Goal: Information Seeking & Learning: Learn about a topic

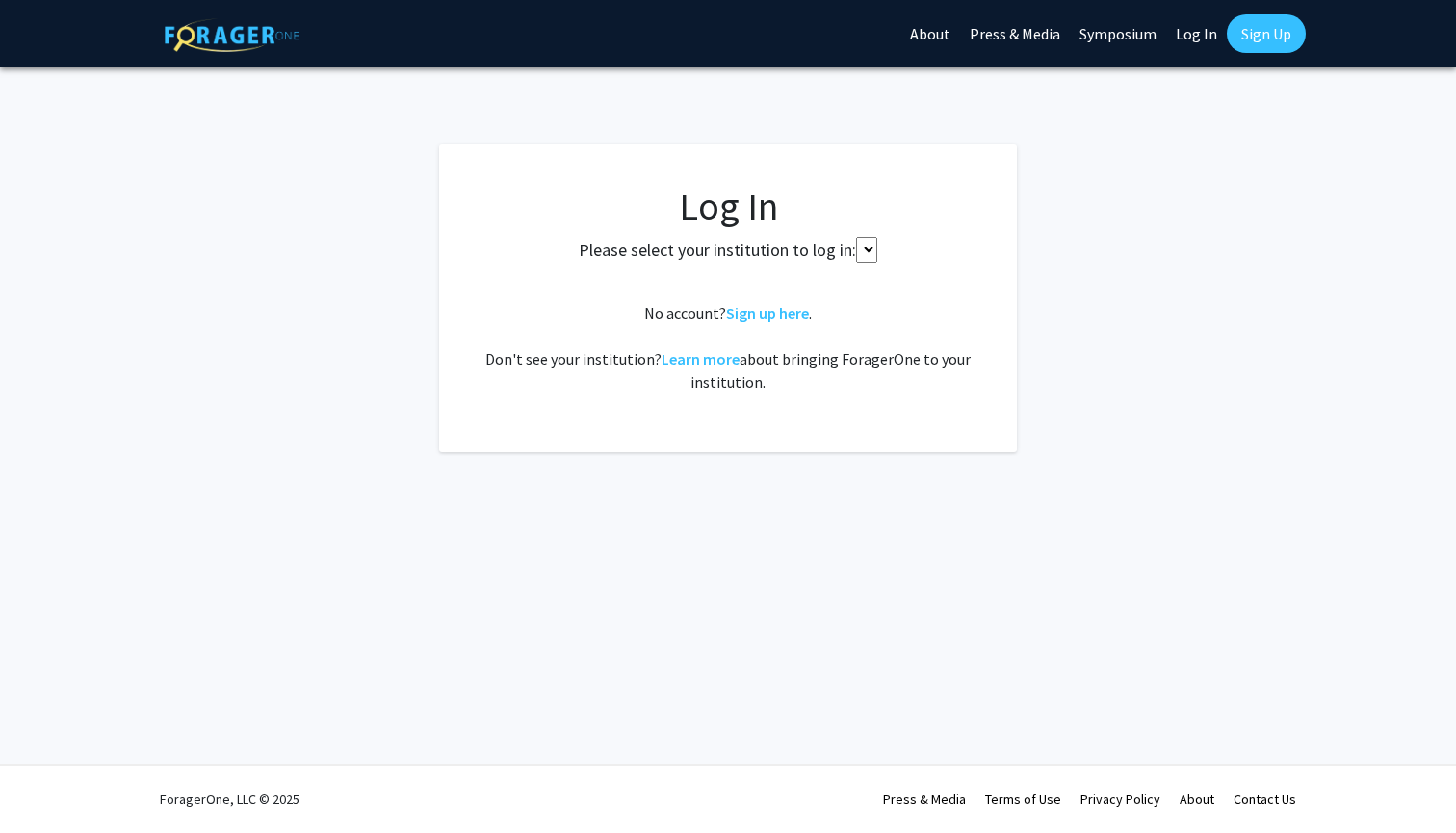
select select
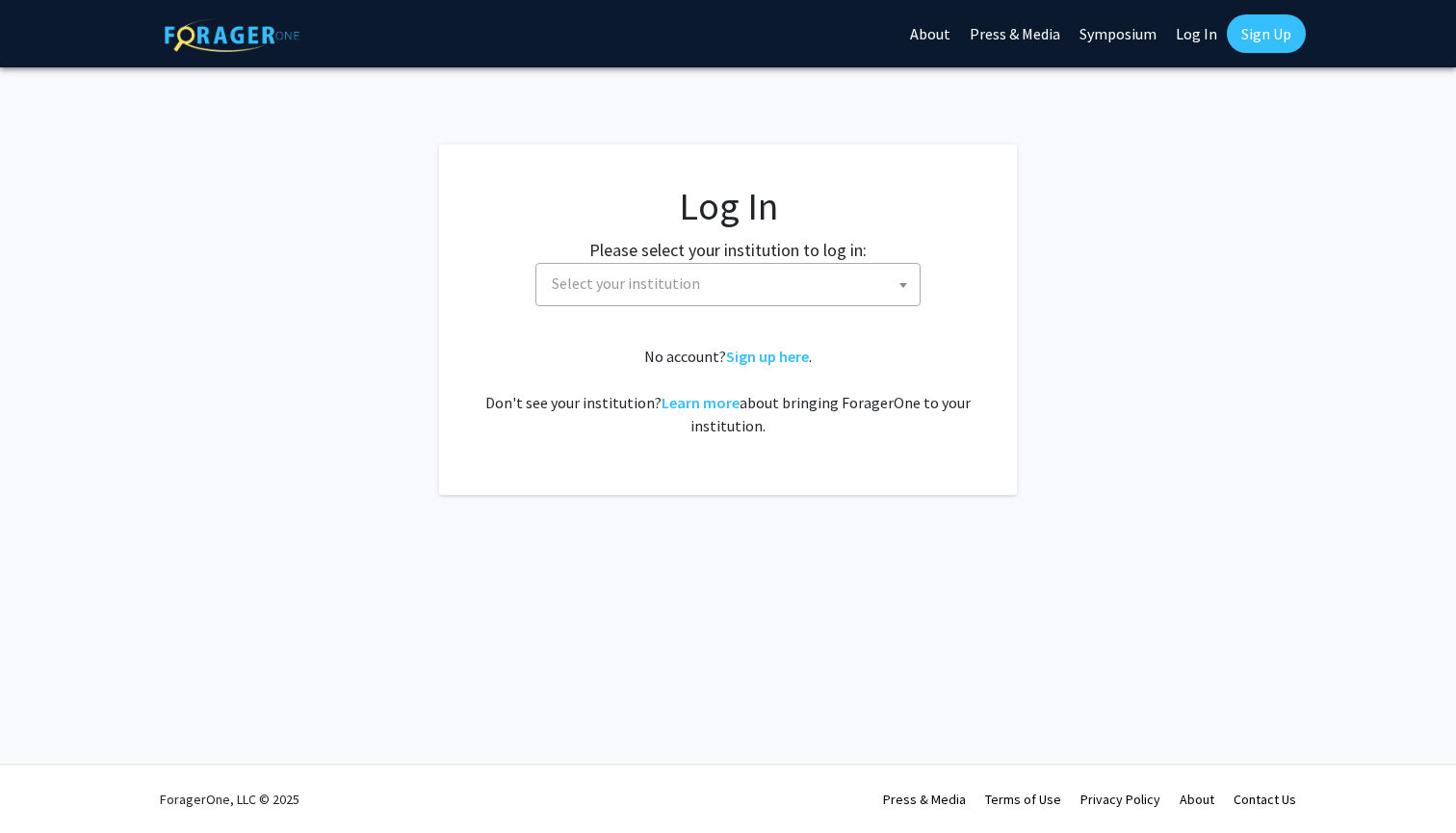
click at [747, 286] on span "Select your institution" at bounding box center [731, 284] width 375 height 40
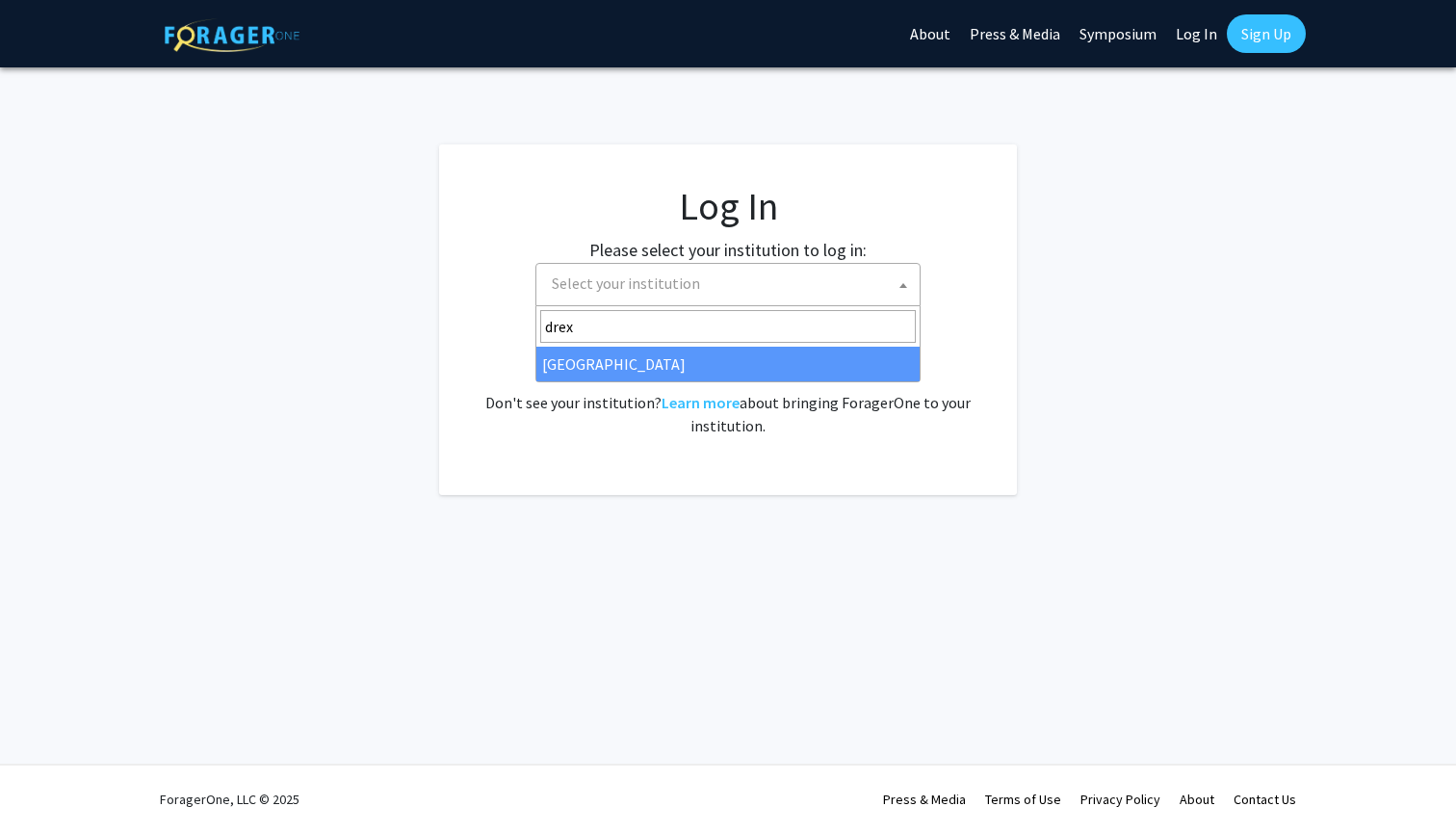
type input "drex"
select select "6"
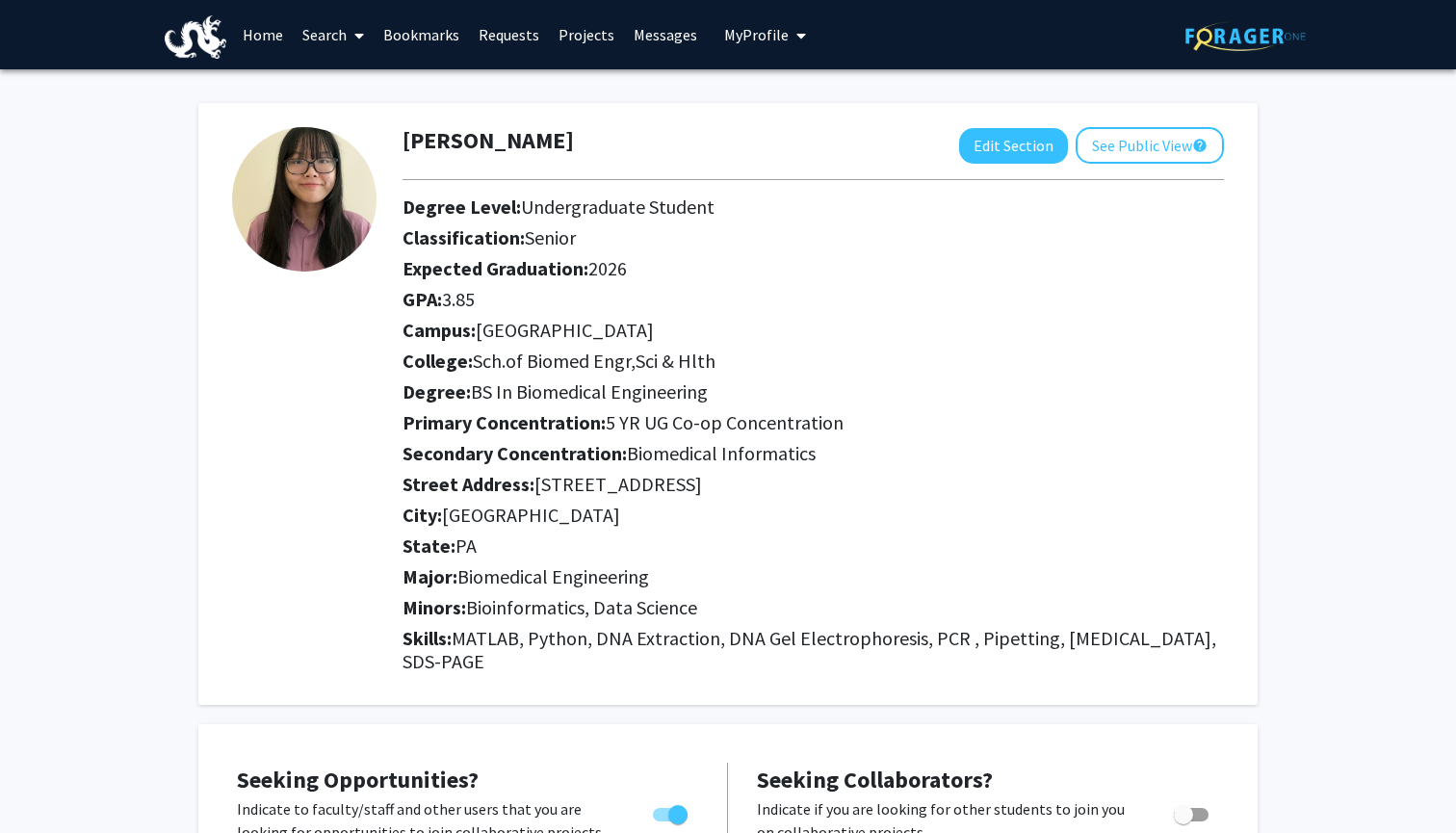
click at [324, 44] on link "Search" at bounding box center [332, 35] width 81 height 68
click at [351, 86] on span "Faculty/Staff" at bounding box center [363, 89] width 142 height 39
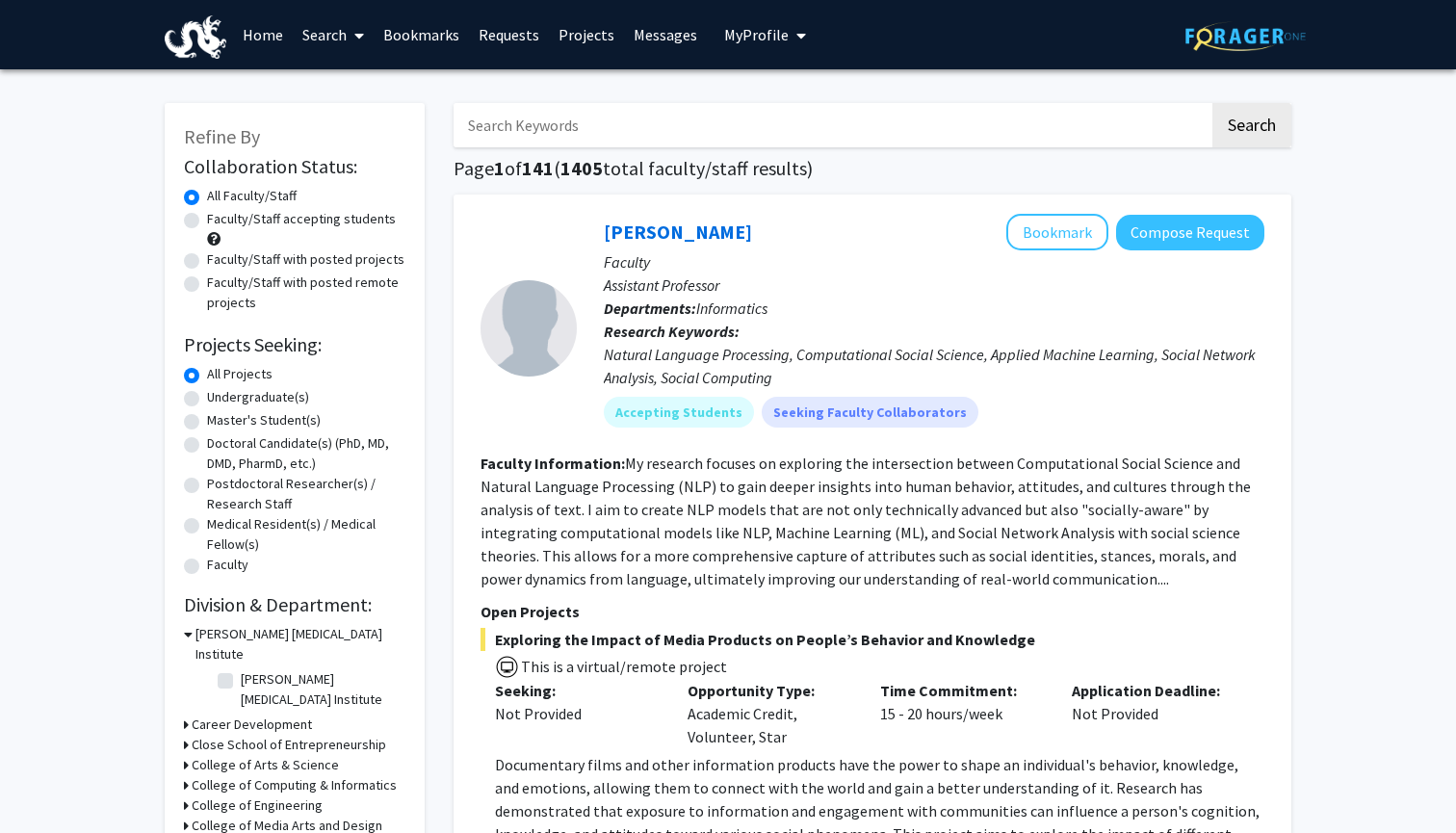
click at [270, 399] on label "Undergraduate(s)" at bounding box center [258, 397] width 102 height 20
click at [219, 399] on input "Undergraduate(s)" at bounding box center [213, 393] width 13 height 13
radio input "true"
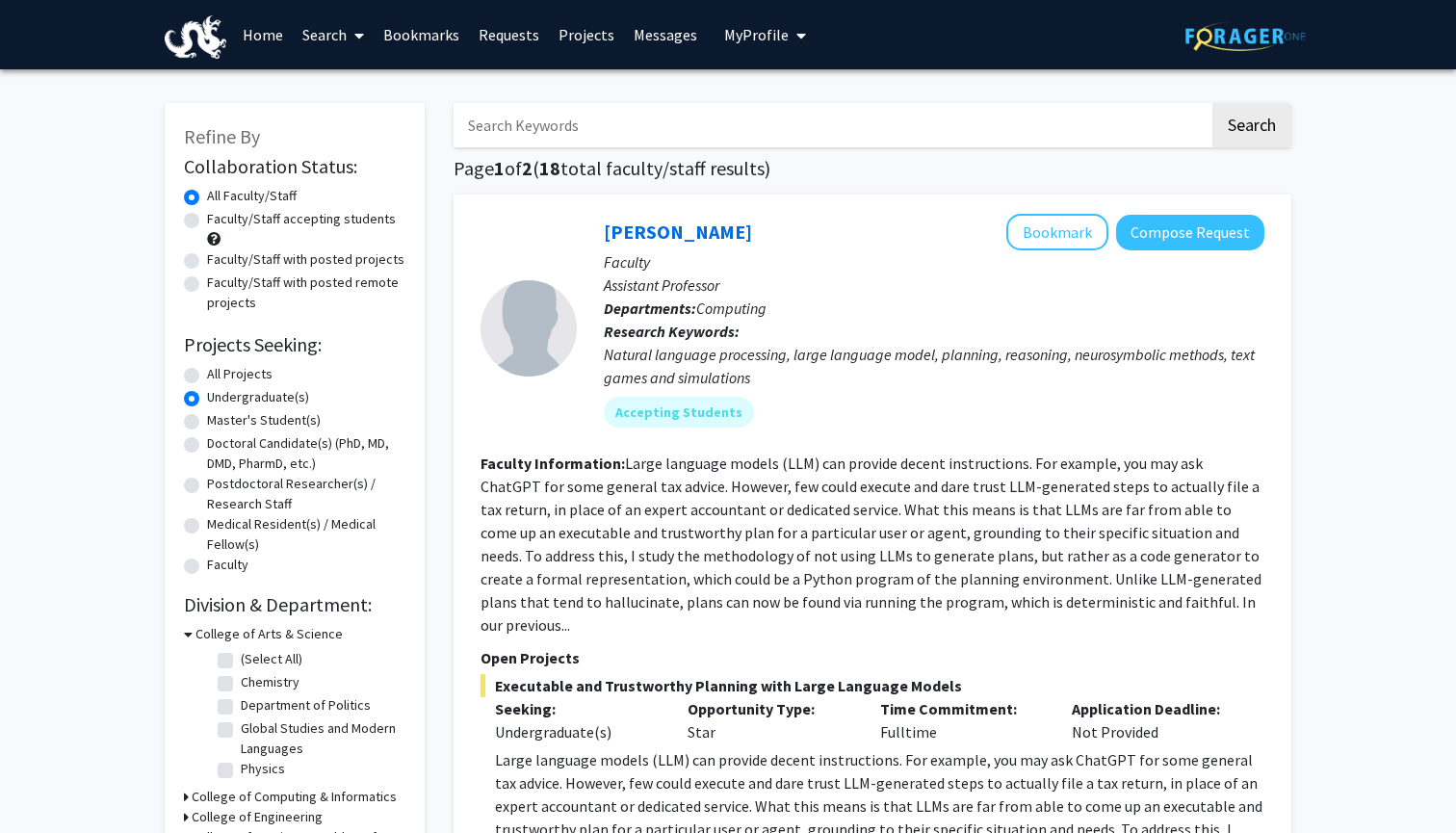
click at [218, 379] on label "All Projects" at bounding box center [240, 374] width 66 height 20
click at [218, 376] on input "All Projects" at bounding box center [213, 370] width 13 height 13
radio input "true"
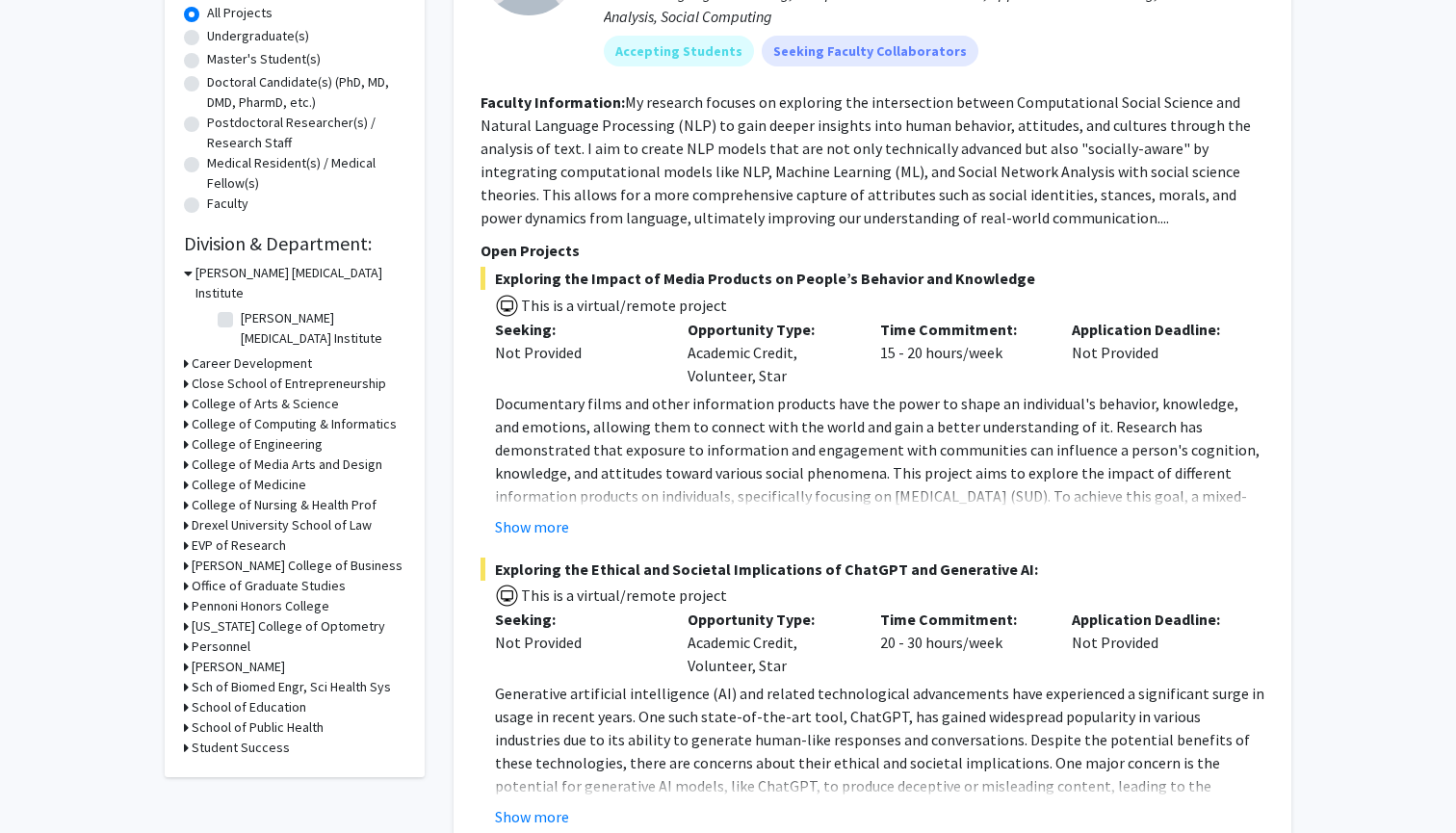
scroll to position [365, 0]
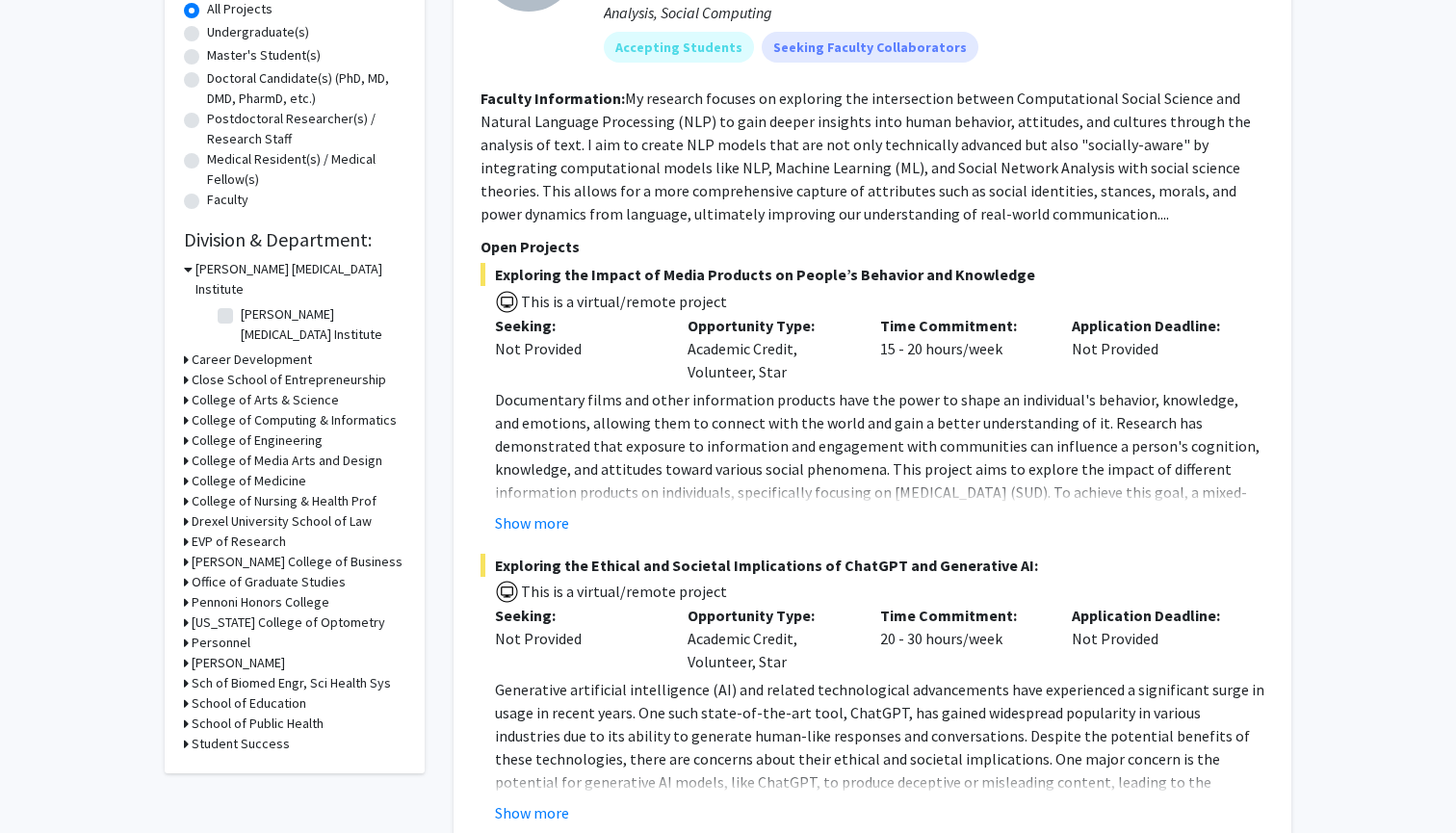
click at [334, 673] on h3 "Sch of Biomed Engr, Sci Health Sys" at bounding box center [291, 683] width 199 height 20
click at [240, 698] on label "School of Biomedical Engineering" at bounding box center [320, 718] width 160 height 41
click at [240, 698] on input "School of Biomedical Engineering" at bounding box center [246, 704] width 13 height 13
checkbox input "true"
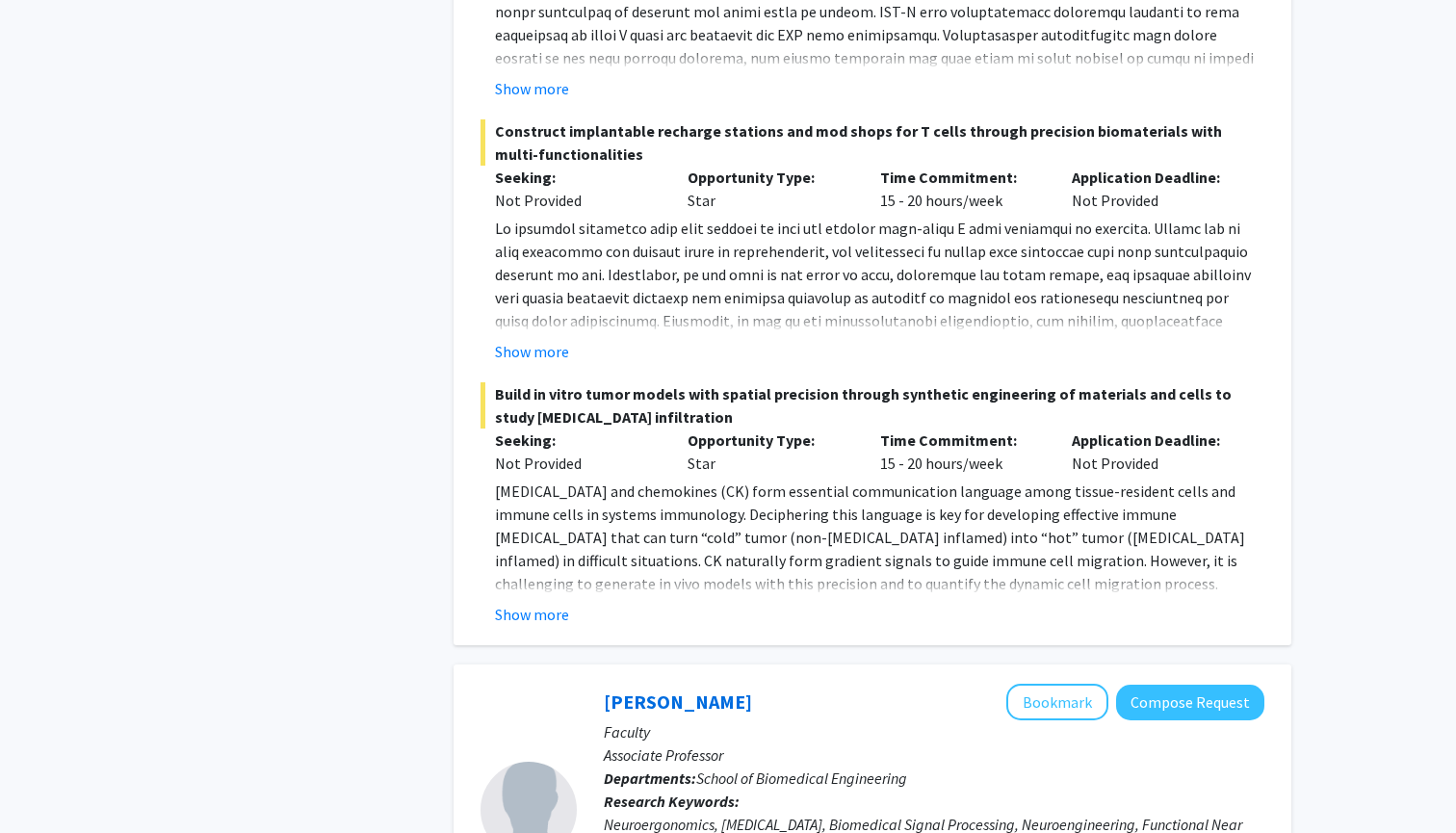
scroll to position [796, 0]
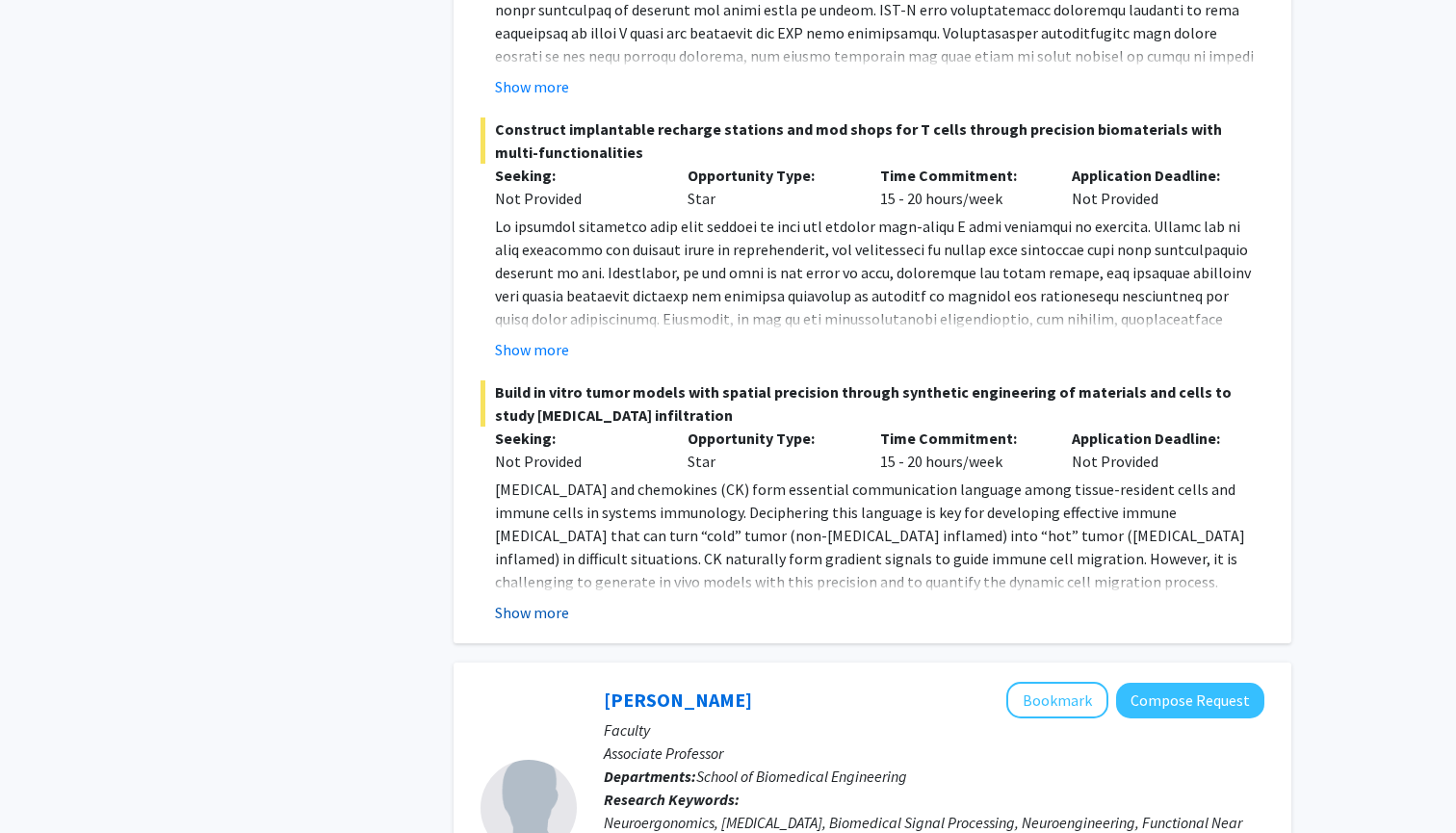
click at [542, 601] on button "Show more" at bounding box center [532, 612] width 74 height 23
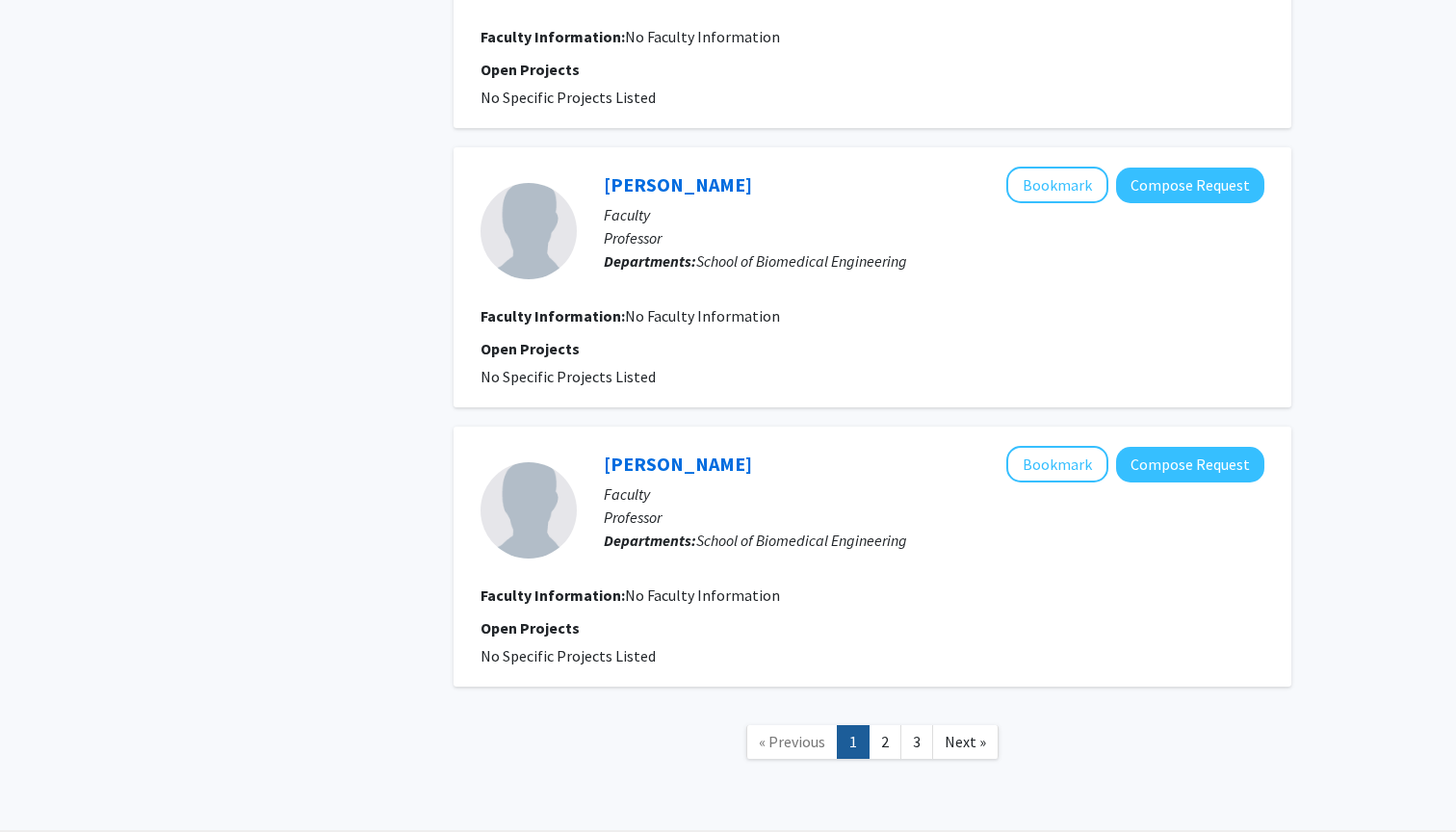
scroll to position [4334, 0]
click at [879, 726] on link "2" at bounding box center [885, 743] width 33 height 34
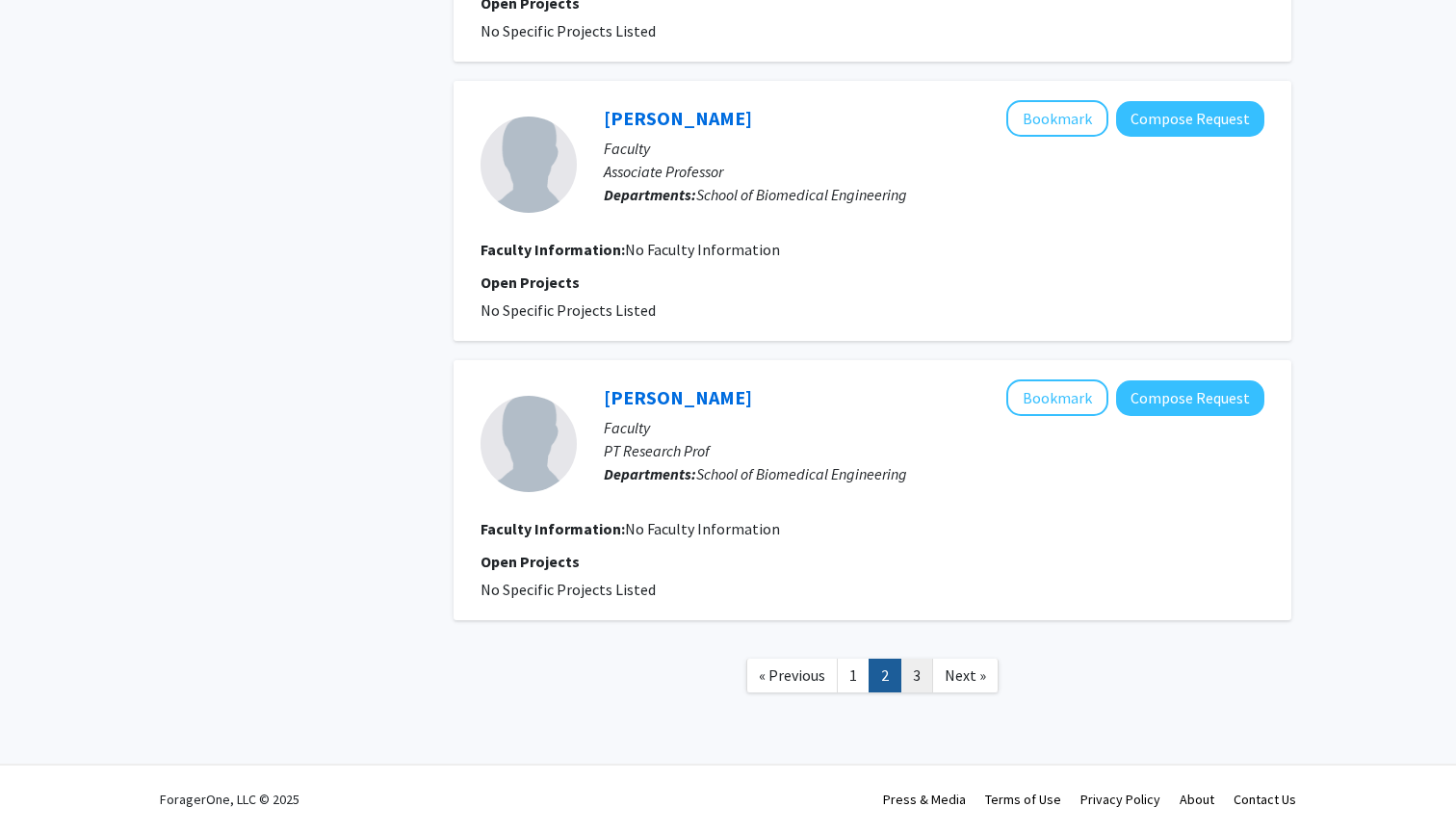
scroll to position [2349, 0]
click at [926, 677] on link "3" at bounding box center [916, 675] width 33 height 34
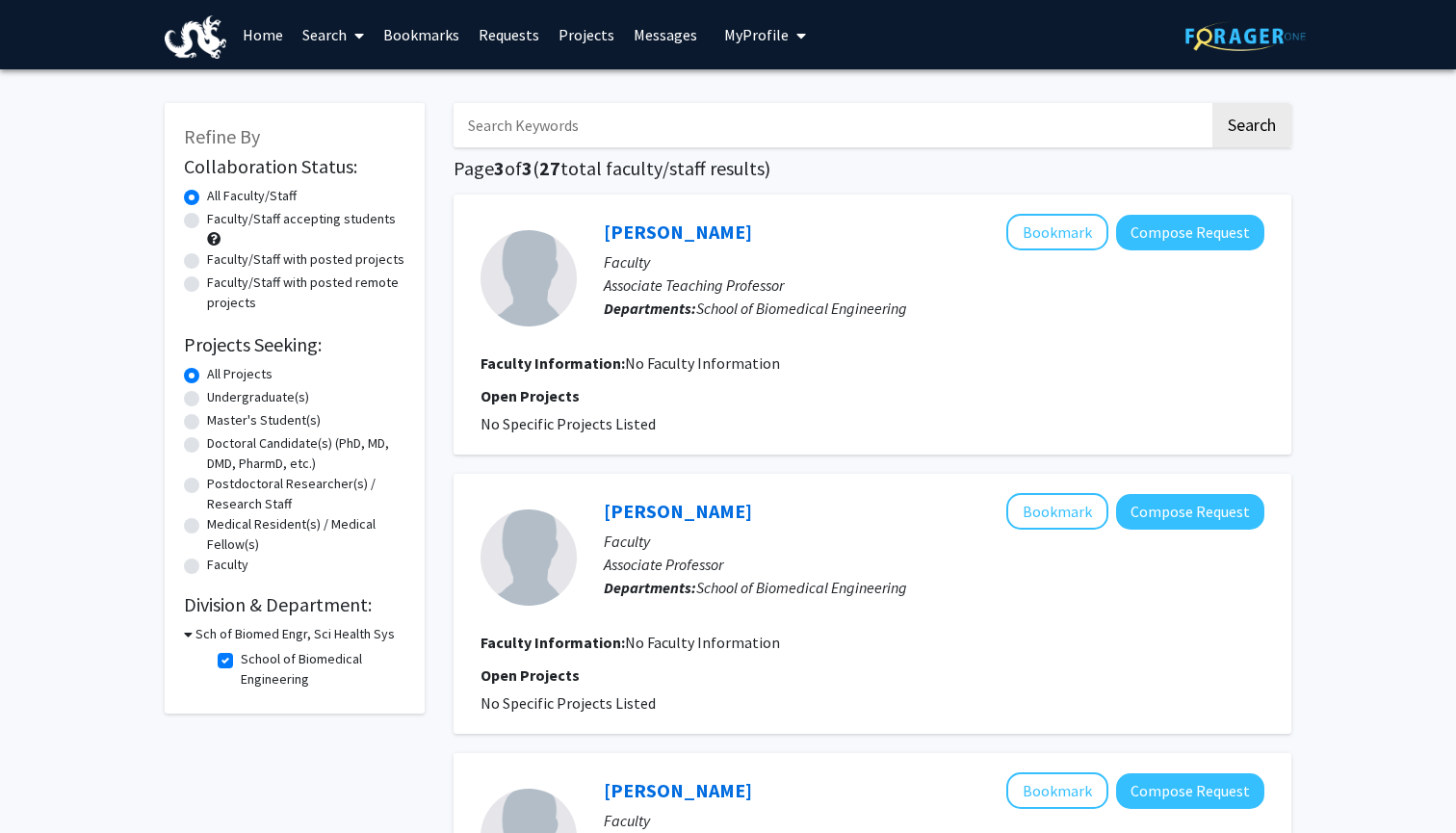
click at [240, 663] on label "School of Biomedical Engineering" at bounding box center [320, 669] width 160 height 41
click at [240, 661] on input "School of Biomedical Engineering" at bounding box center [246, 655] width 13 height 13
checkbox input "false"
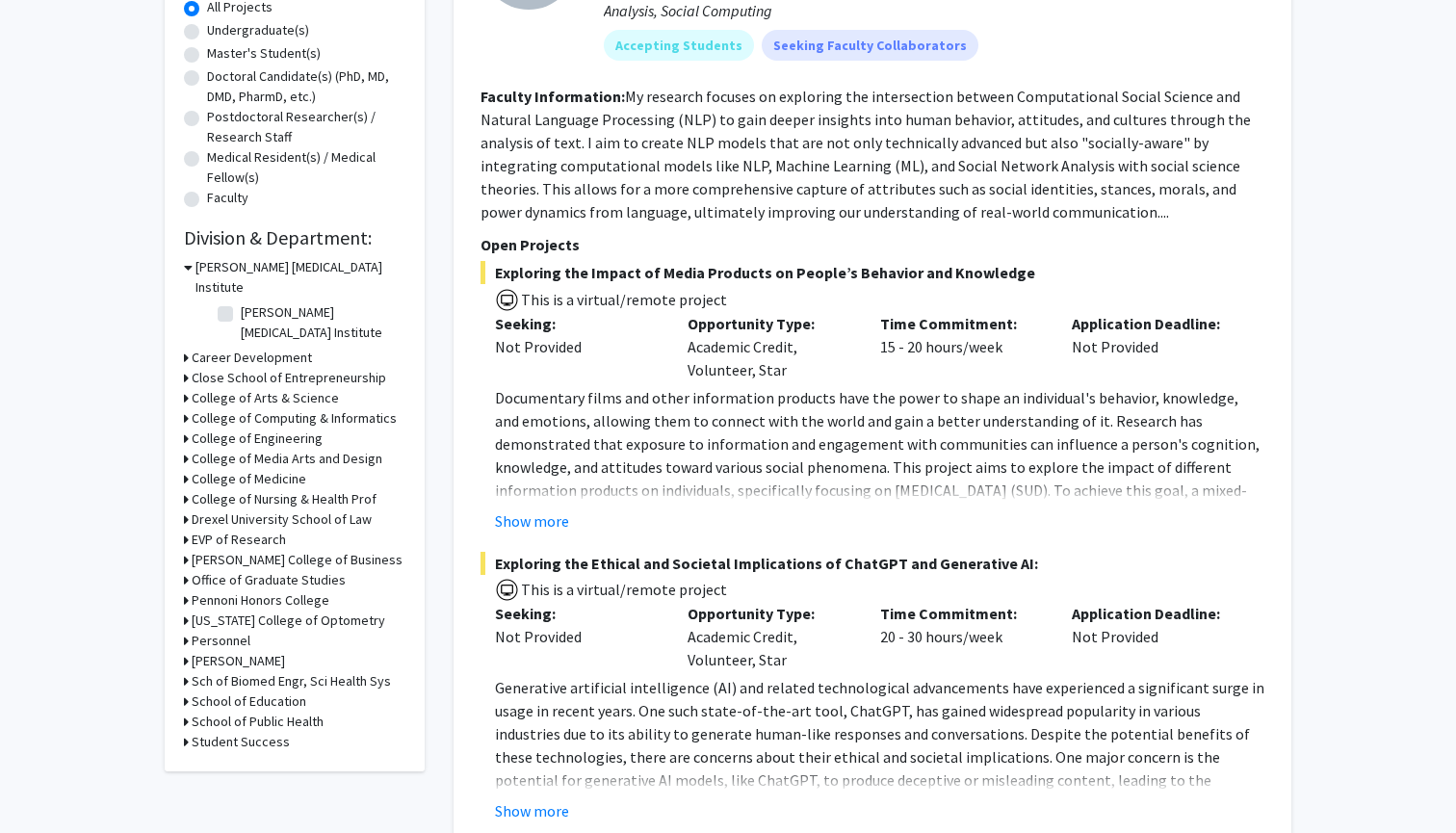
scroll to position [463, 0]
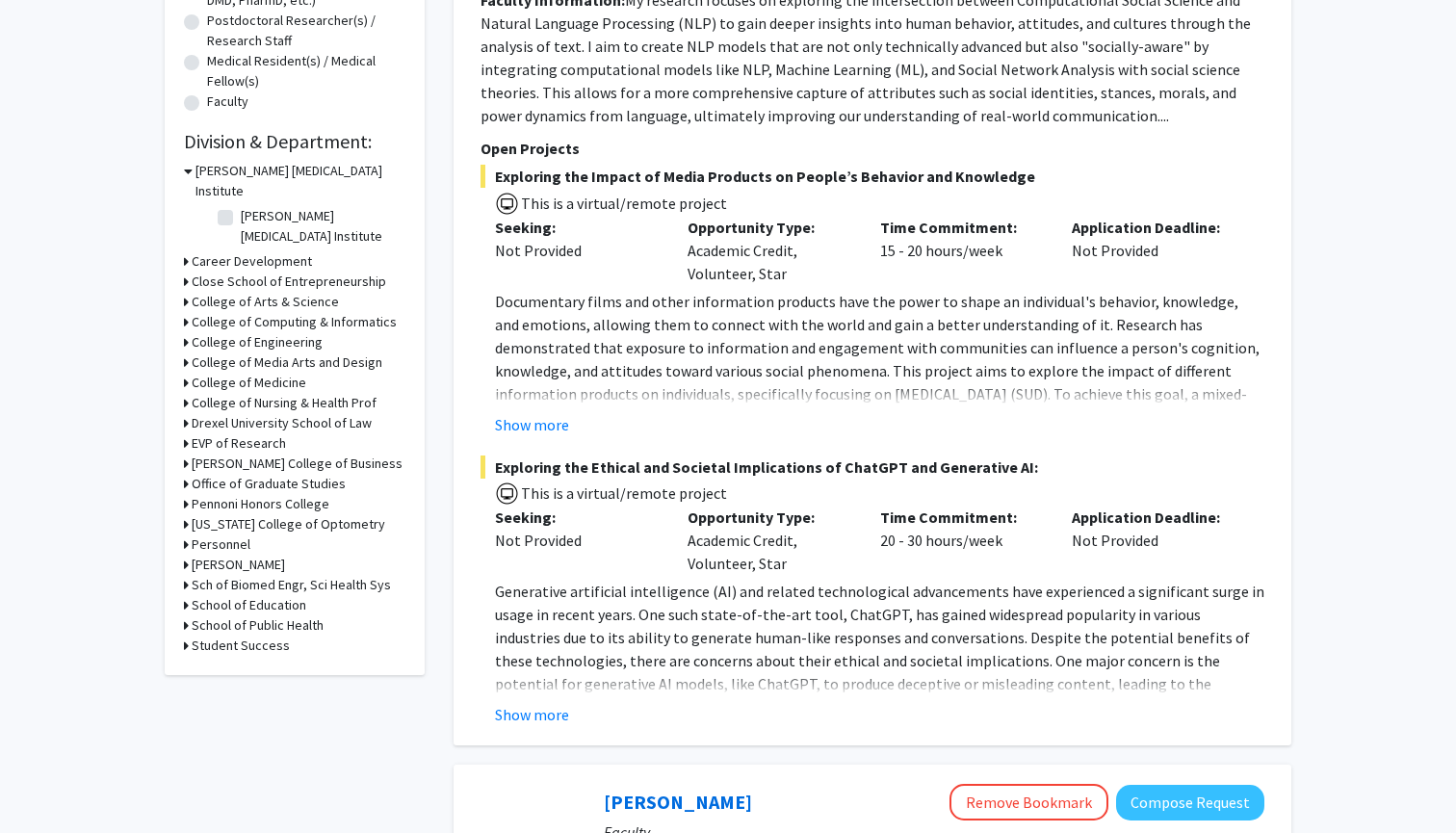
click at [296, 332] on h3 "College of Engineering" at bounding box center [256, 342] width 131 height 20
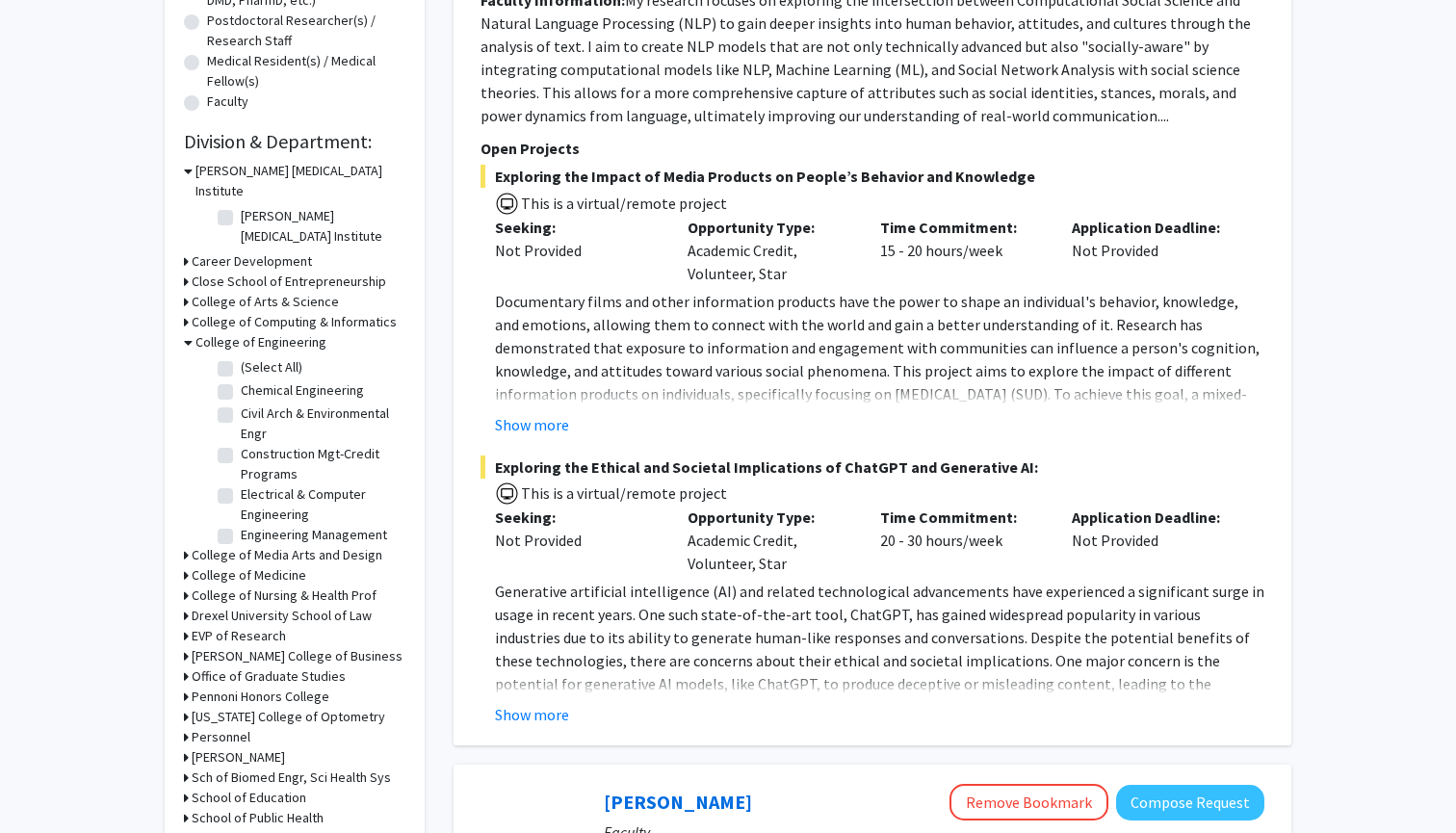
click at [240, 357] on label "(Select All)" at bounding box center [271, 367] width 62 height 20
click at [240, 357] on input "(Select All)" at bounding box center [246, 363] width 13 height 13
checkbox input "true"
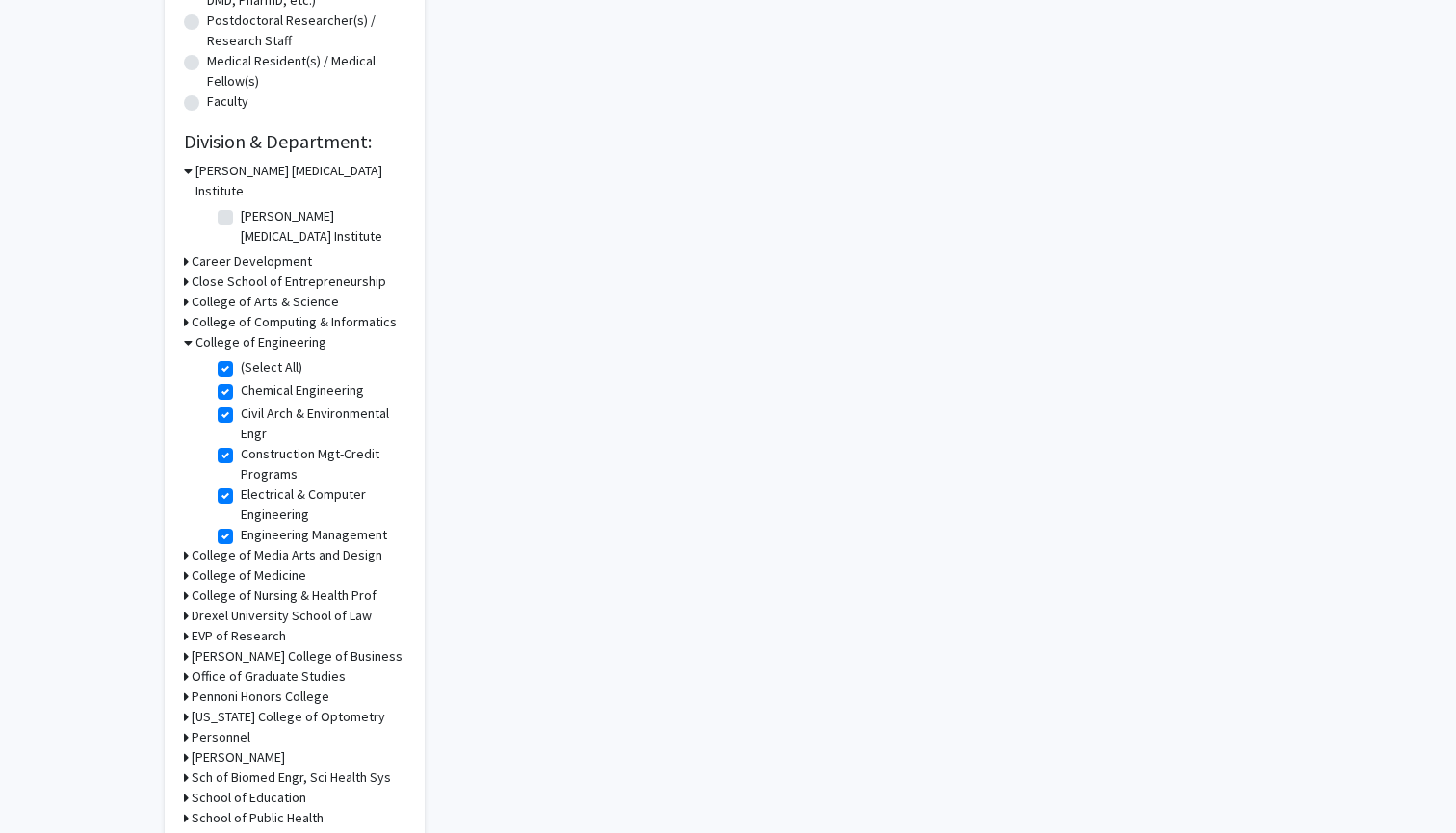
checkbox input "true"
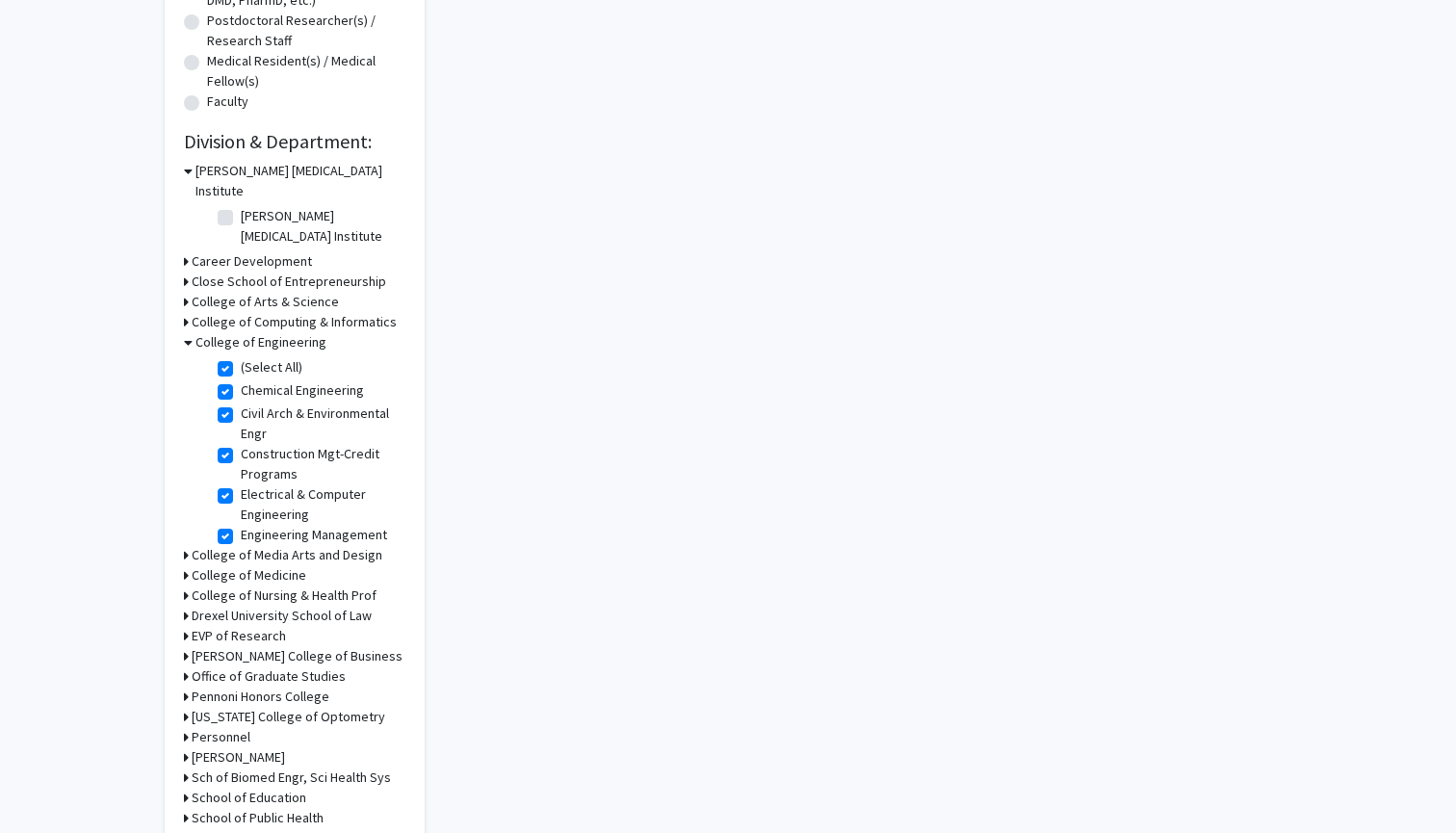
checkbox input "true"
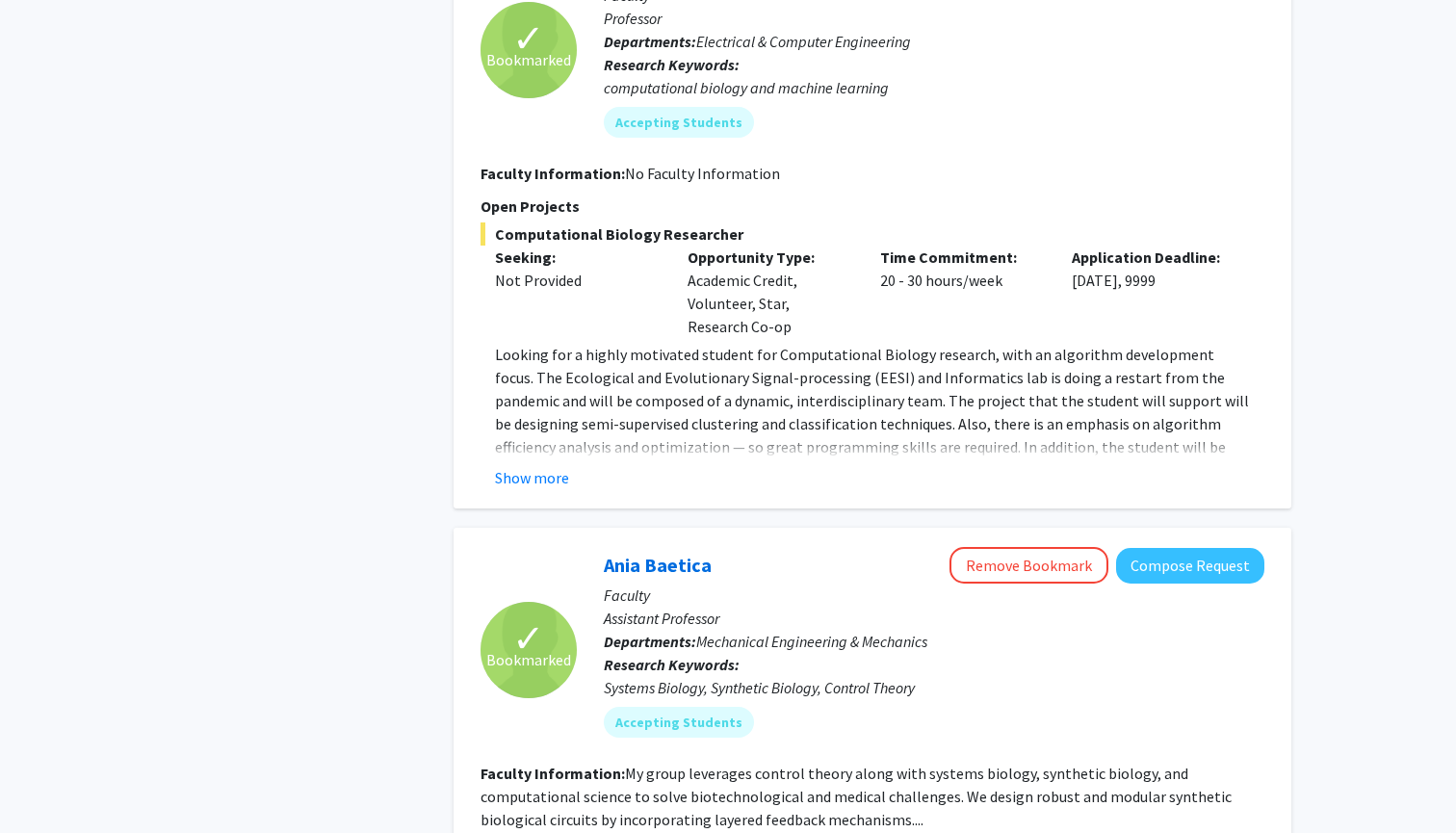
scroll to position [4259, 0]
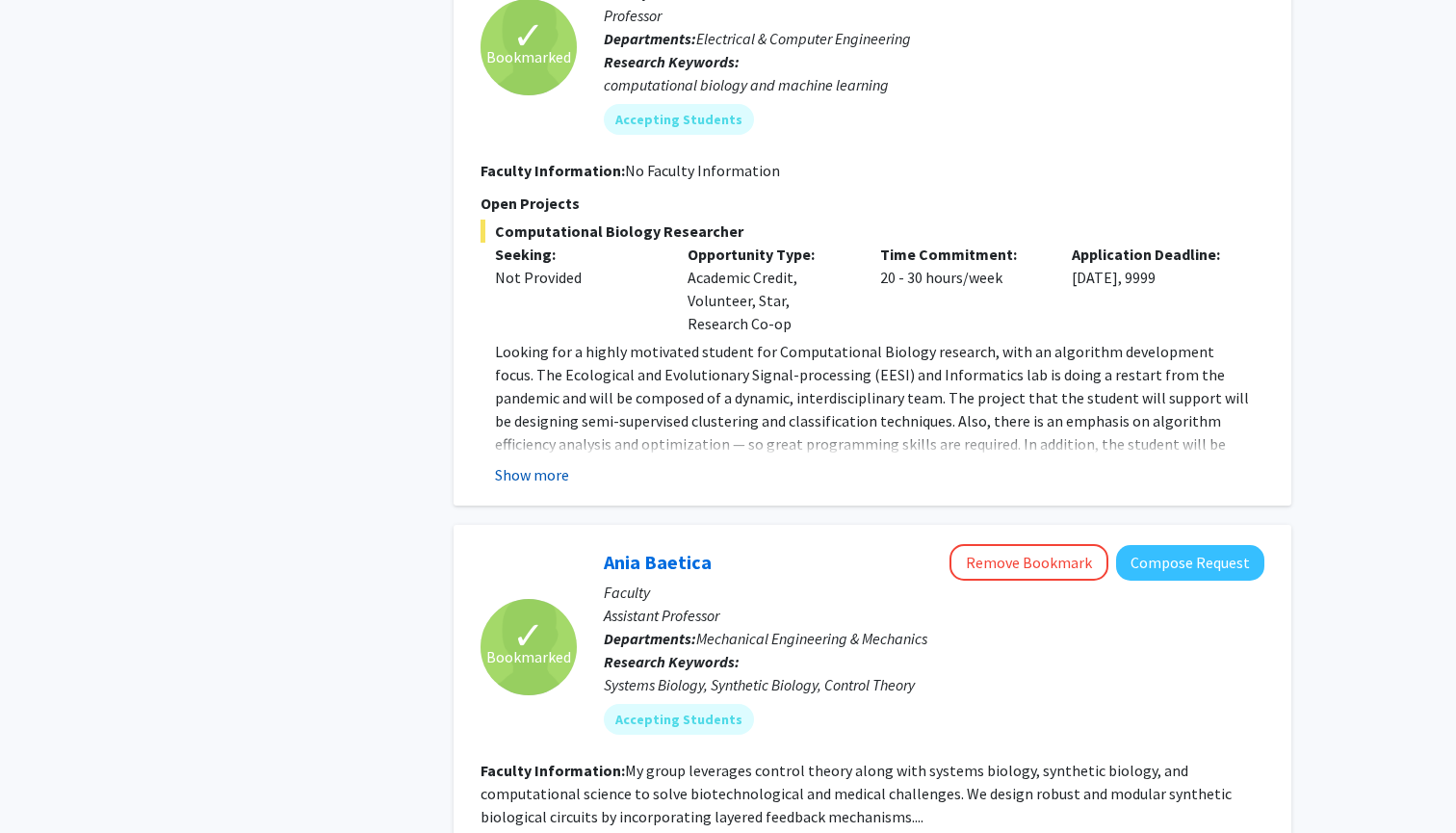
click at [540, 463] on button "Show more" at bounding box center [532, 474] width 74 height 23
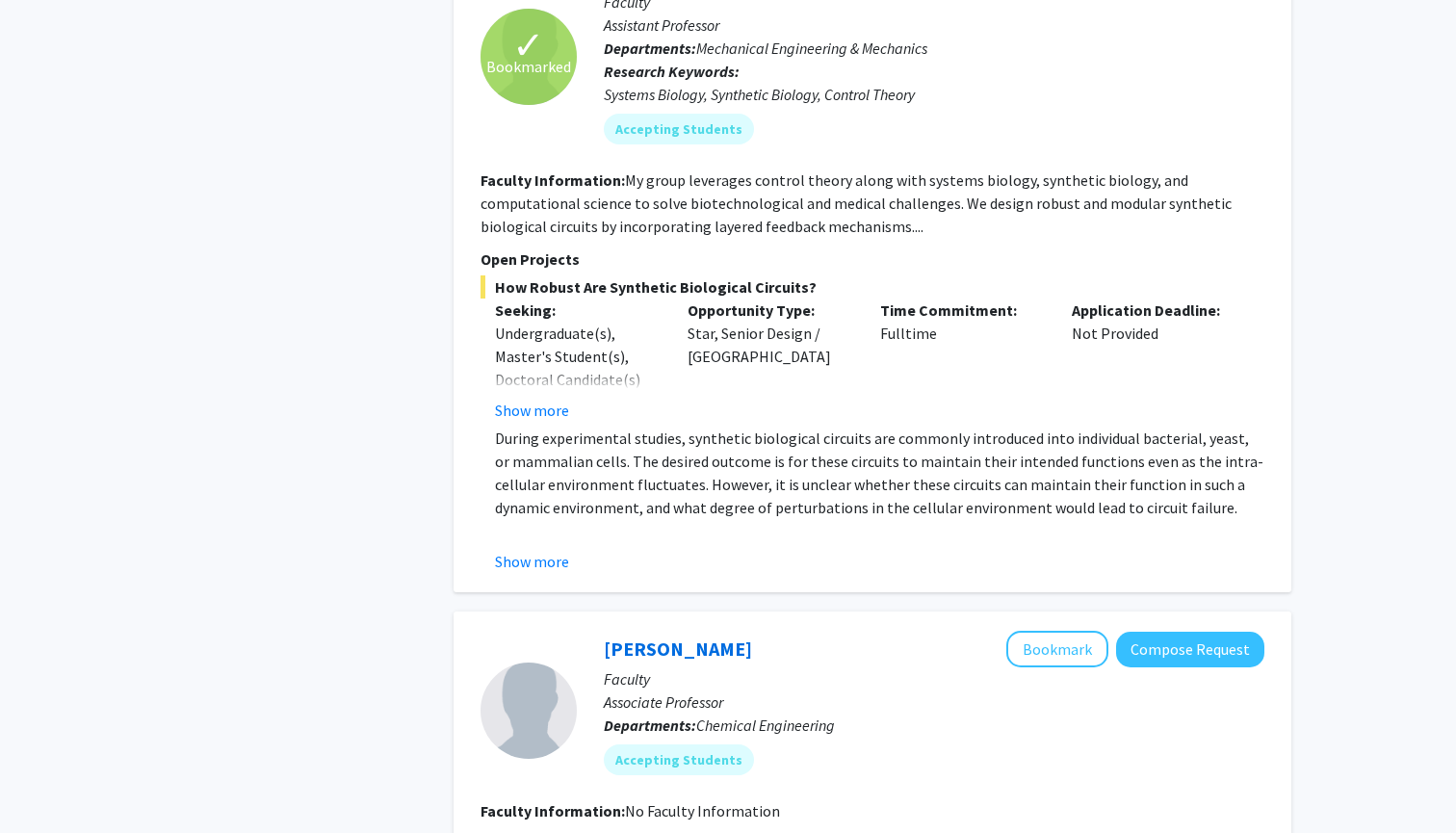
scroll to position [5543, 0]
click at [549, 398] on button "Show more" at bounding box center [532, 409] width 74 height 23
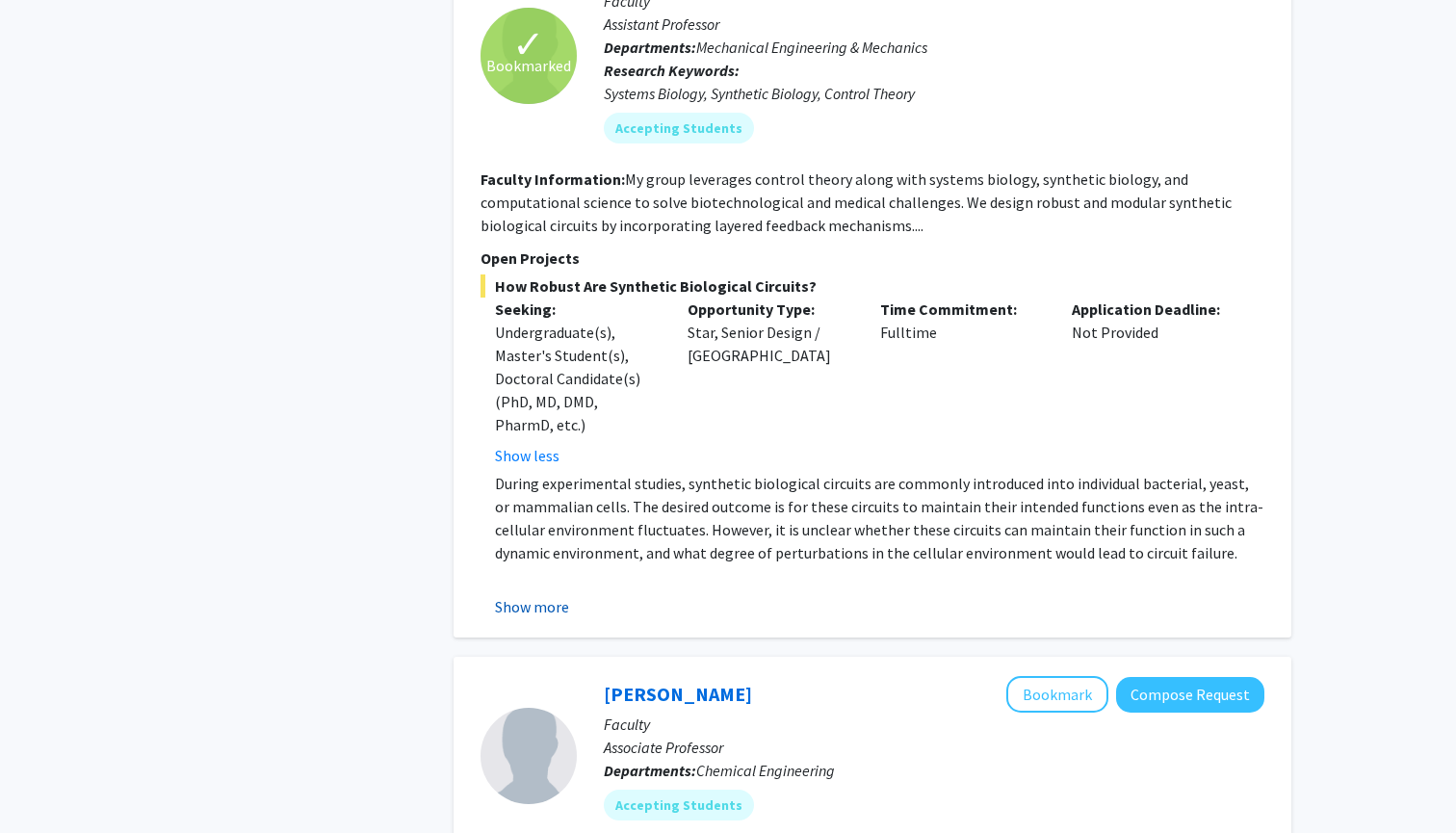
click at [556, 596] on button "Show more" at bounding box center [532, 607] width 74 height 23
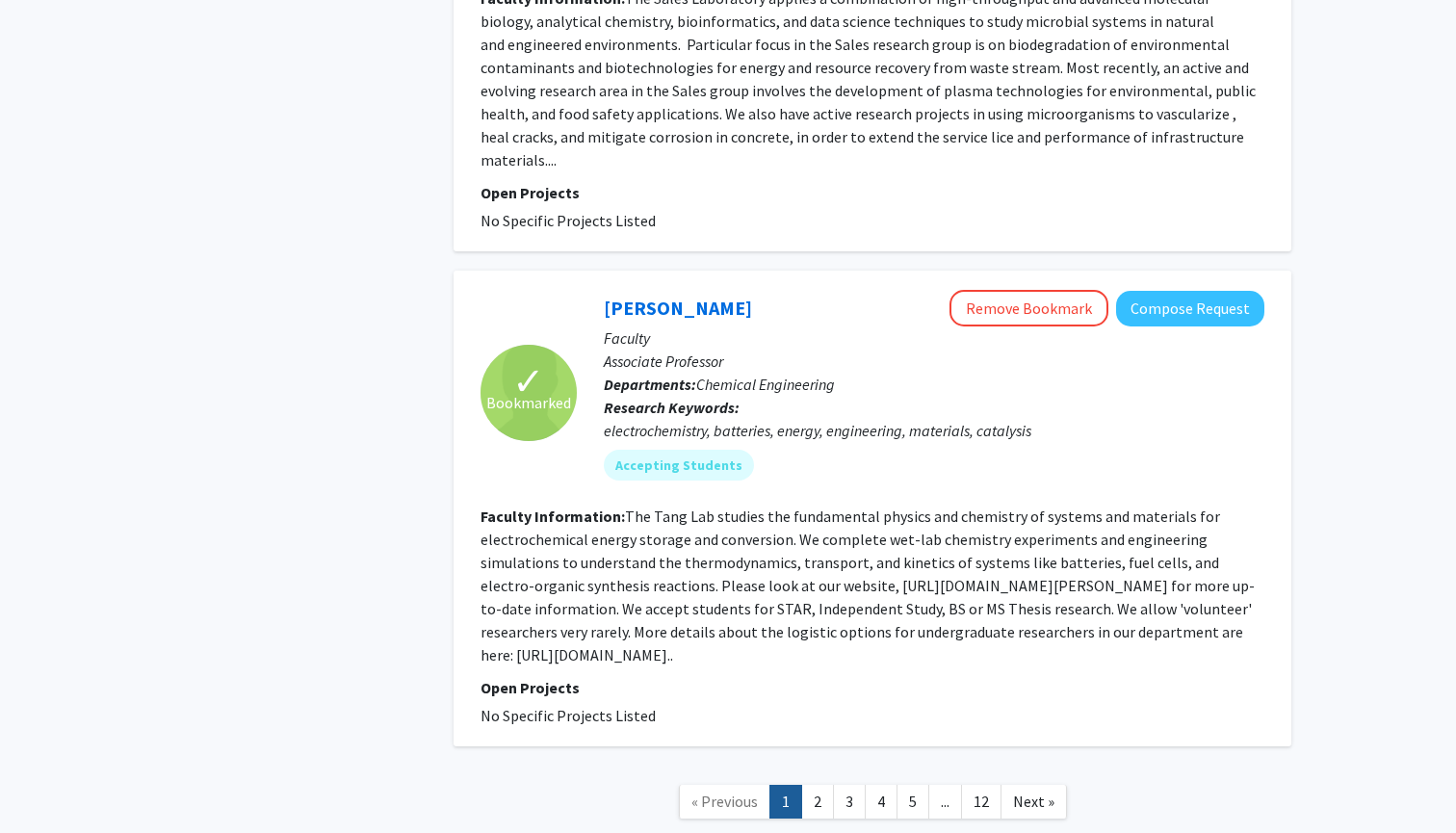
scroll to position [7130, 0]
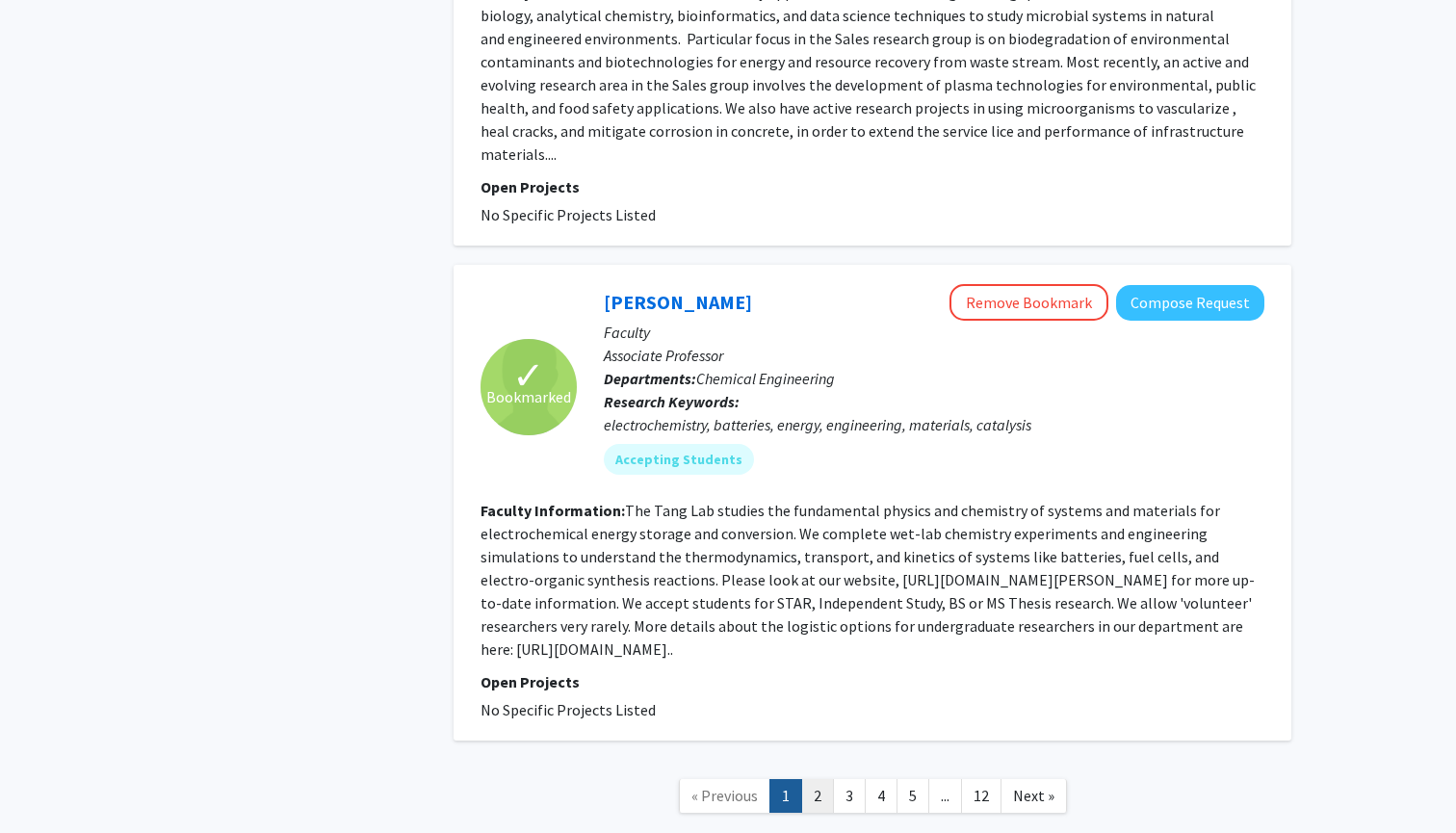
click at [820, 779] on link "2" at bounding box center [817, 796] width 33 height 34
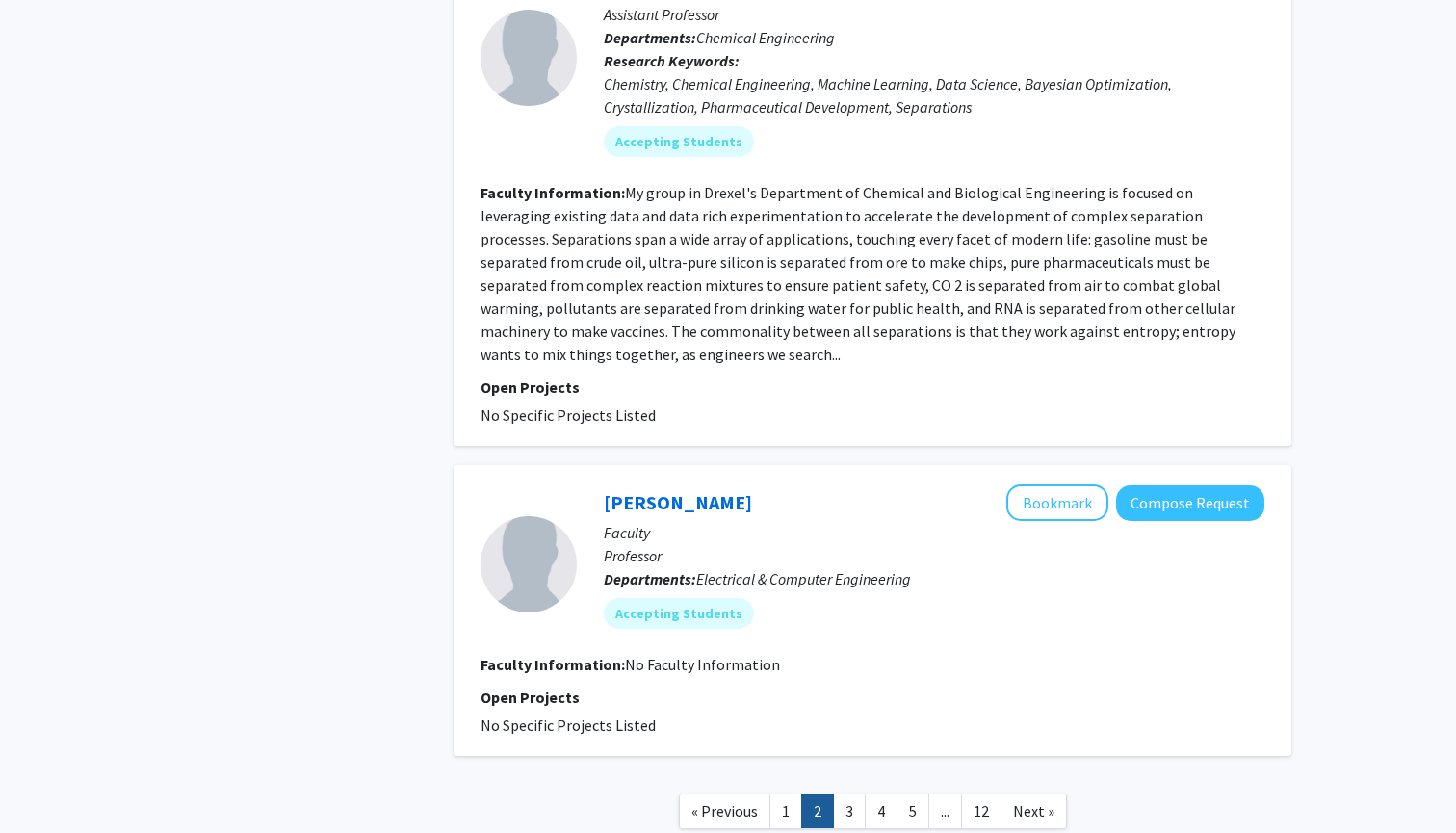
scroll to position [3652, 0]
click at [849, 795] on link "3" at bounding box center [849, 812] width 33 height 34
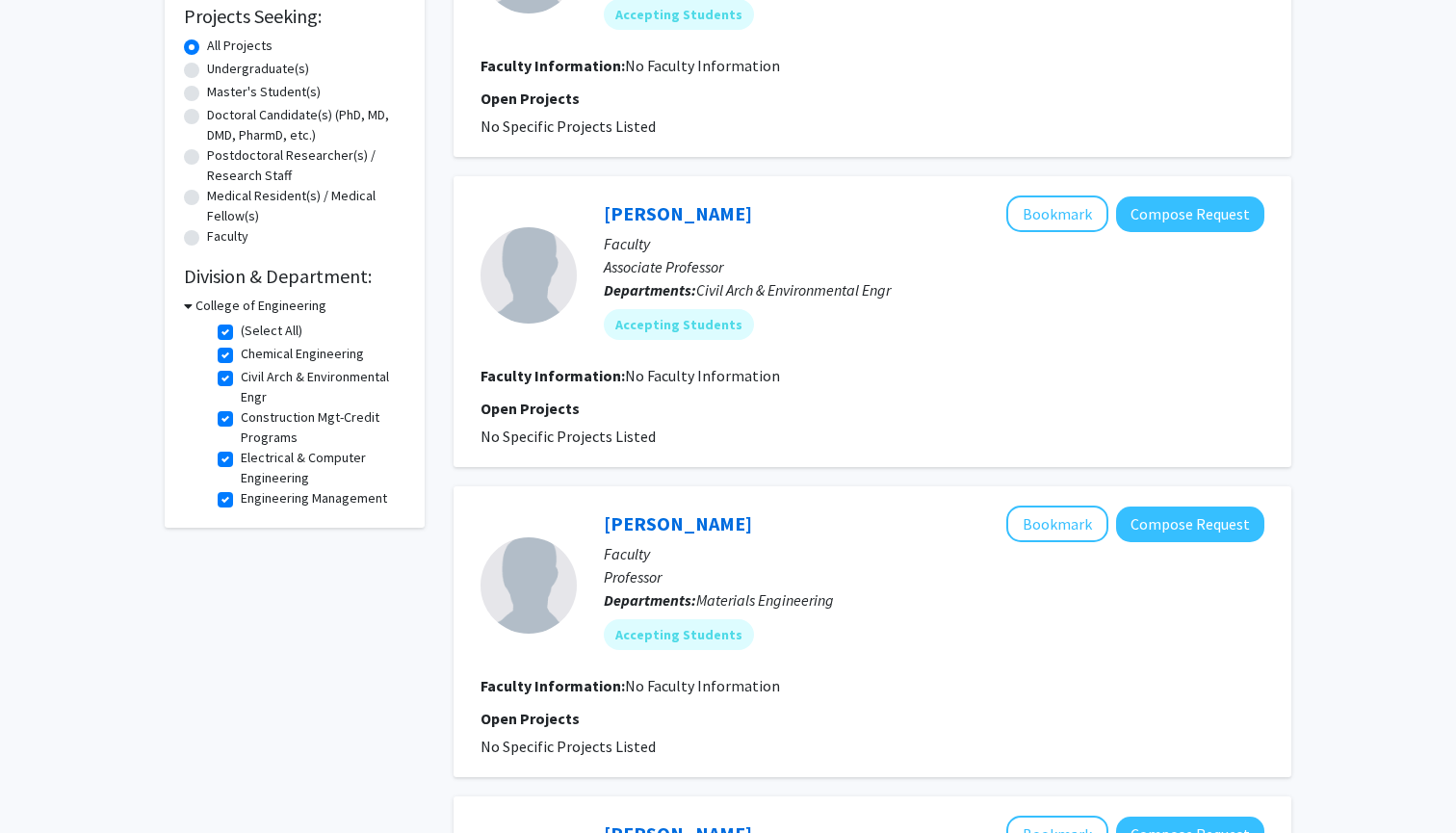
scroll to position [340, 0]
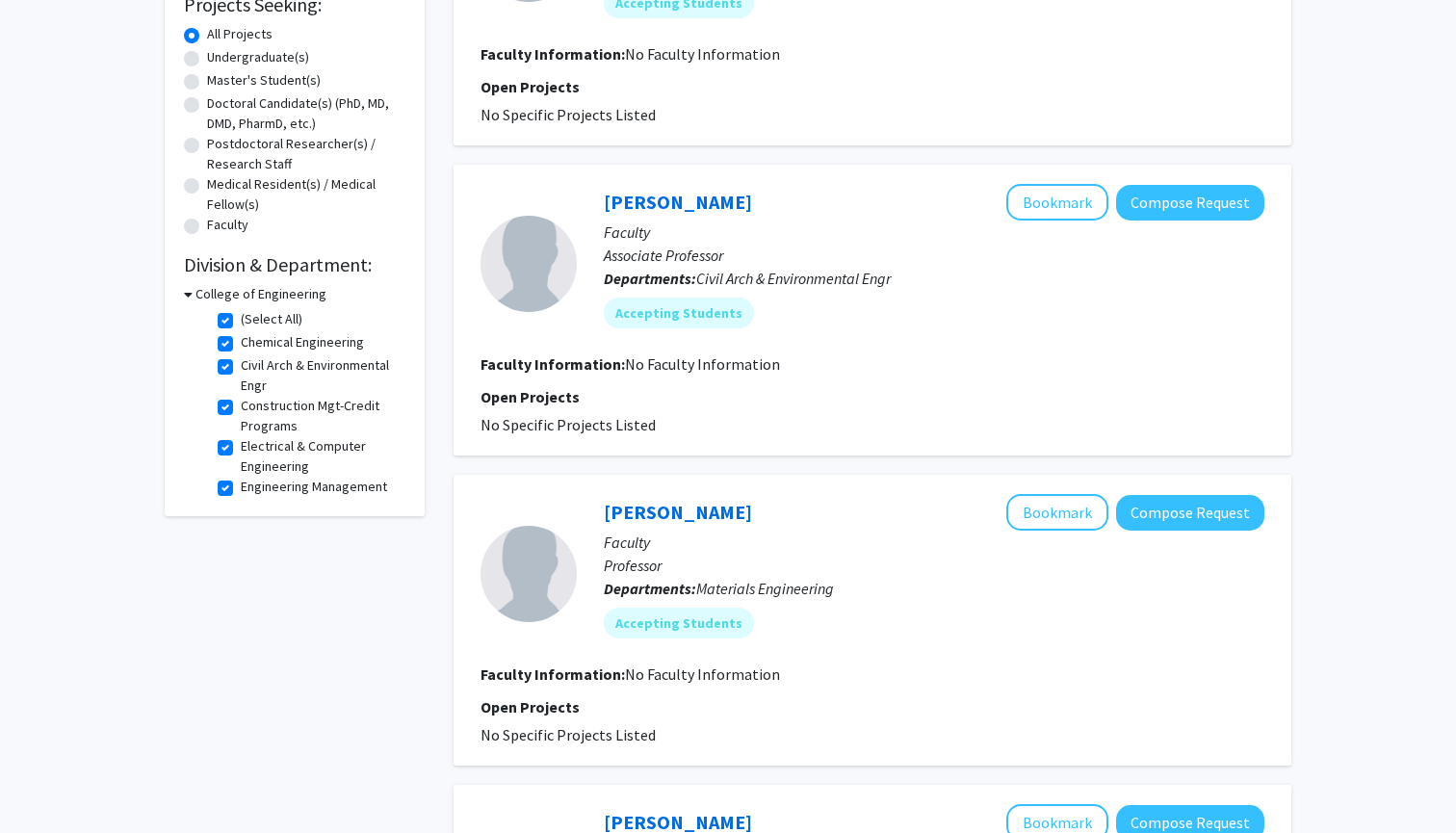
click at [240, 325] on label "(Select All)" at bounding box center [271, 319] width 62 height 20
click at [240, 321] on input "(Select All)" at bounding box center [246, 315] width 13 height 13
checkbox input "false"
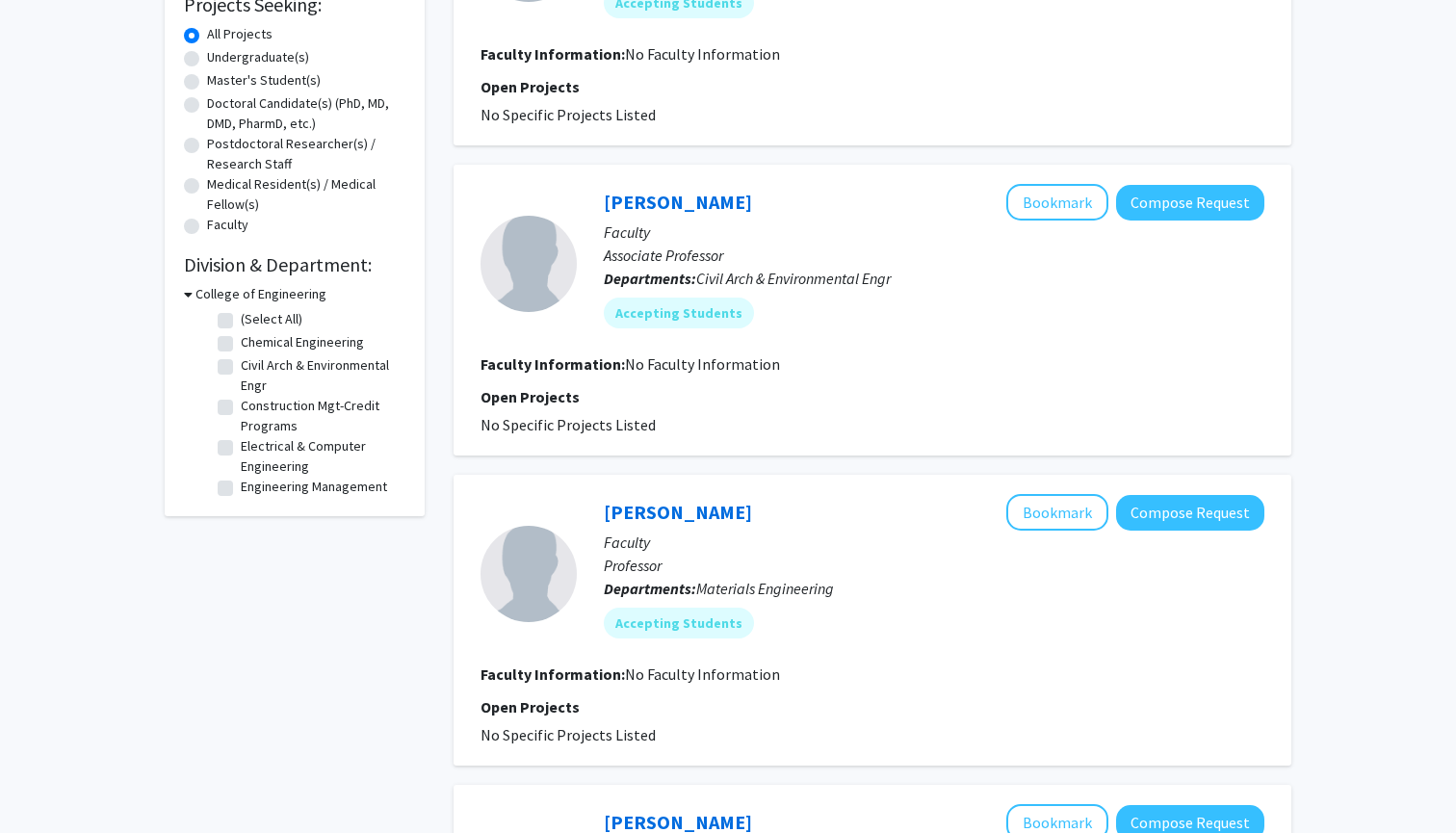
checkbox input "false"
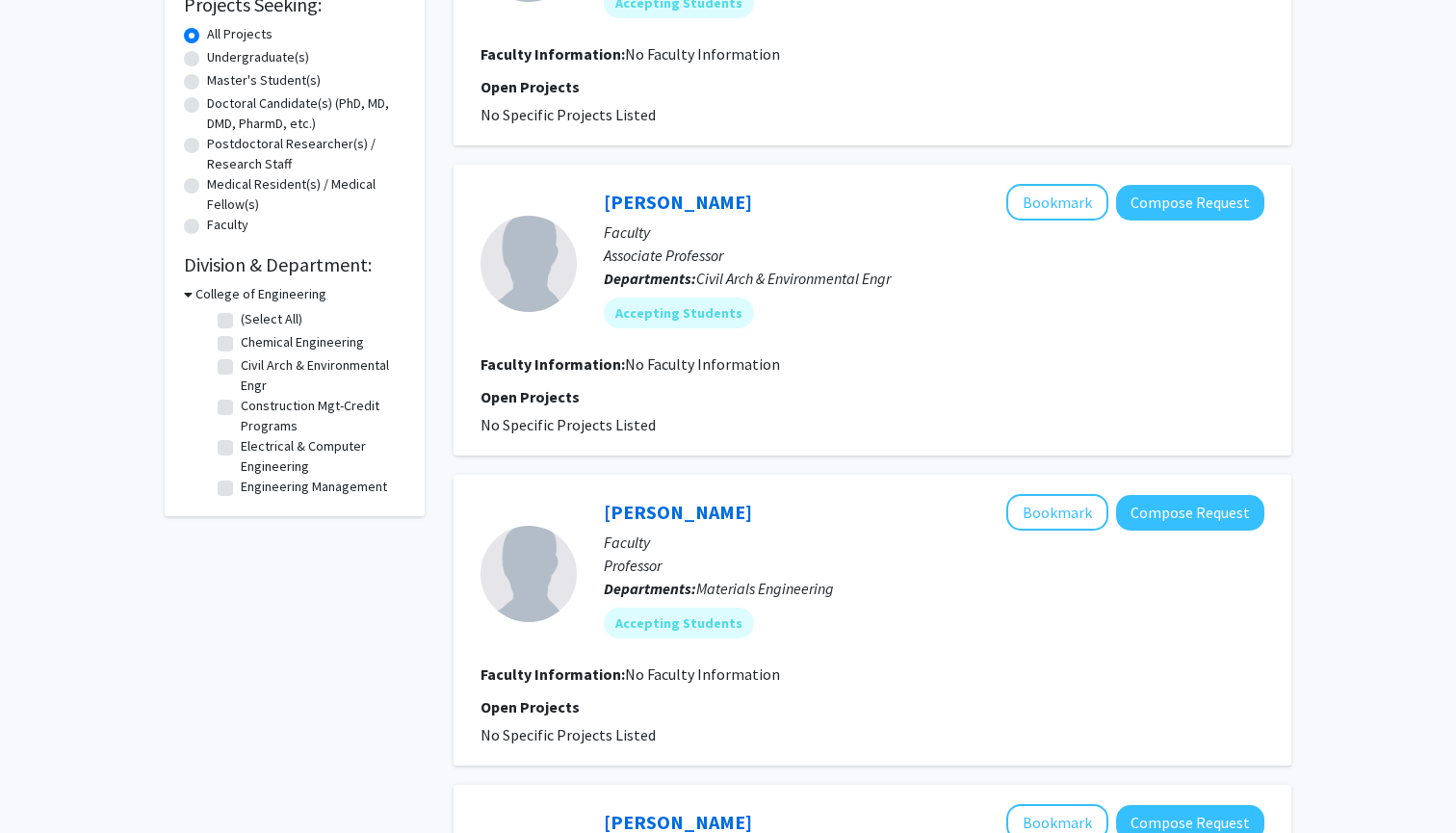
checkbox input "false"
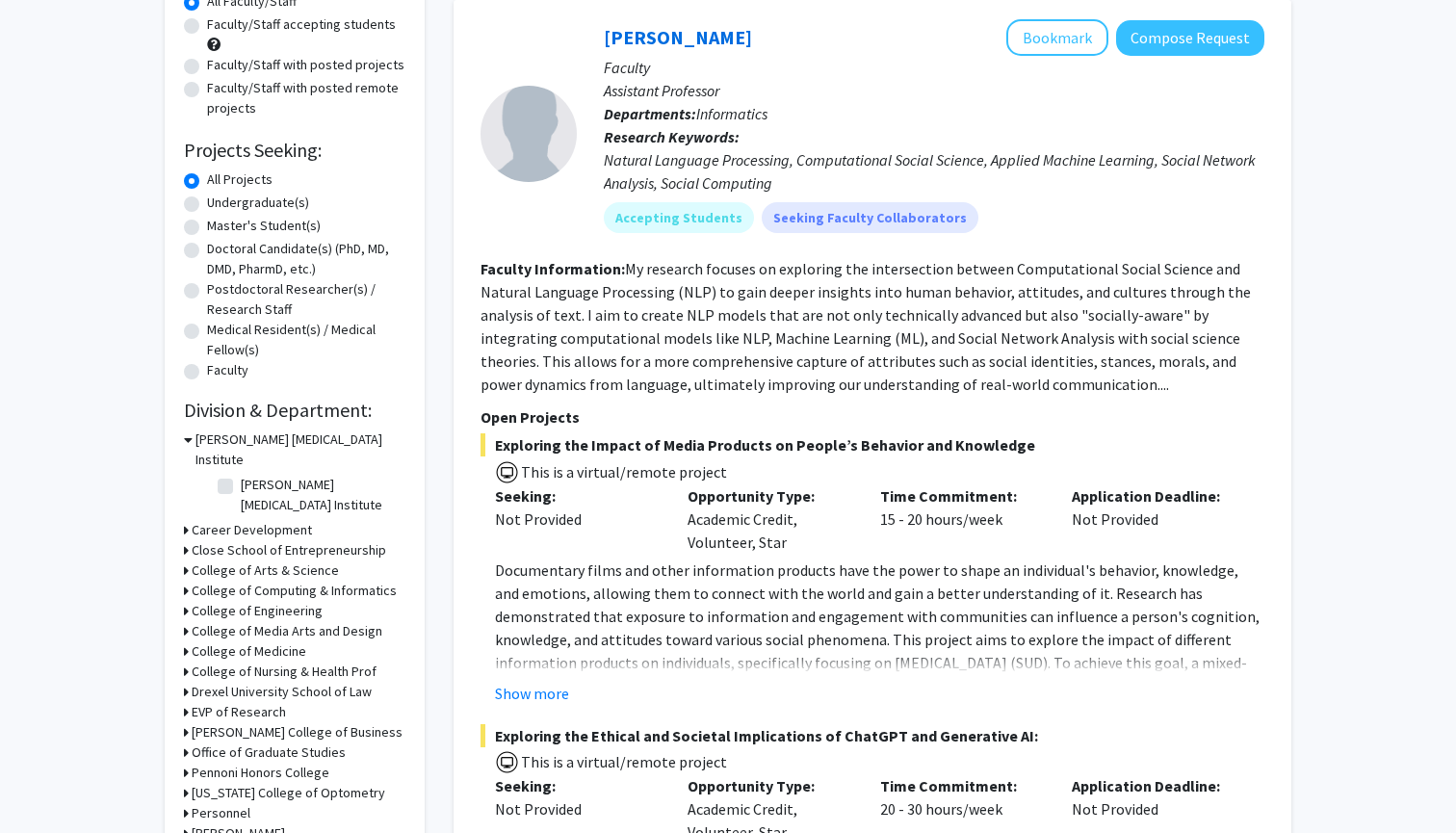
scroll to position [290, 0]
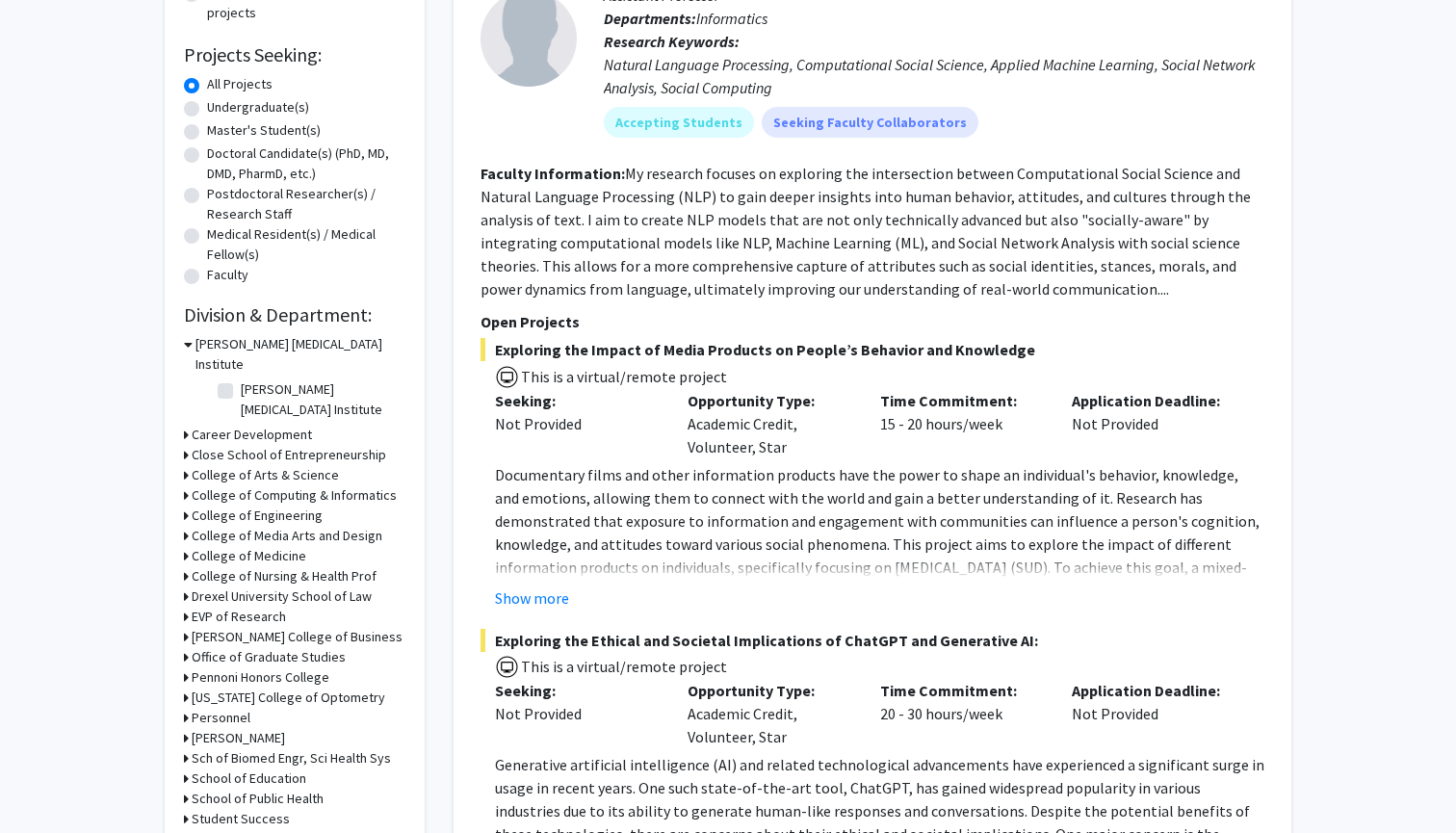
click at [290, 486] on h3 "College of Computing & Informatics" at bounding box center [294, 496] width 205 height 20
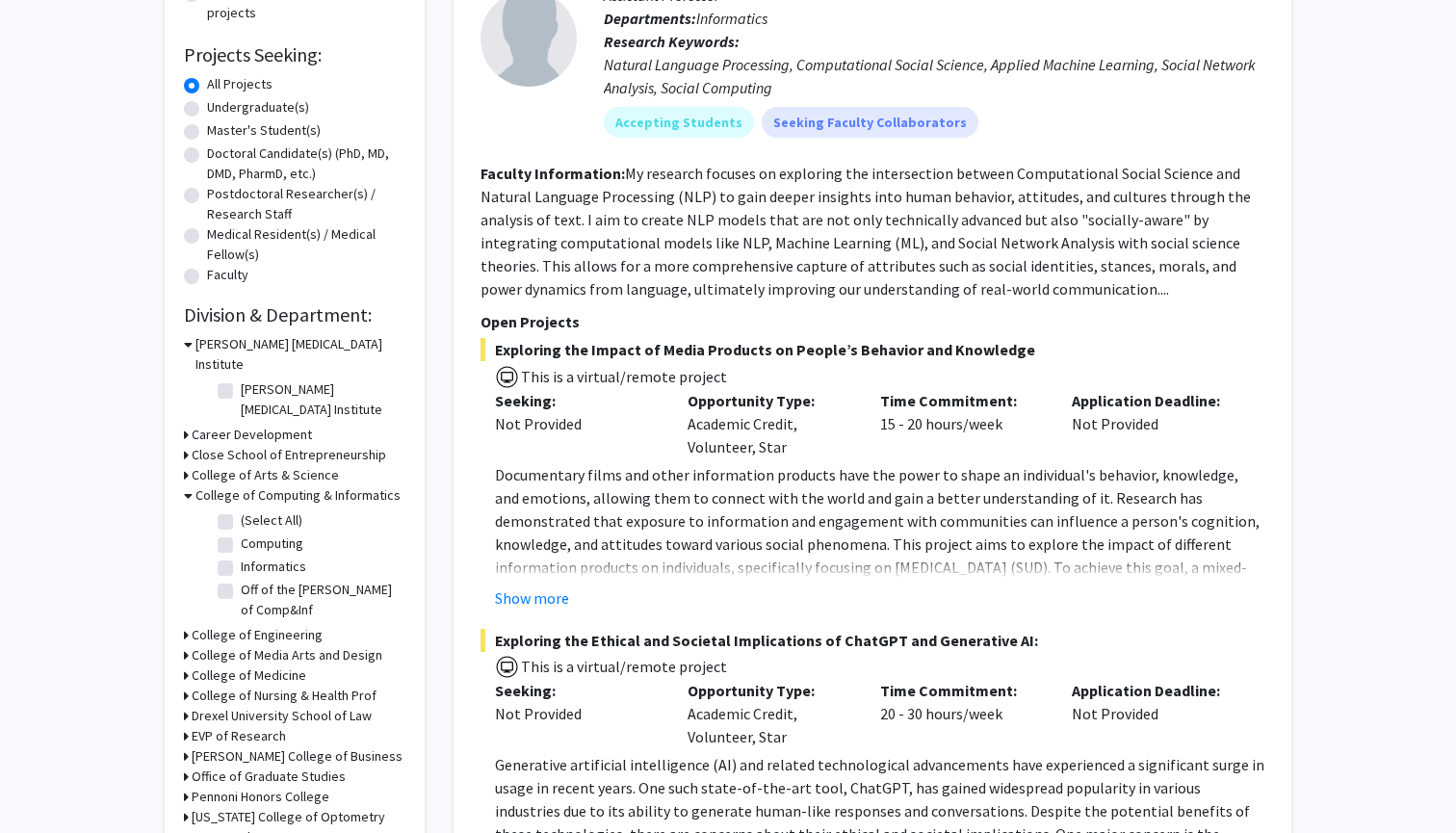
click at [240, 511] on label "(Select All)" at bounding box center [271, 521] width 62 height 20
click at [240, 511] on input "(Select All)" at bounding box center [246, 517] width 13 height 13
checkbox input "true"
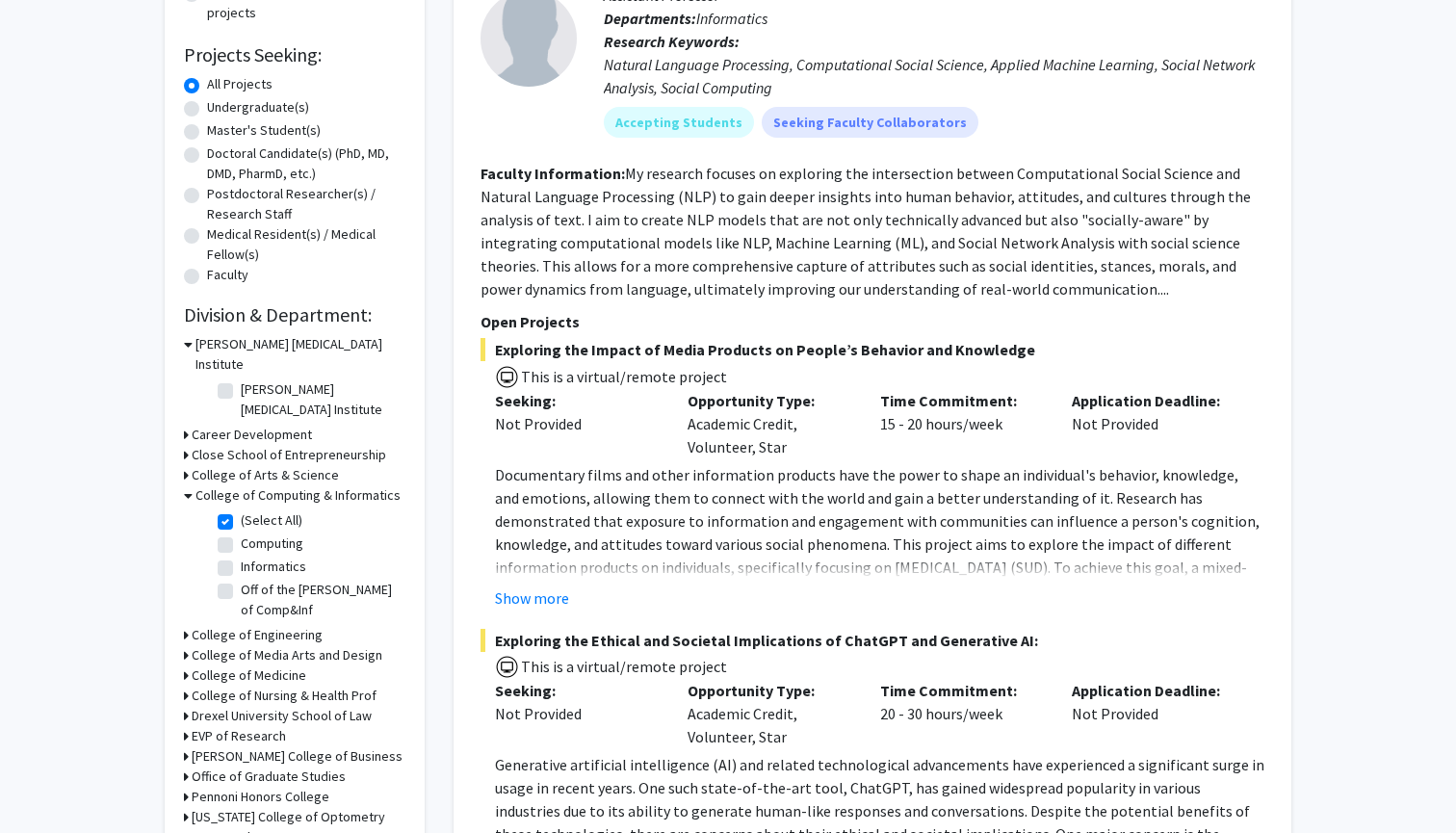
checkbox input "true"
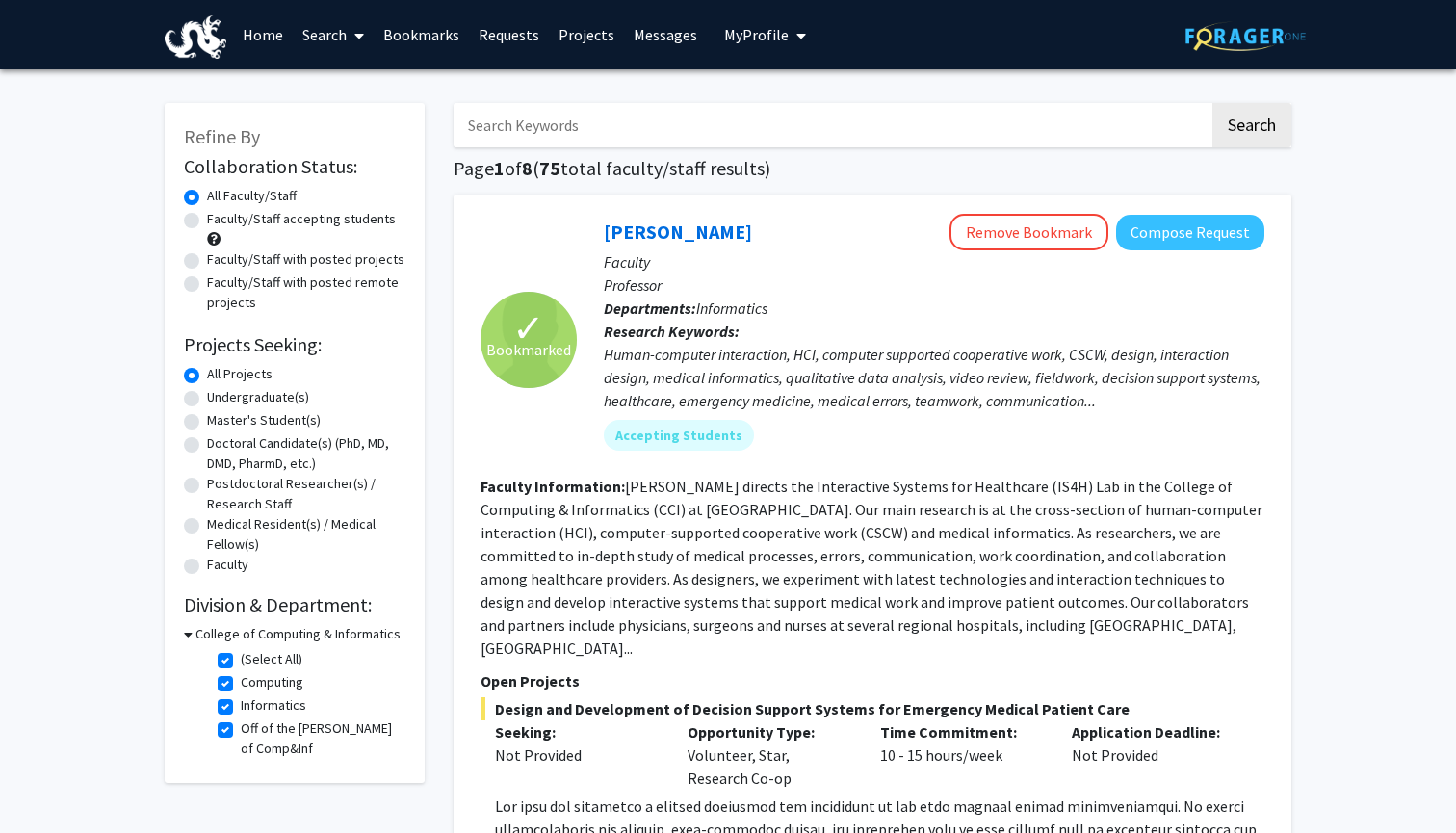
click at [240, 661] on label "(Select All)" at bounding box center [271, 659] width 62 height 20
click at [240, 661] on input "(Select All)" at bounding box center [246, 655] width 13 height 13
checkbox input "false"
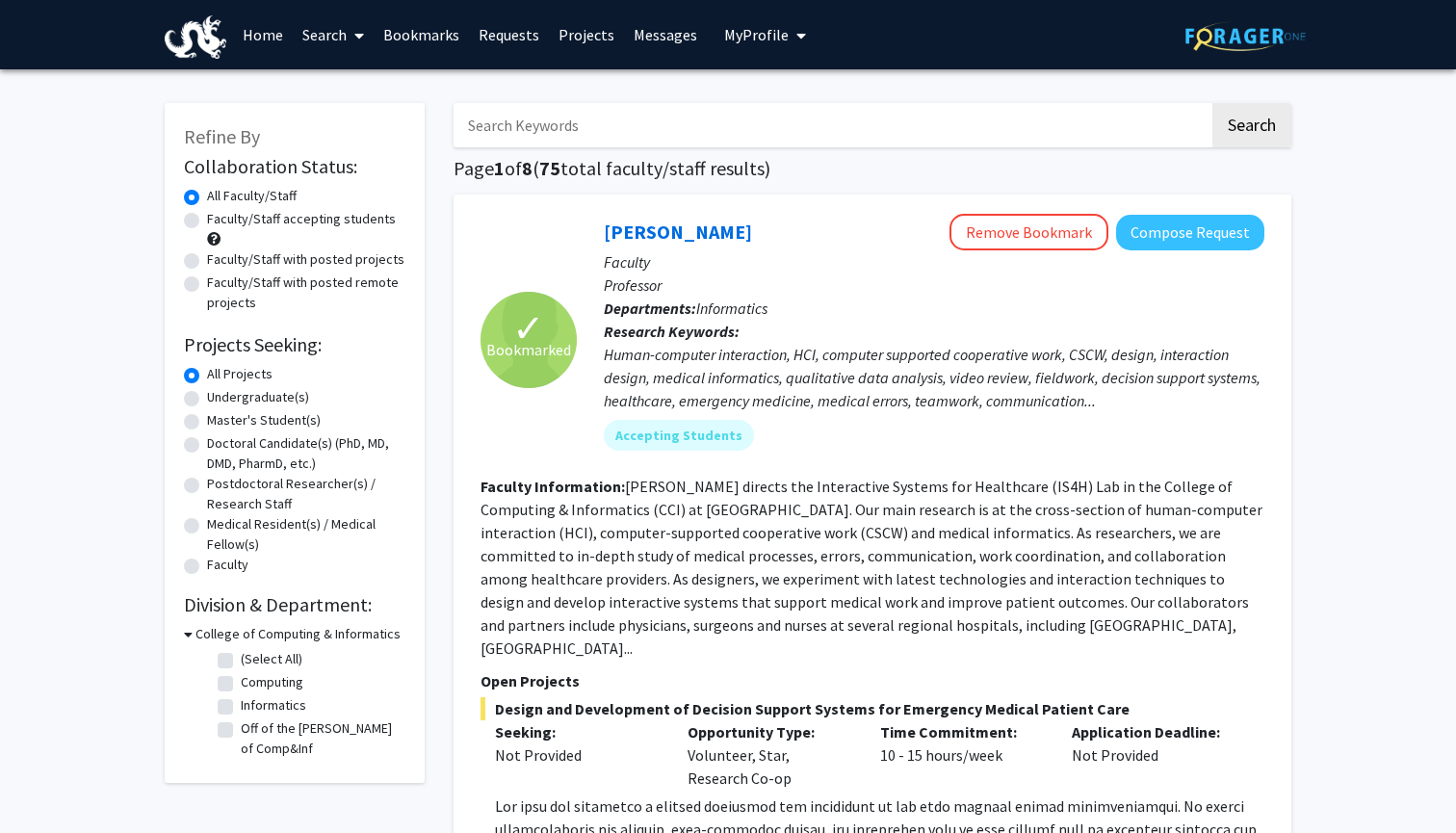
checkbox input "false"
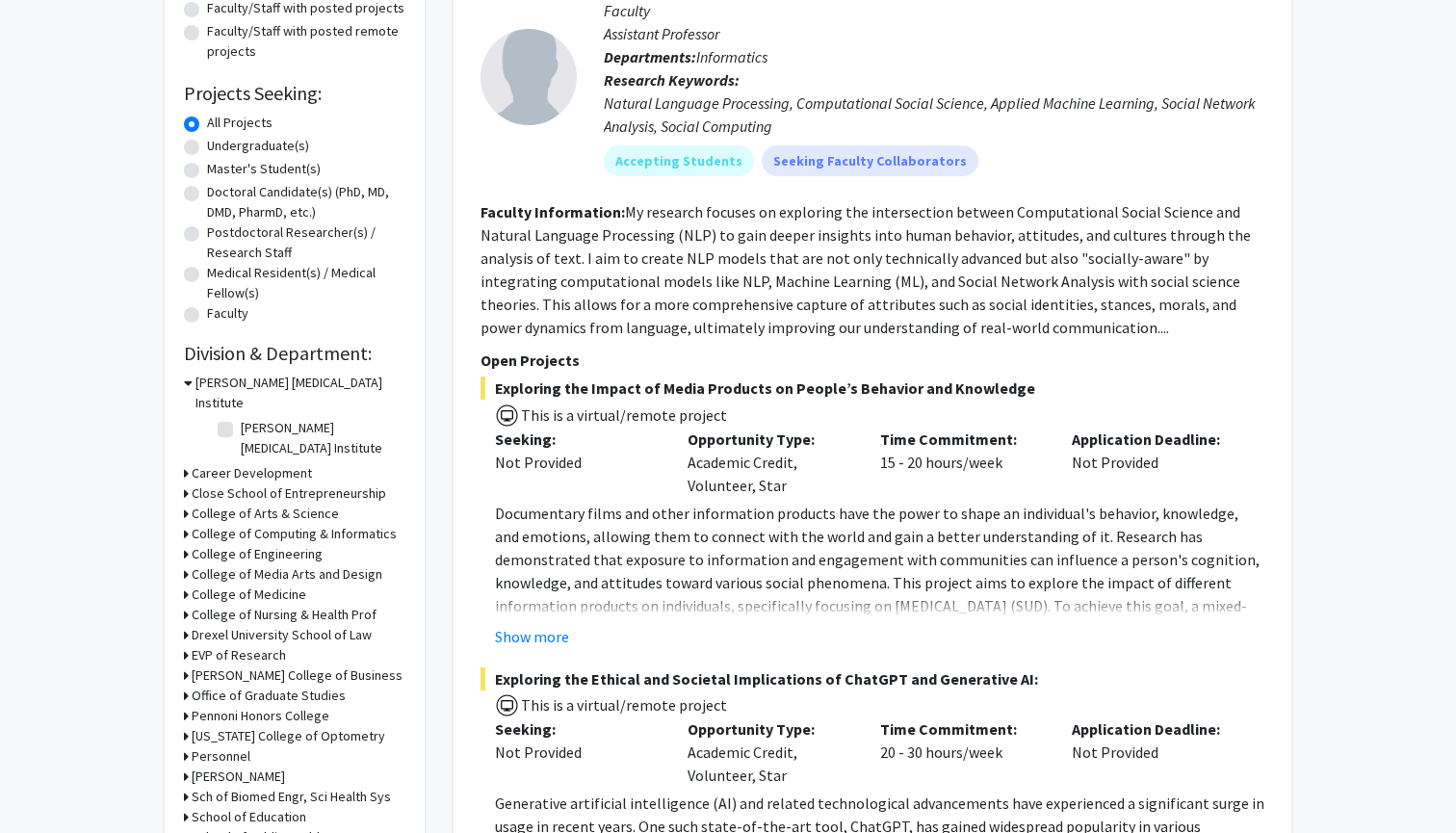
scroll to position [261, 0]
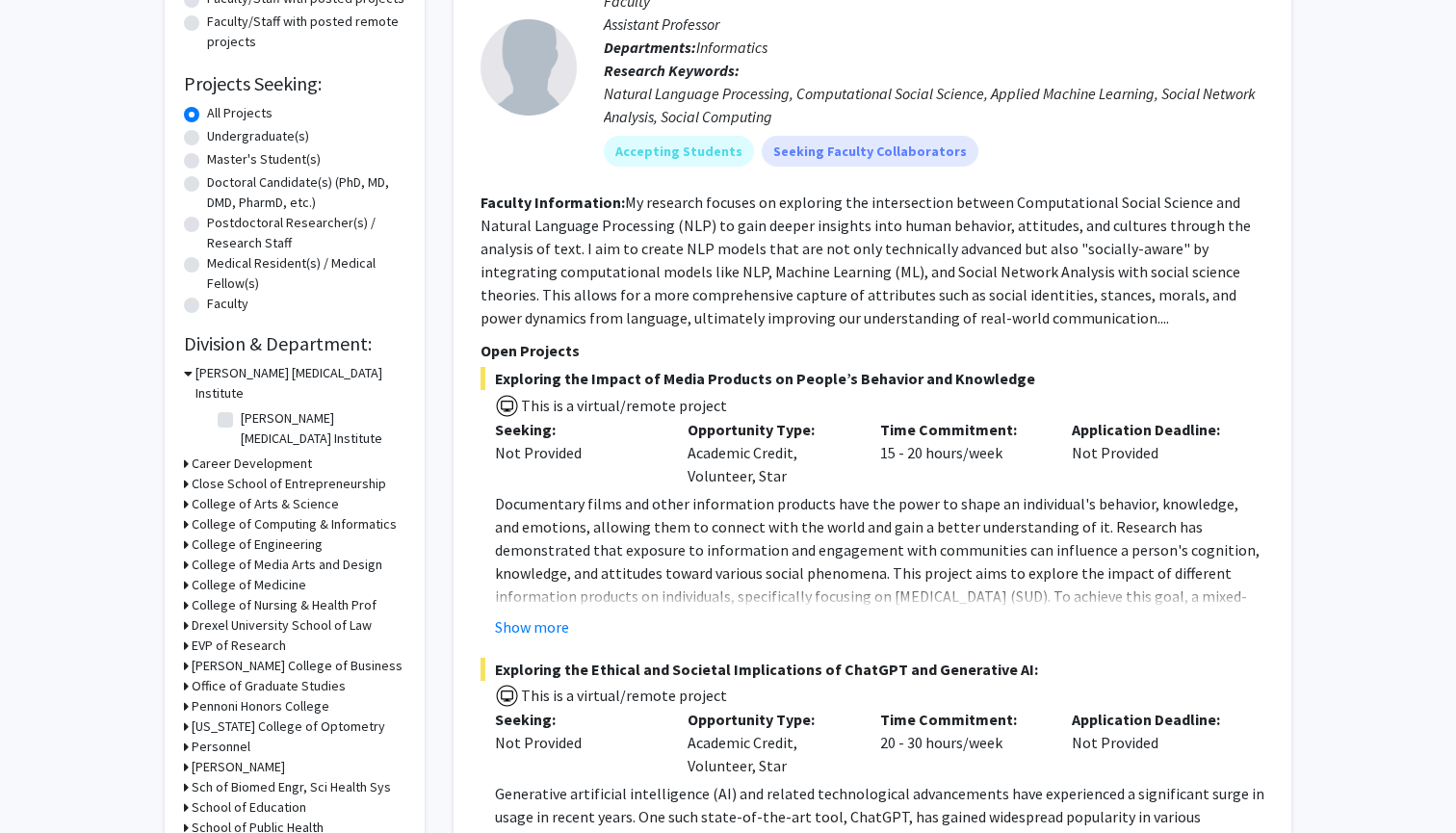
click at [276, 575] on h3 "College of Medicine" at bounding box center [248, 585] width 115 height 20
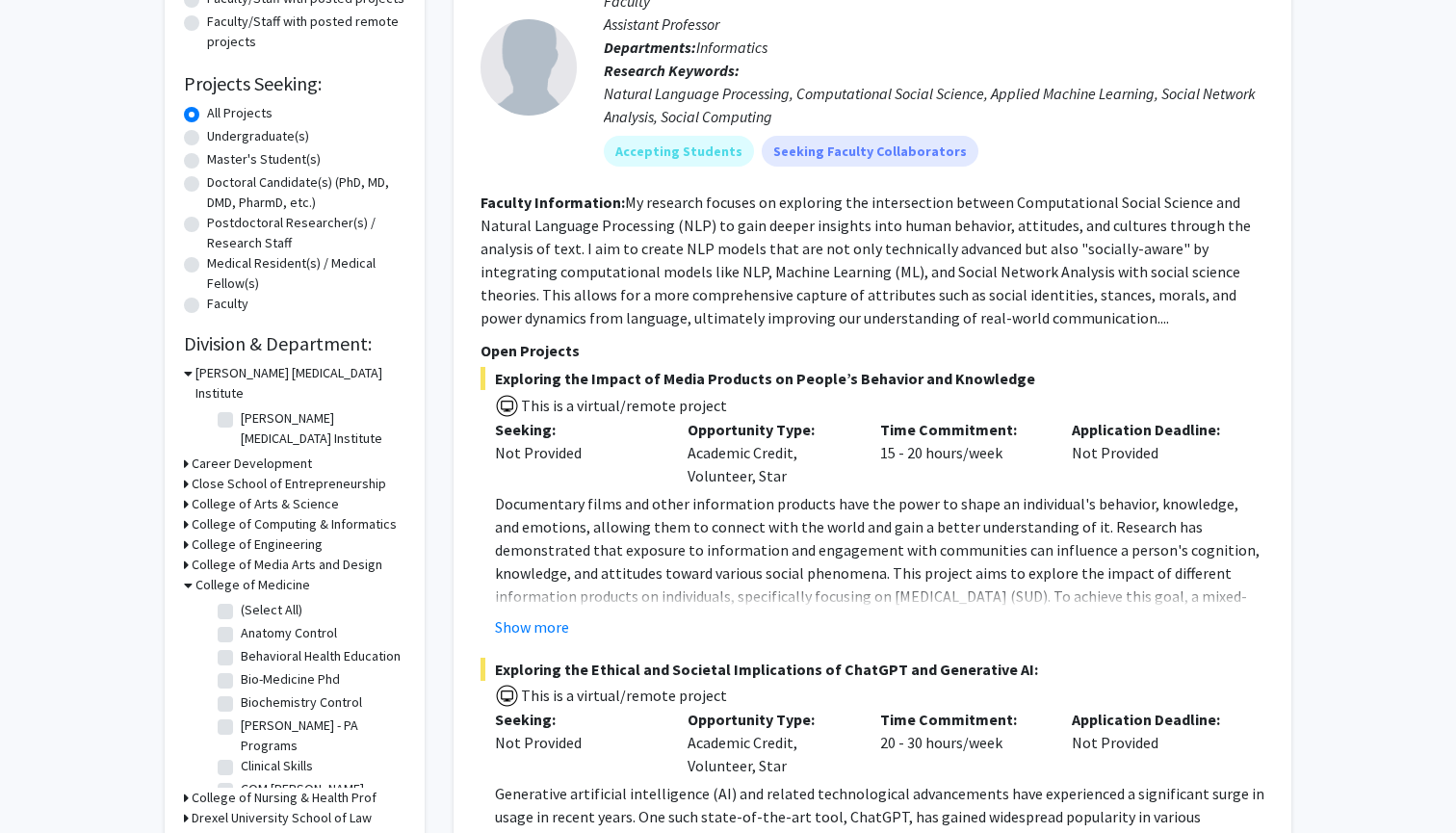
click at [240, 600] on label "(Select All)" at bounding box center [271, 610] width 62 height 20
click at [240, 600] on input "(Select All)" at bounding box center [246, 606] width 13 height 13
checkbox input "true"
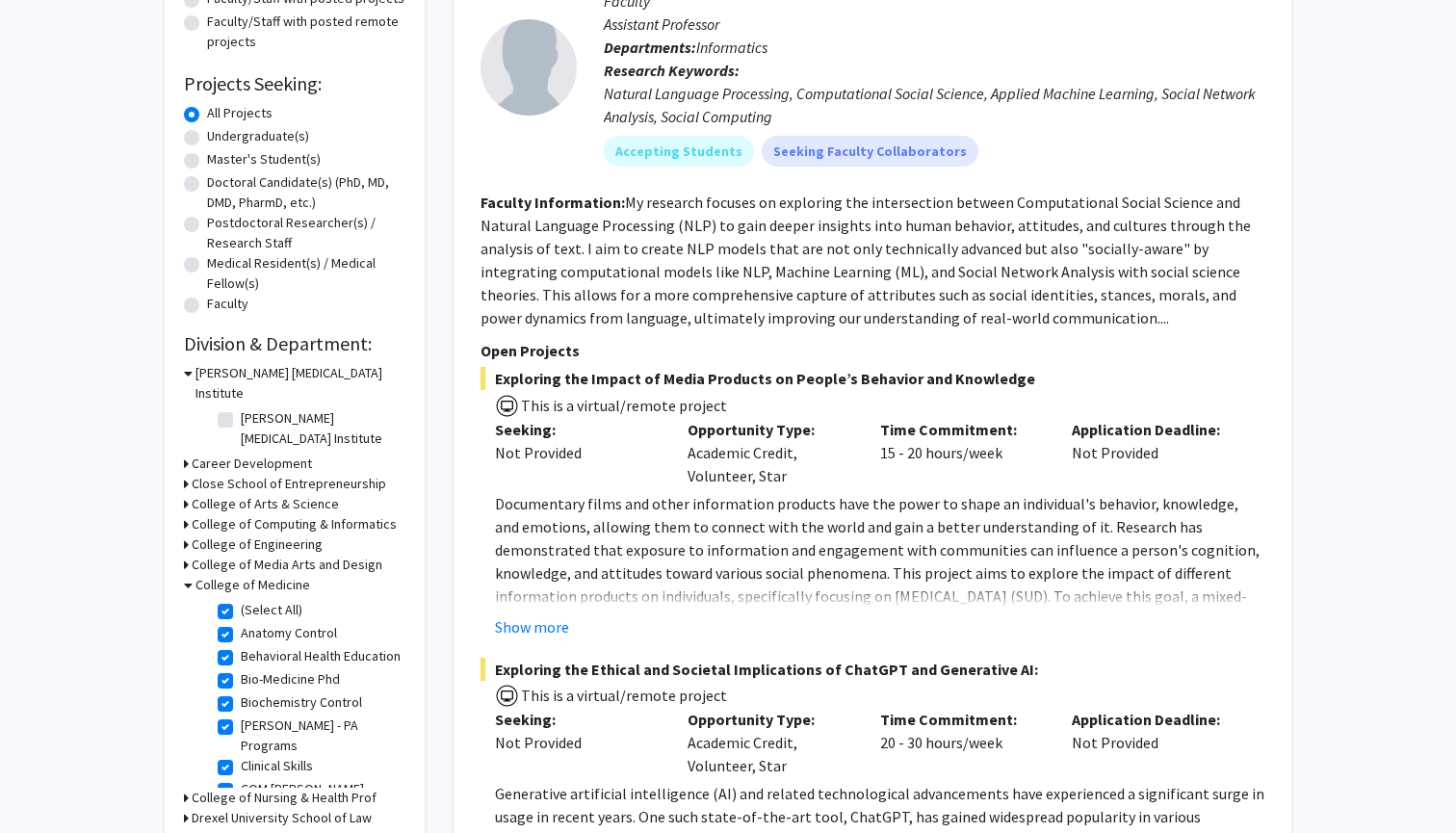
checkbox input "true"
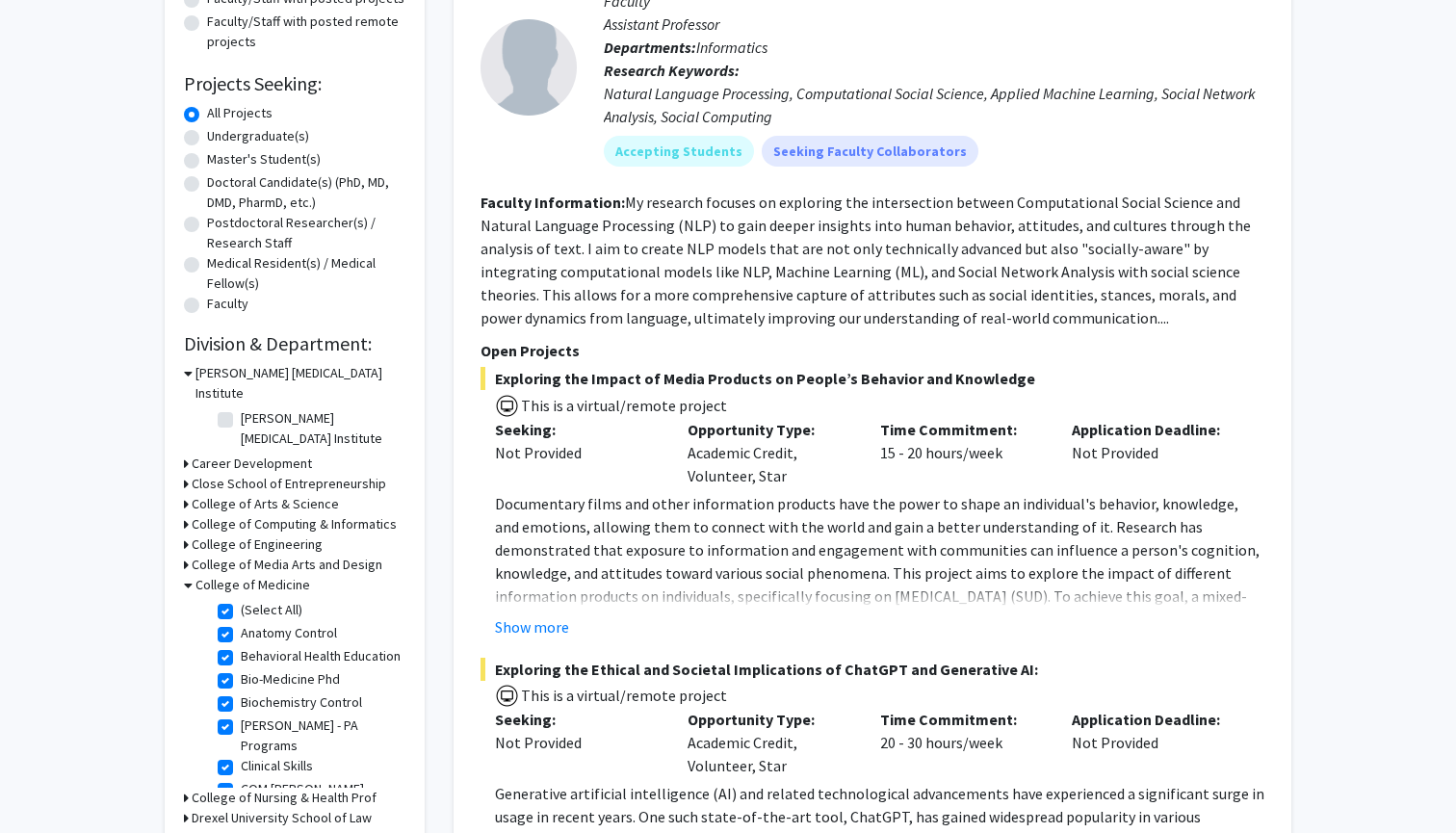
checkbox input "true"
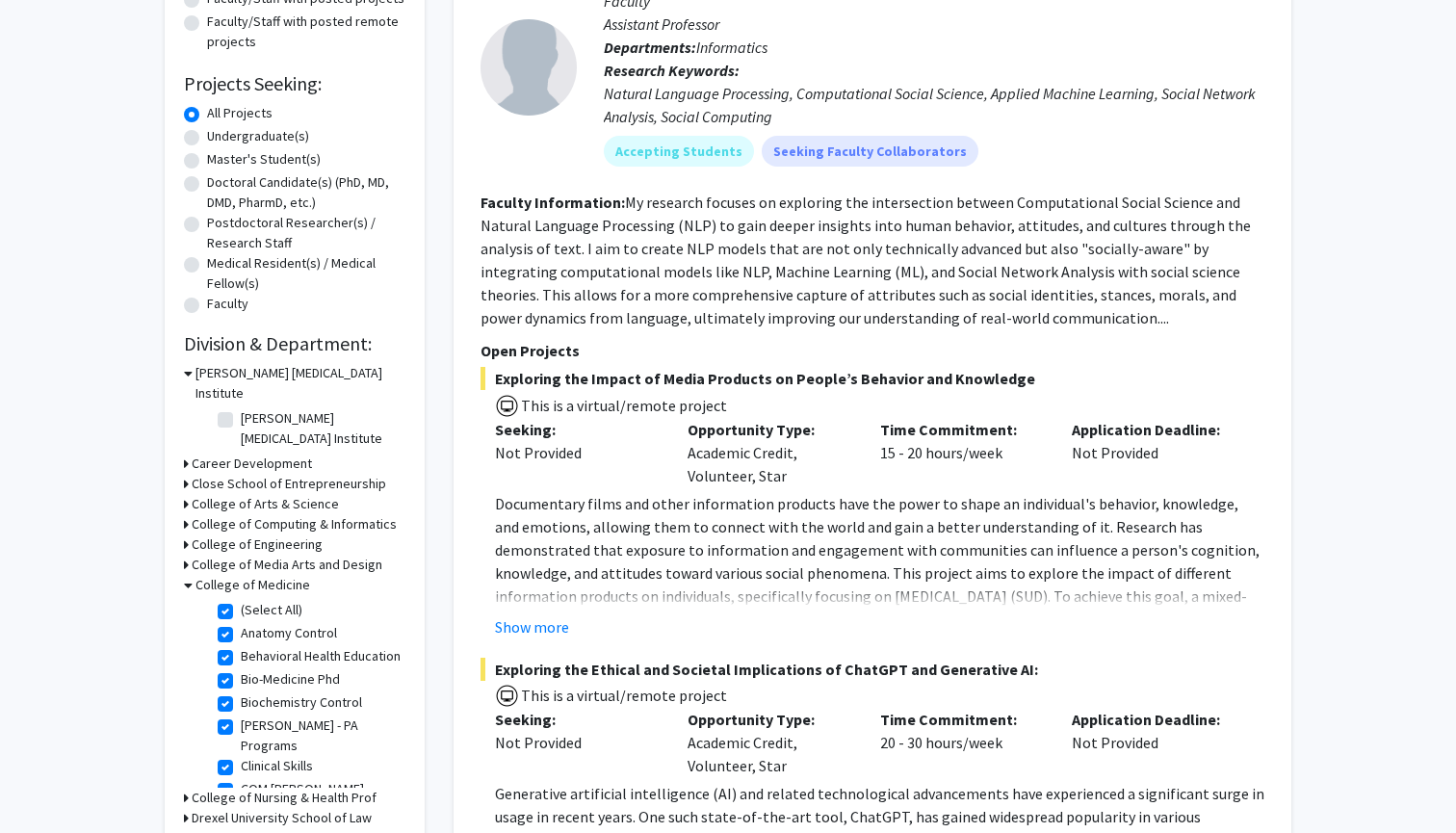
checkbox input "true"
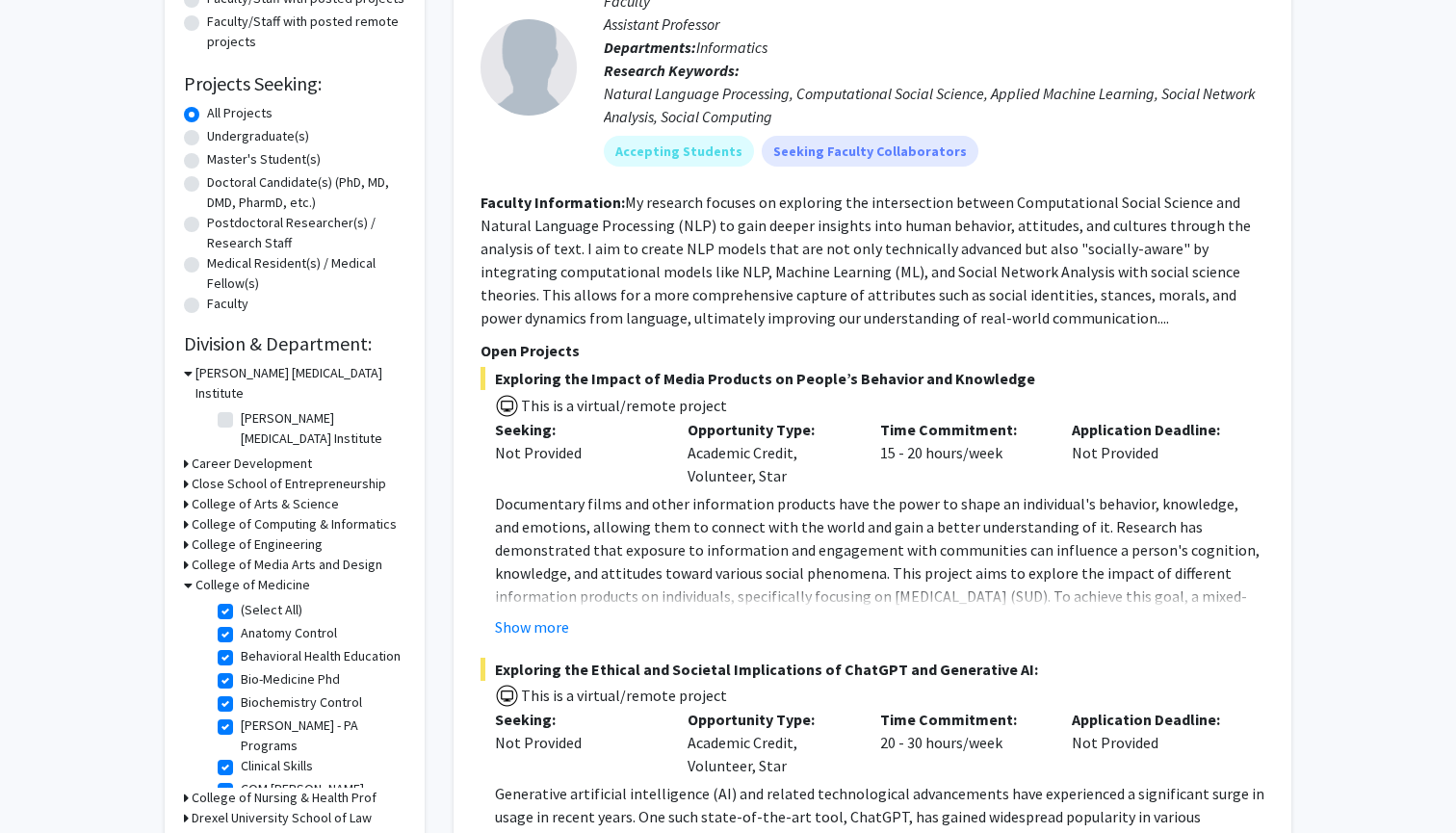
checkbox input "true"
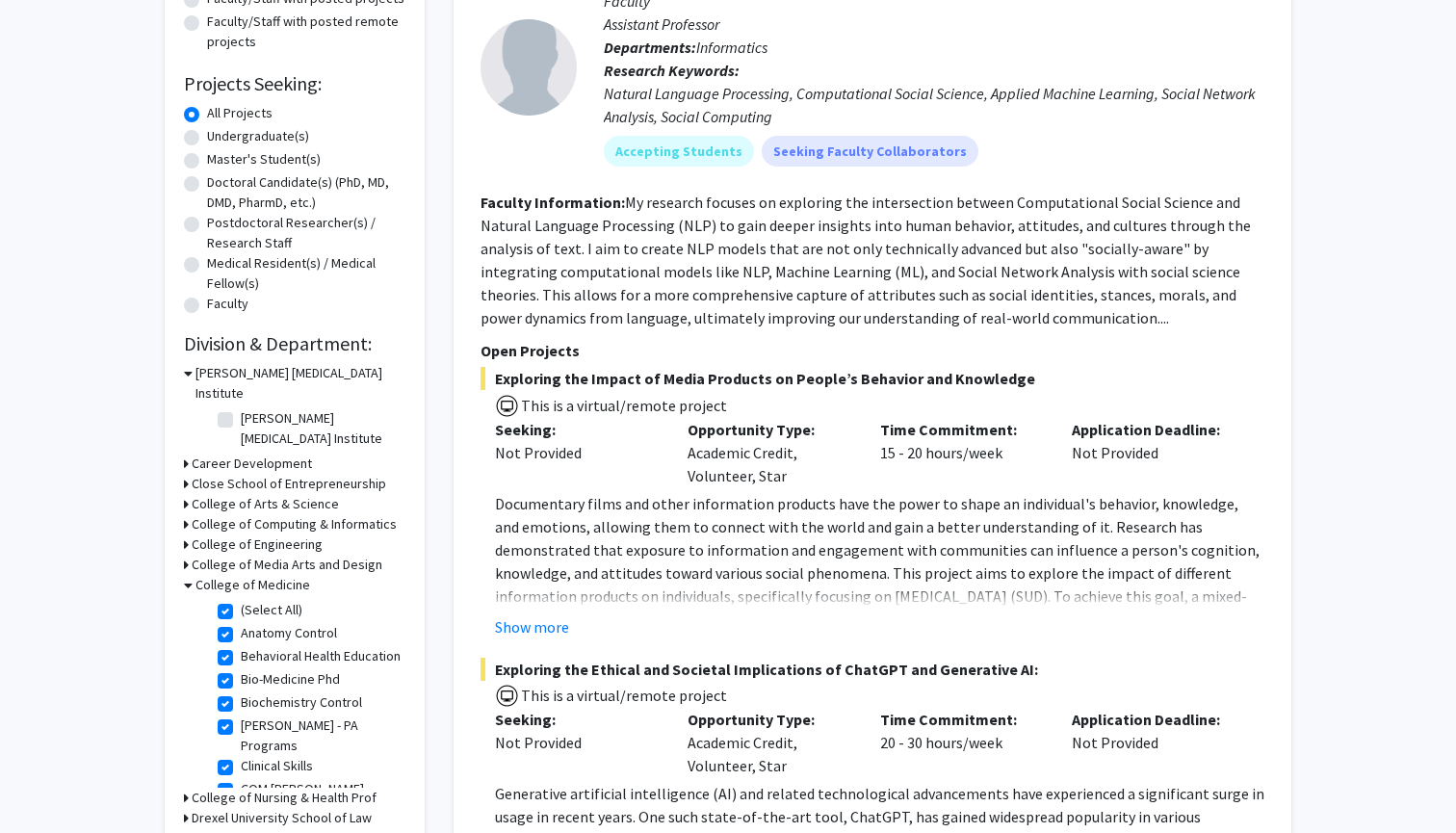
checkbox input "true"
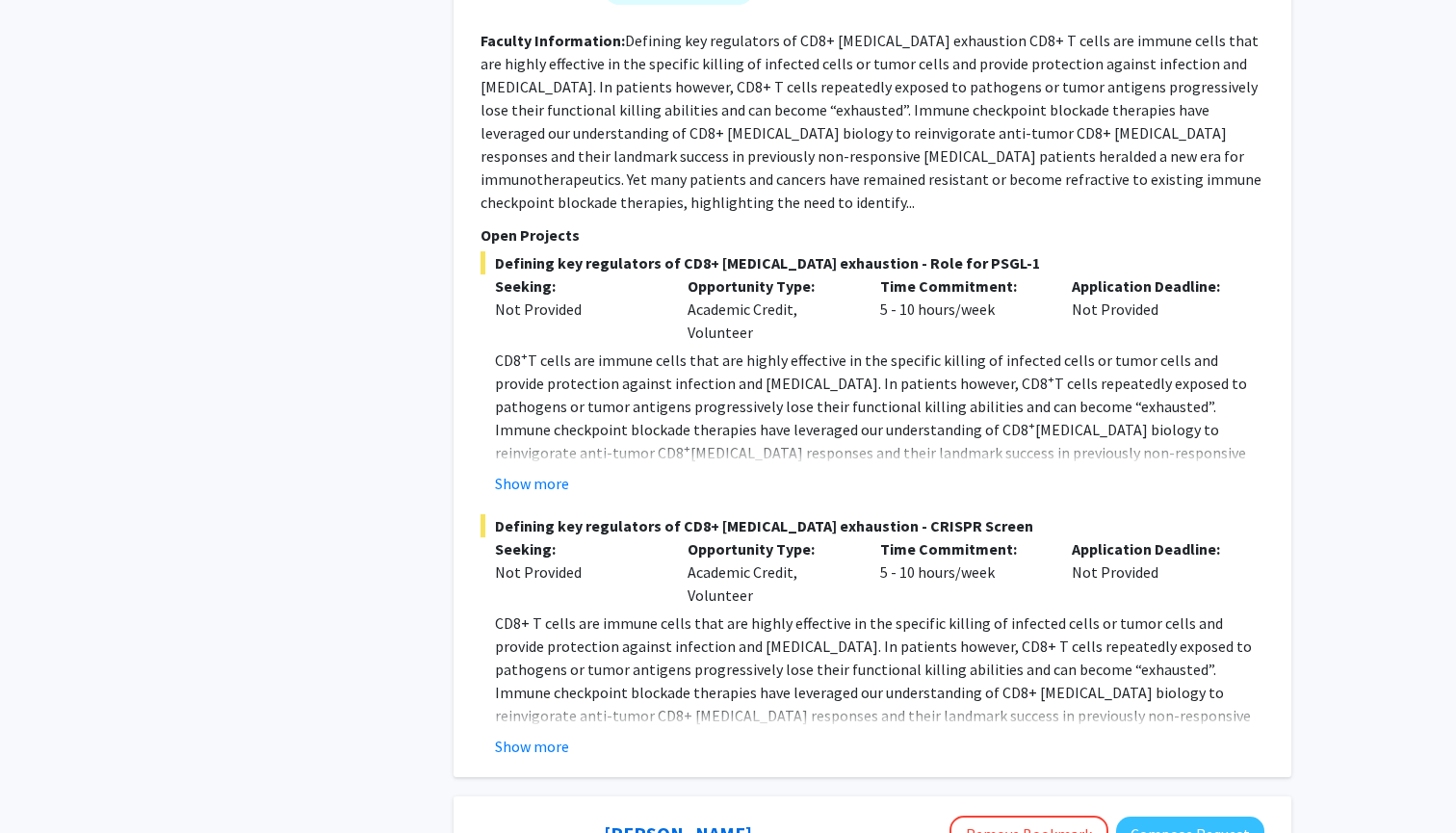
scroll to position [2143, 0]
click at [544, 470] on button "Show more" at bounding box center [532, 481] width 74 height 23
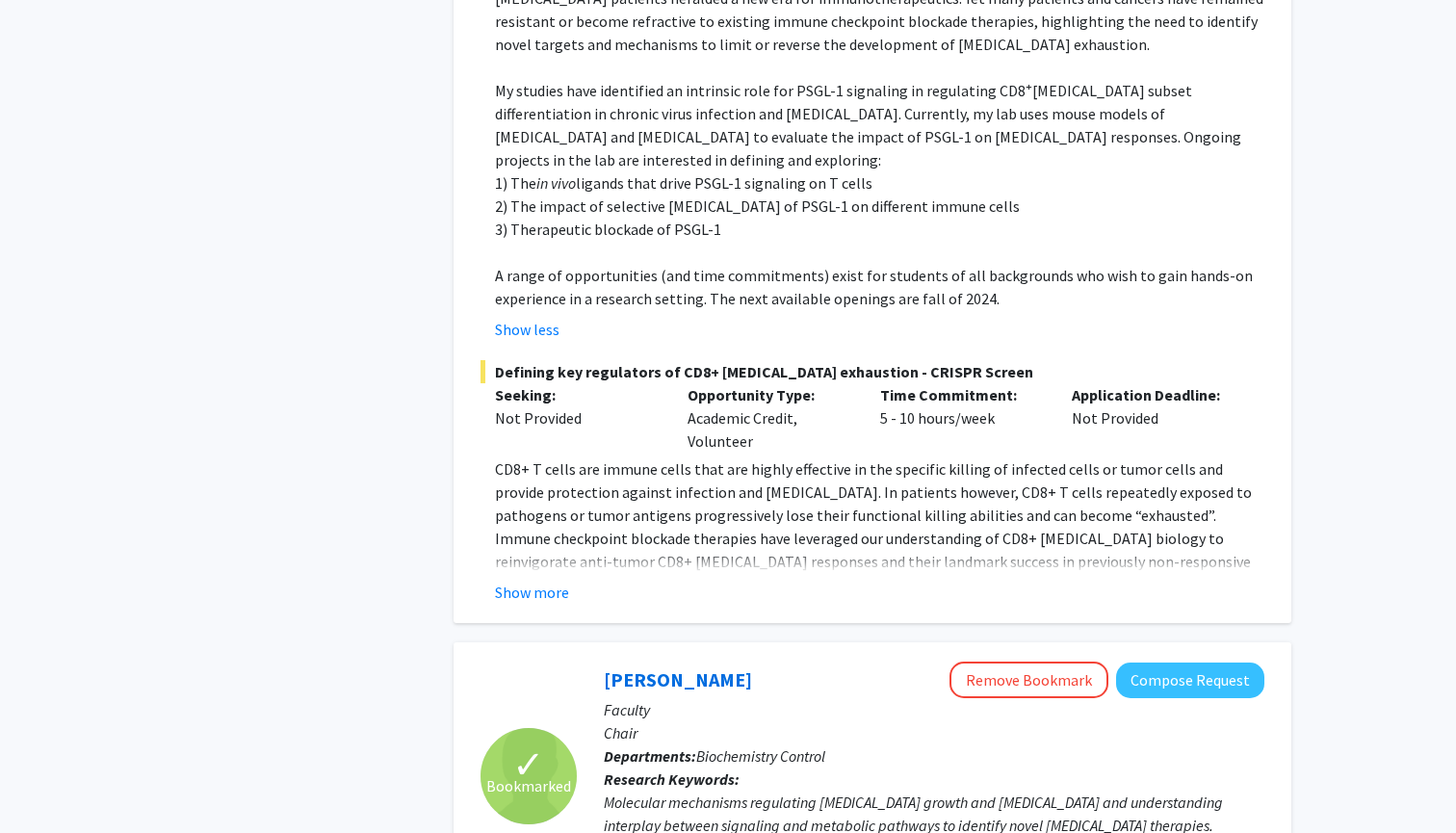
scroll to position [2626, 0]
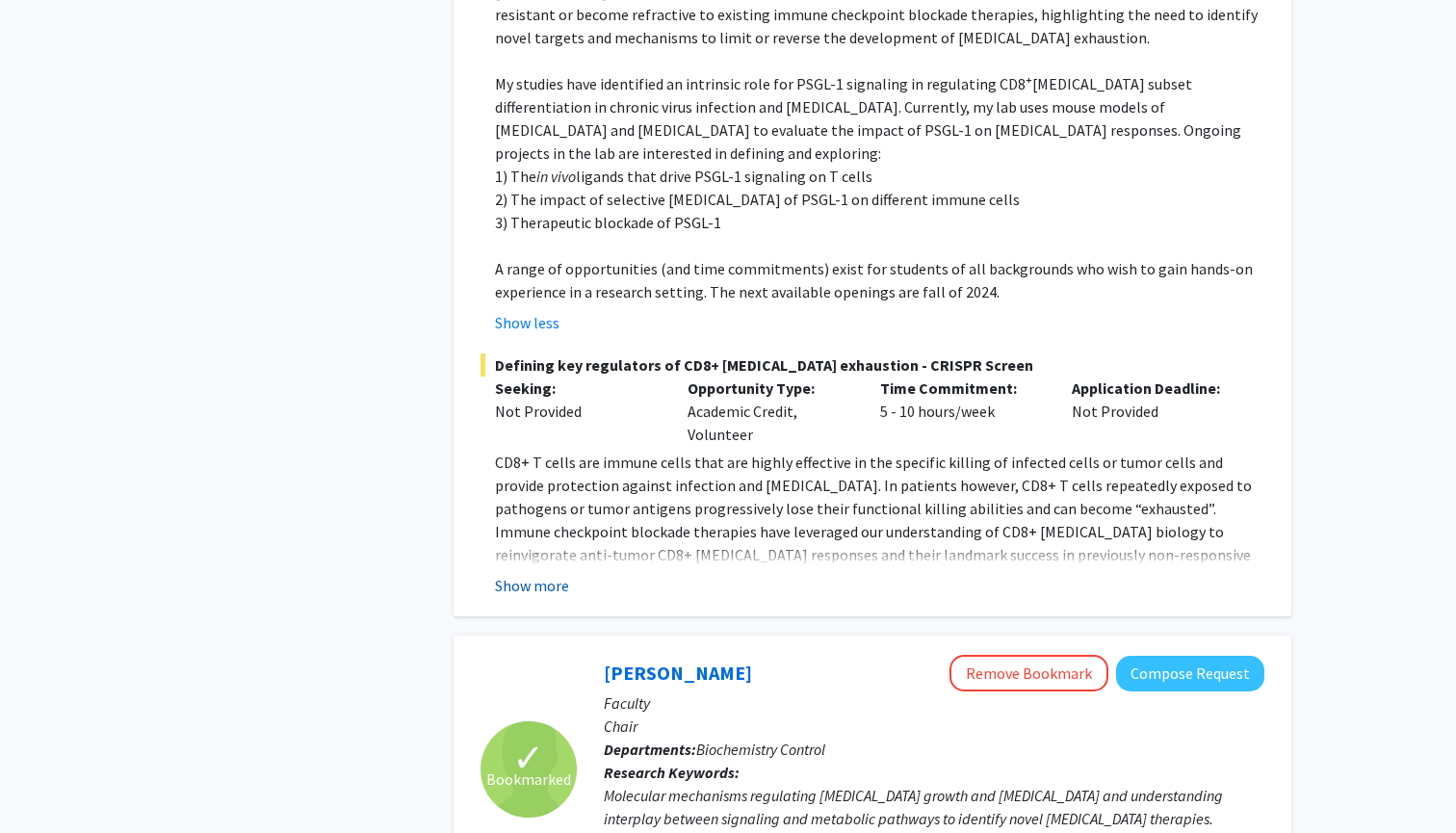
click at [563, 574] on button "Show more" at bounding box center [532, 585] width 74 height 23
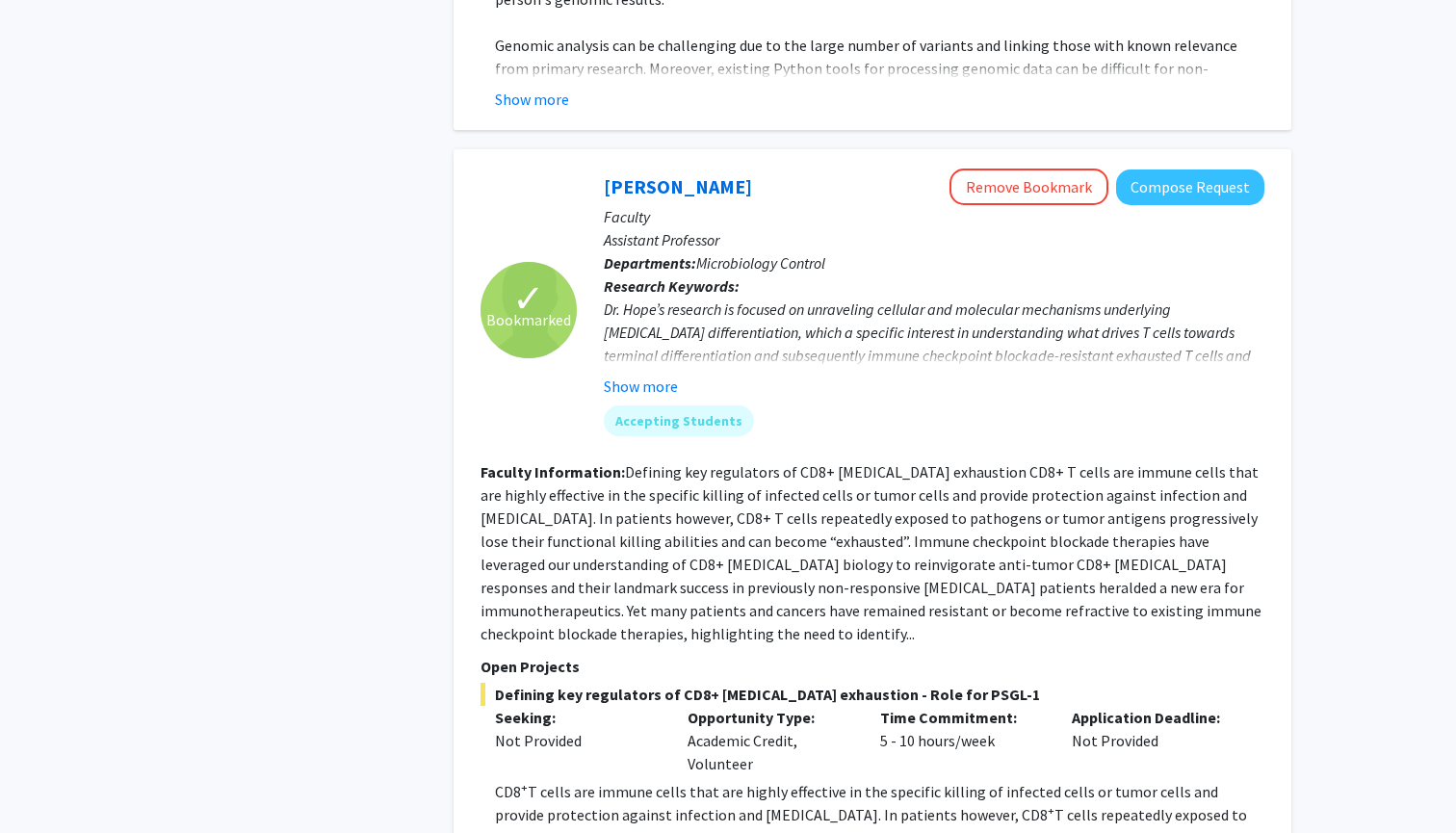
scroll to position [1705, 0]
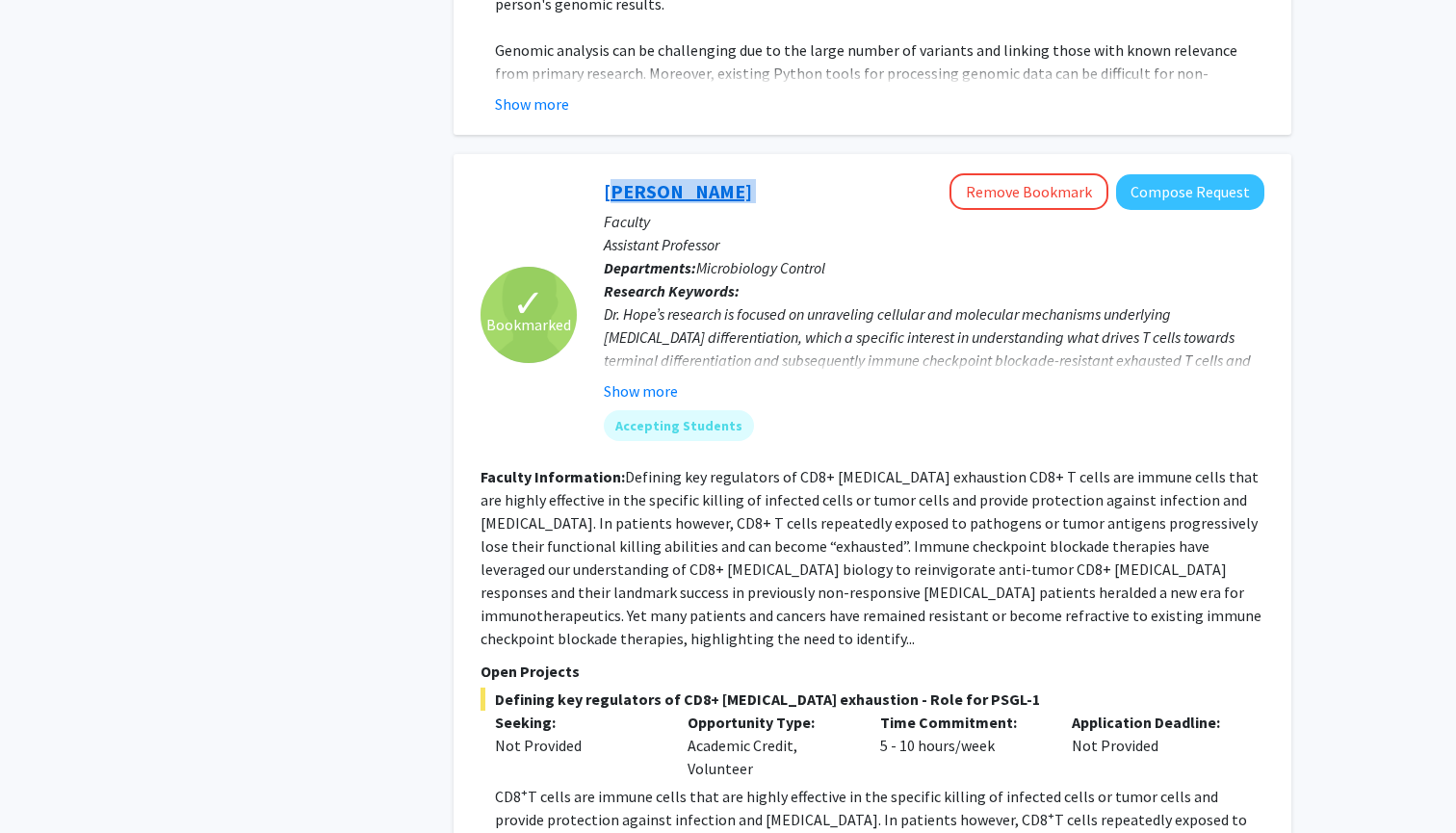
drag, startPoint x: 721, startPoint y: 167, endPoint x: 604, endPoint y: 167, distance: 117.0
click at [604, 174] on div "[PERSON_NAME] Remove Bookmark Compose Request" at bounding box center [933, 192] width 660 height 37
copy link "[PERSON_NAME]"
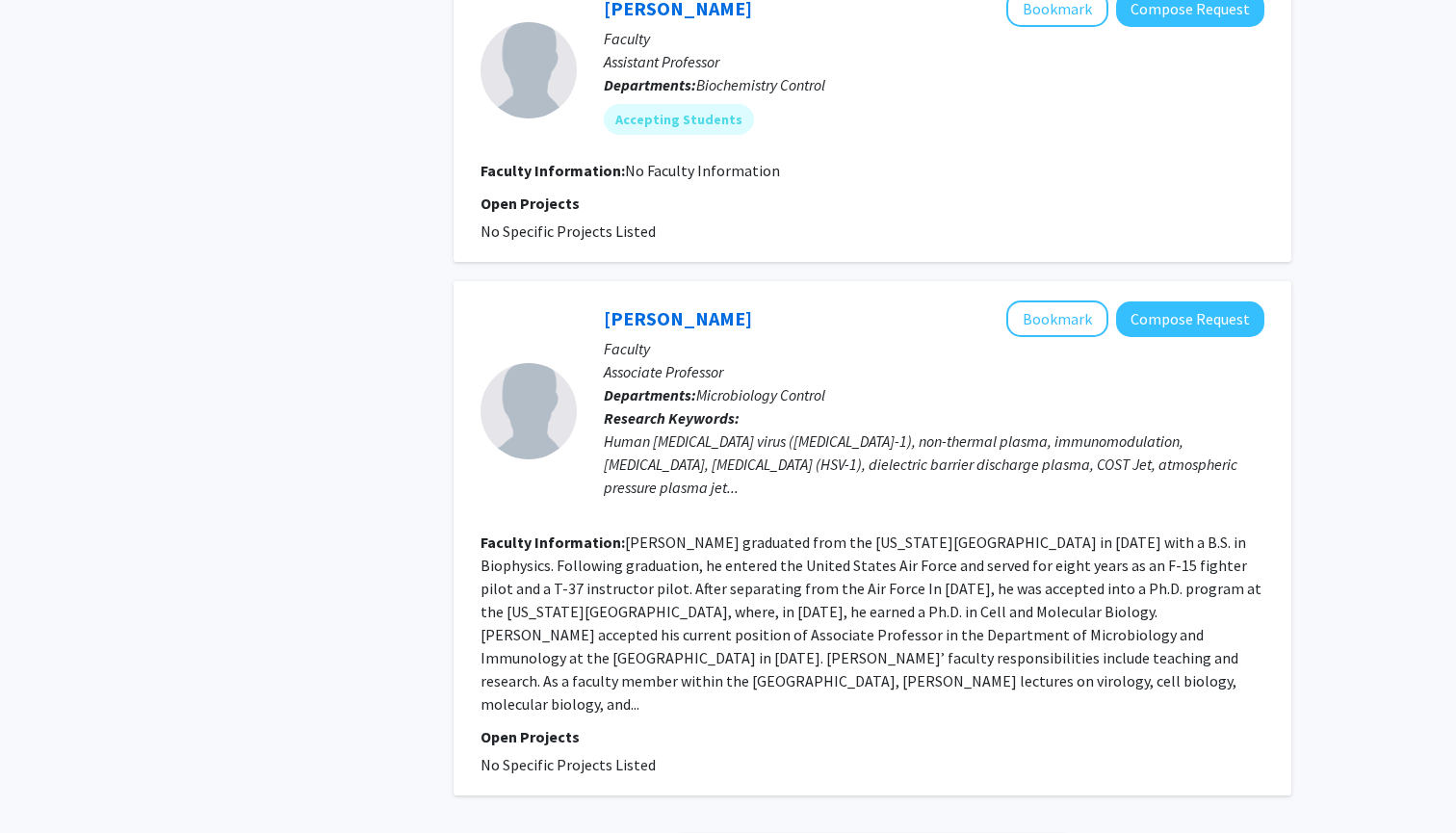
scroll to position [5955, 0]
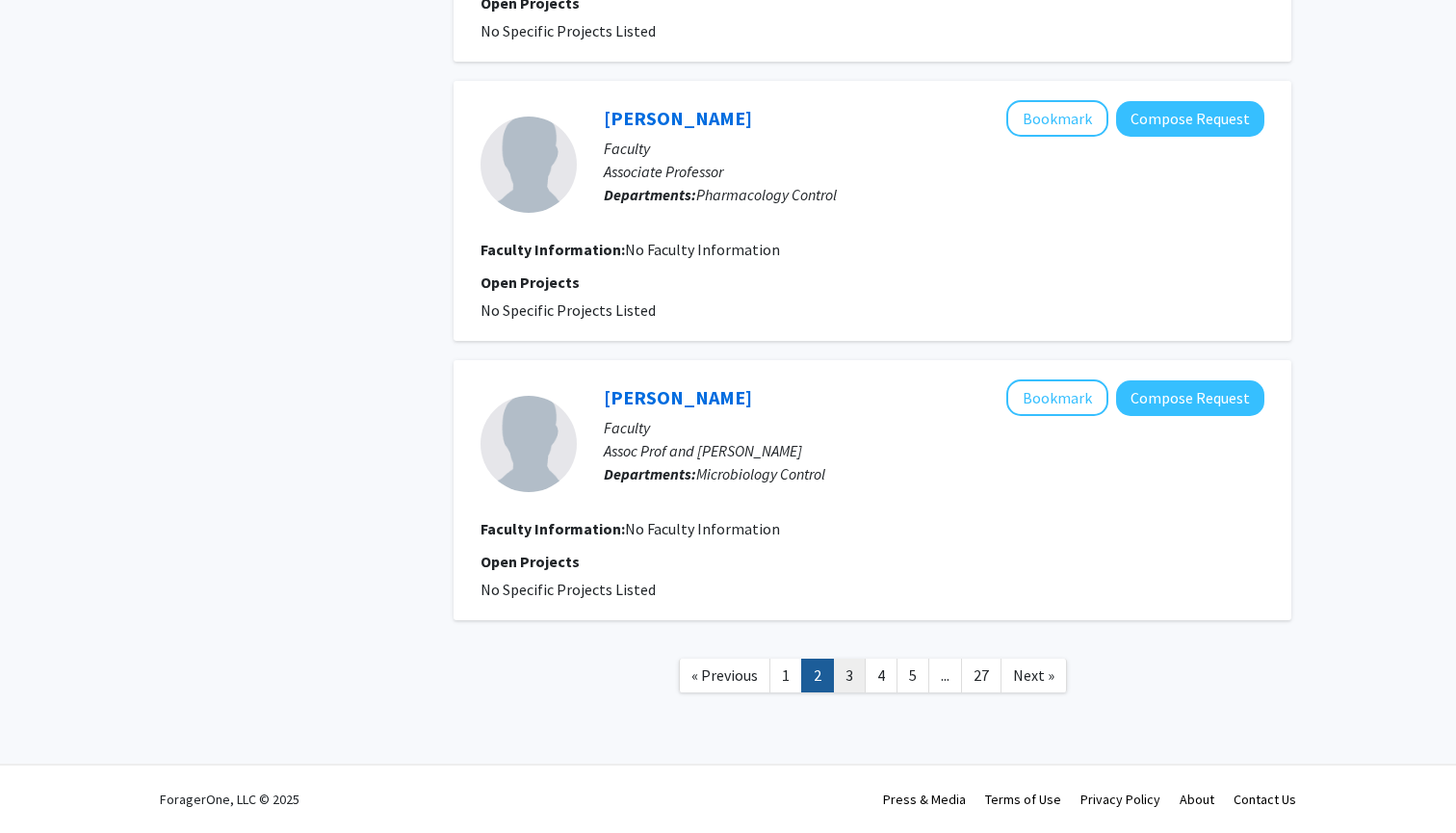
scroll to position [2349, 0]
click at [845, 669] on link "3" at bounding box center [849, 675] width 33 height 34
click at [880, 688] on link "4" at bounding box center [881, 675] width 33 height 34
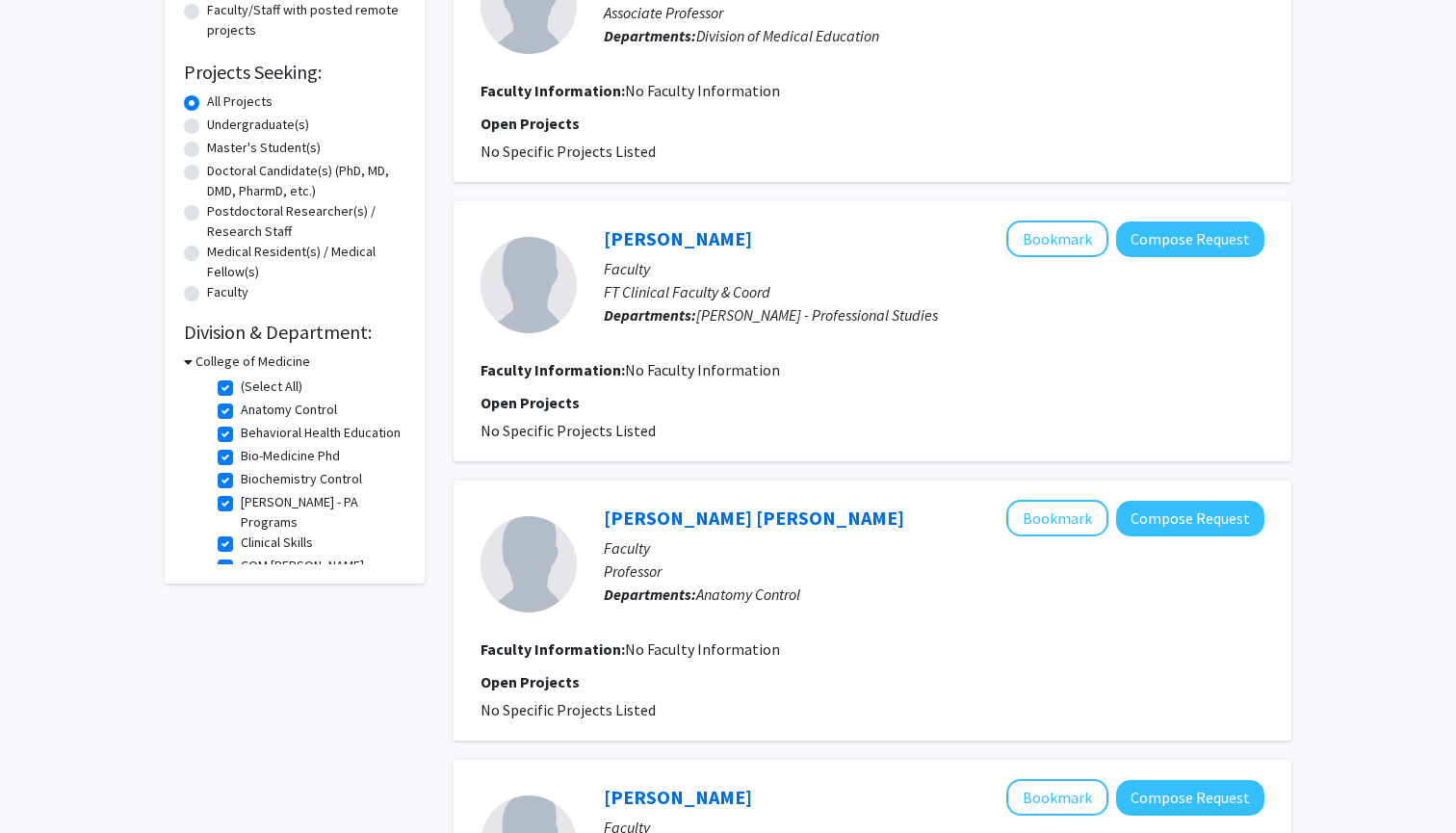
scroll to position [278, 0]
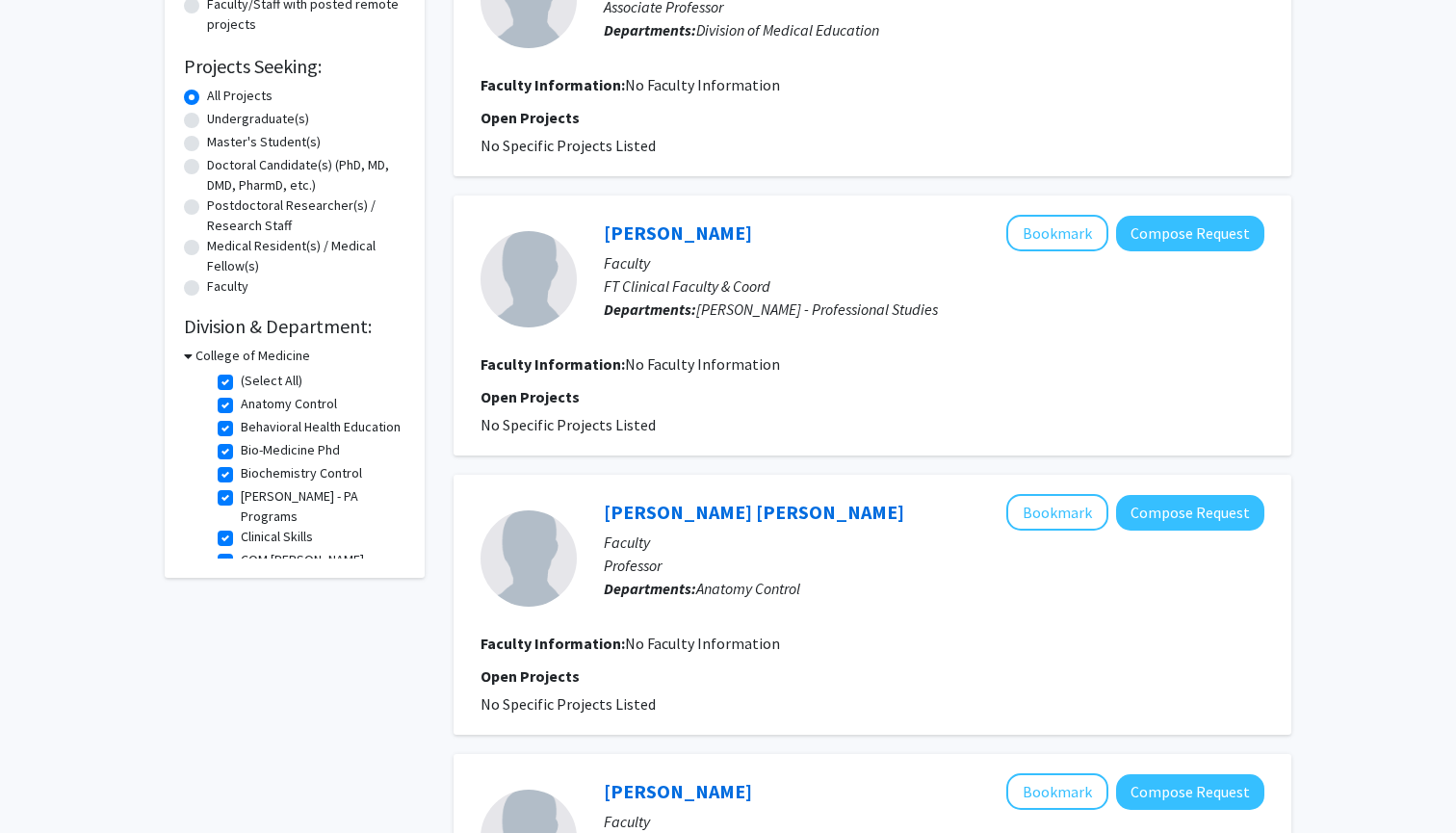
click at [240, 389] on label "(Select All)" at bounding box center [271, 381] width 62 height 20
click at [240, 383] on input "(Select All)" at bounding box center [246, 377] width 13 height 13
checkbox input "false"
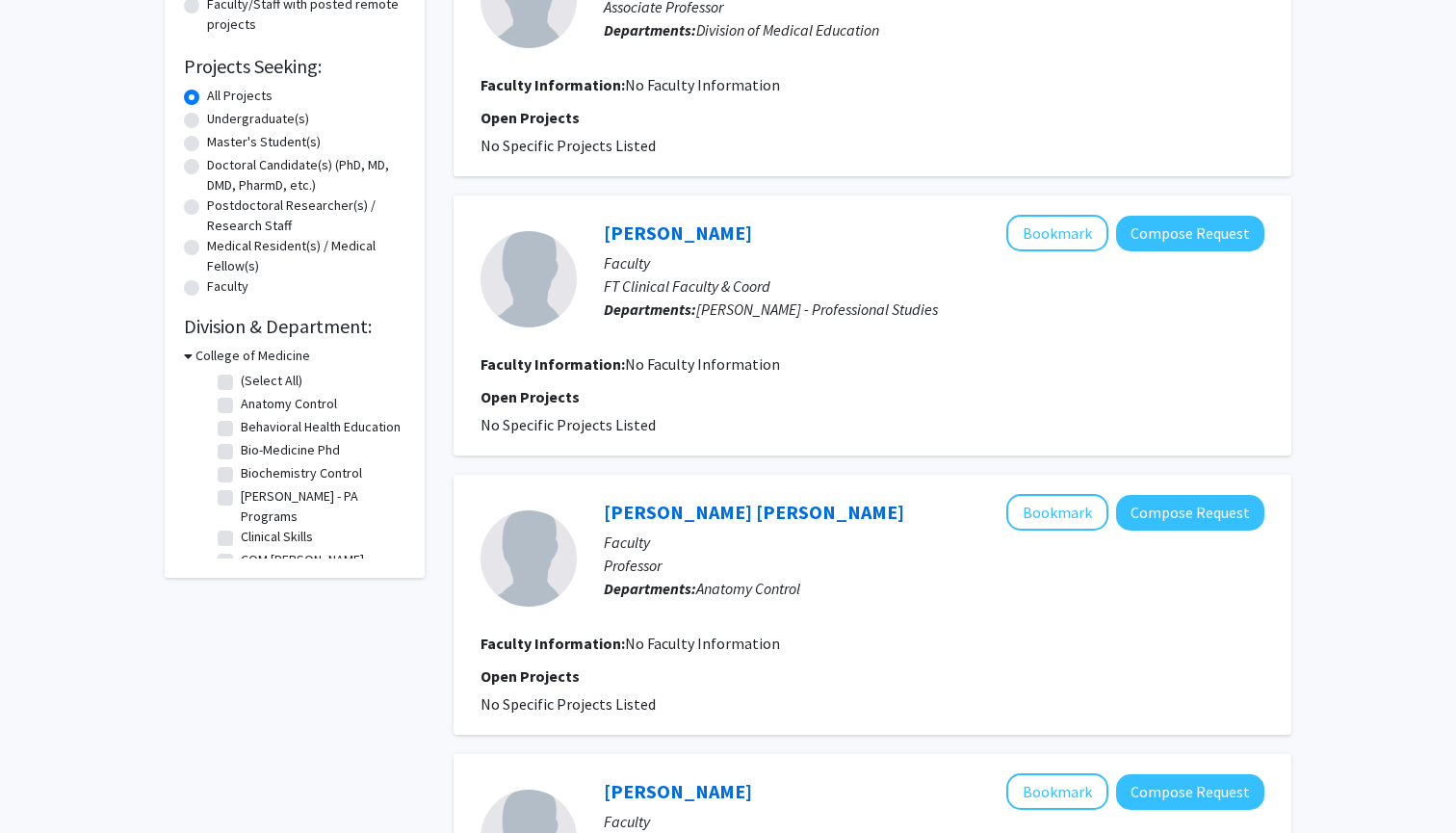
checkbox input "false"
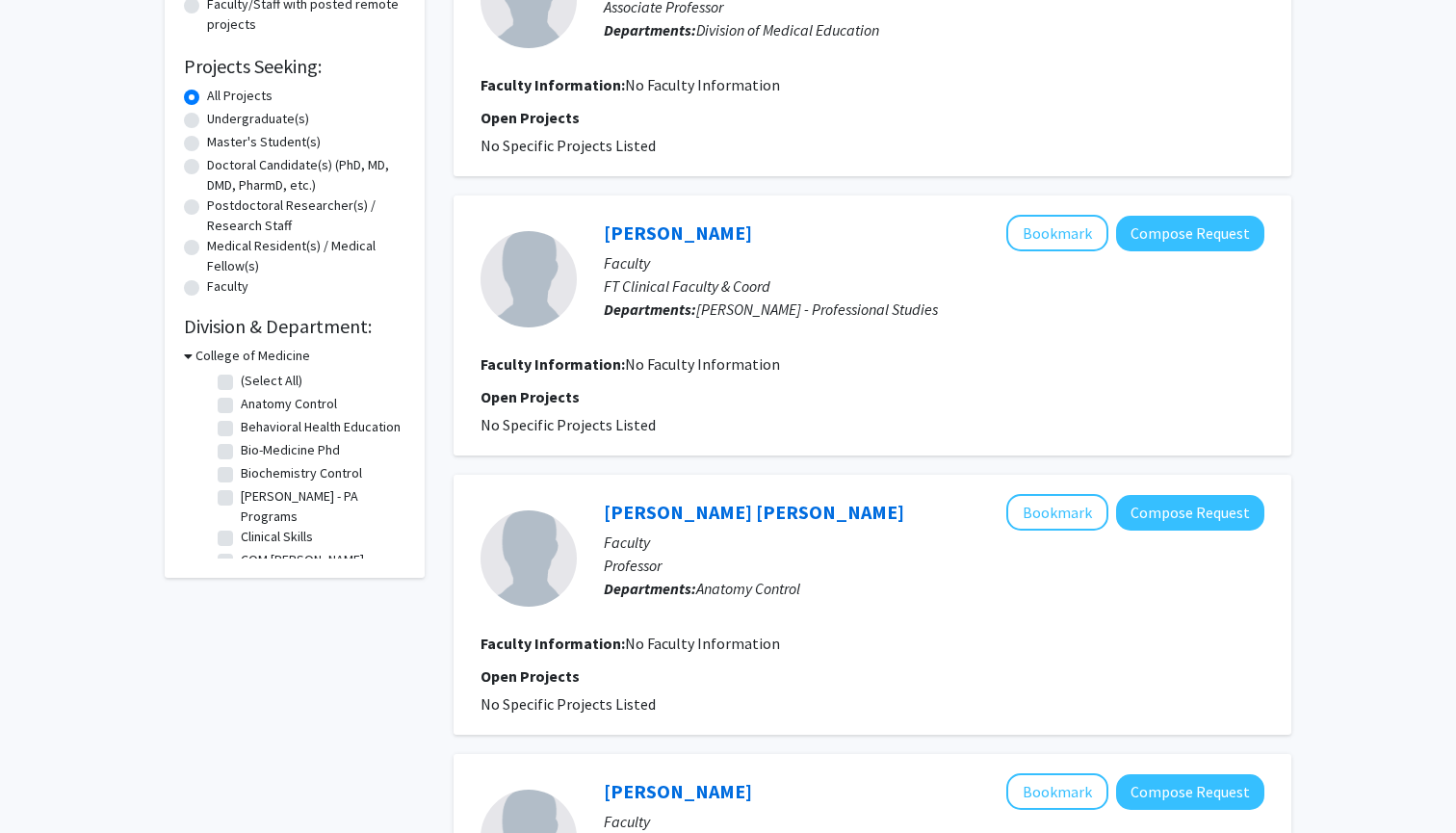
checkbox input "false"
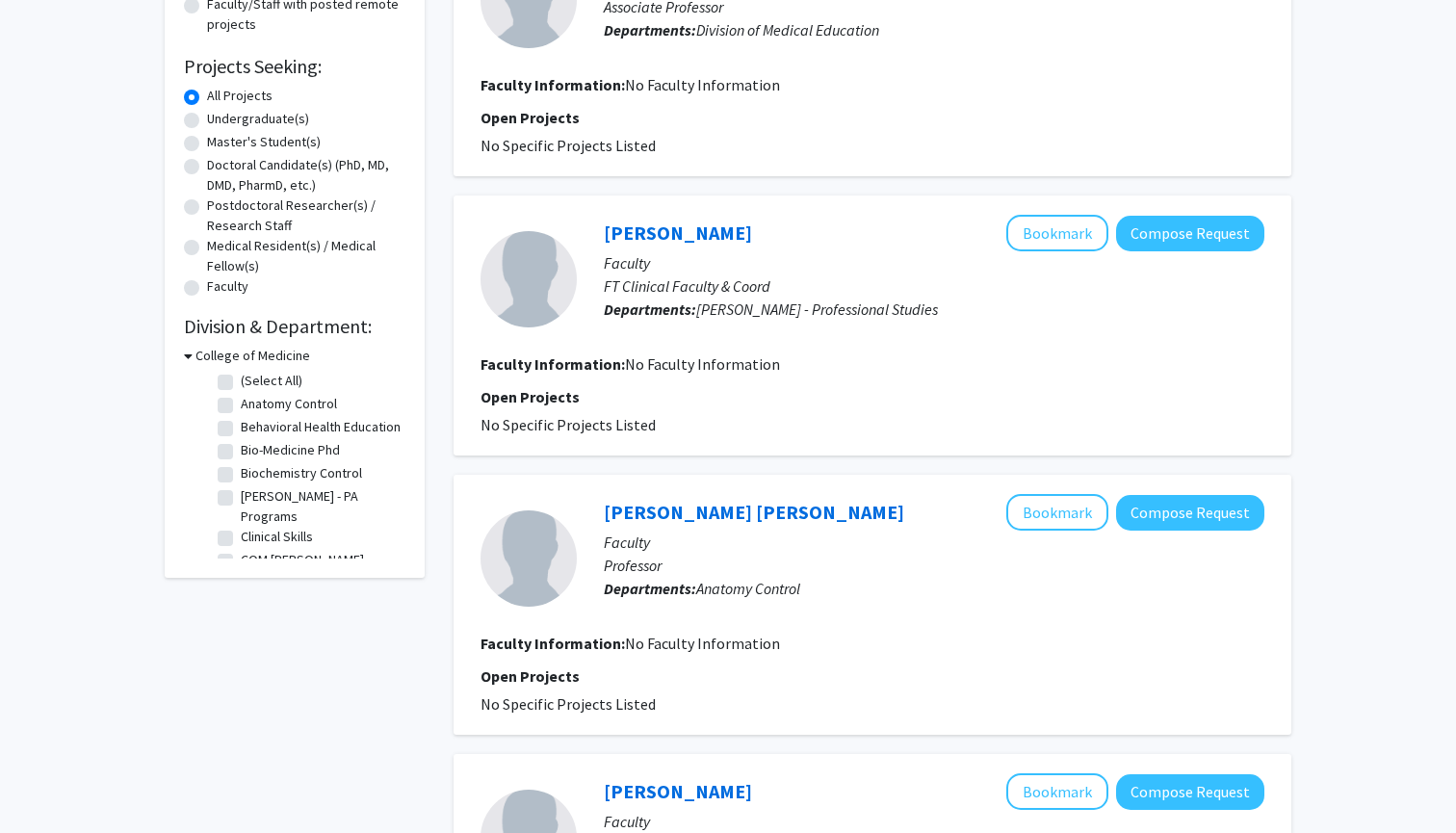
checkbox input "false"
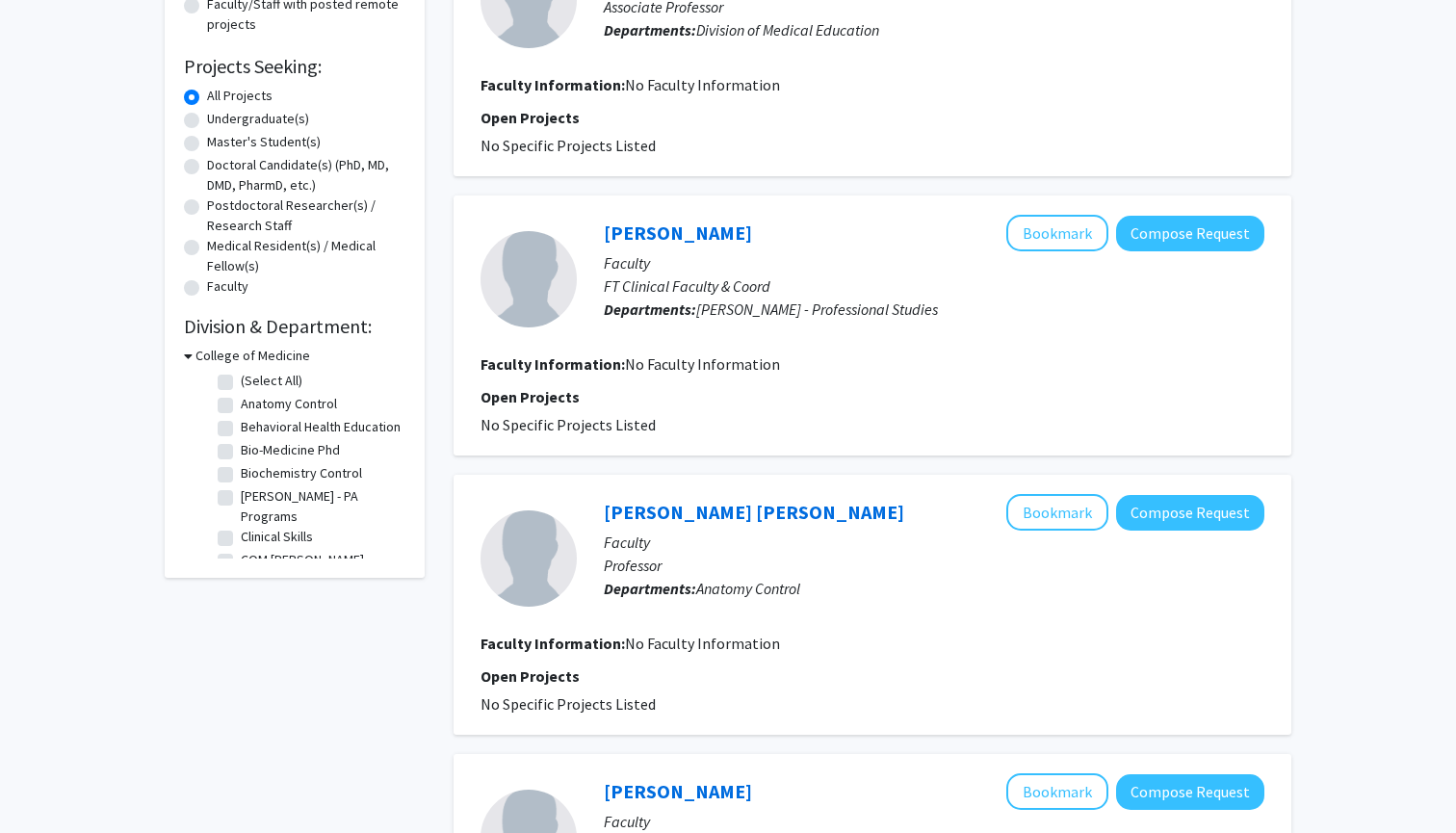
checkbox input "false"
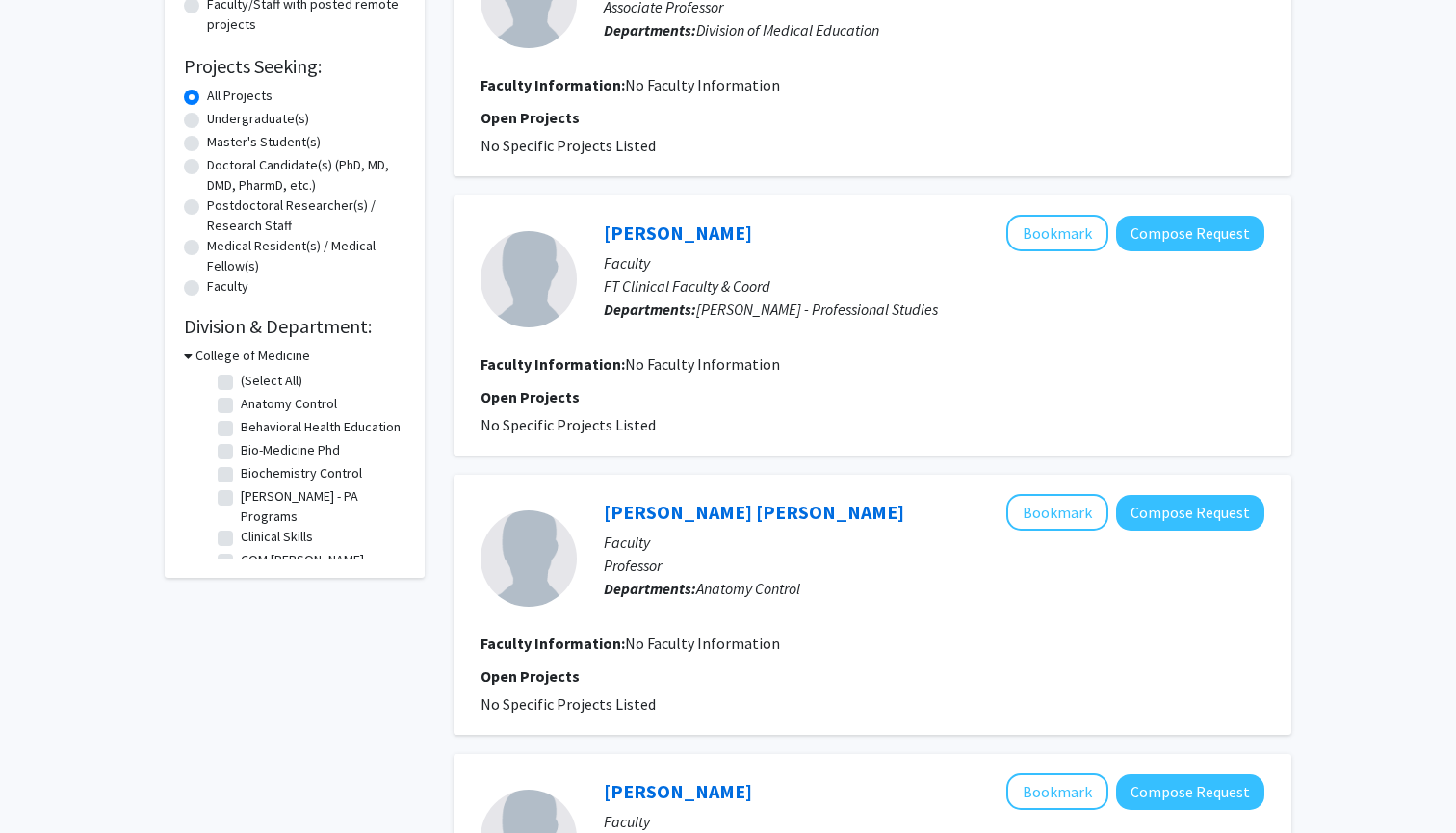
checkbox input "false"
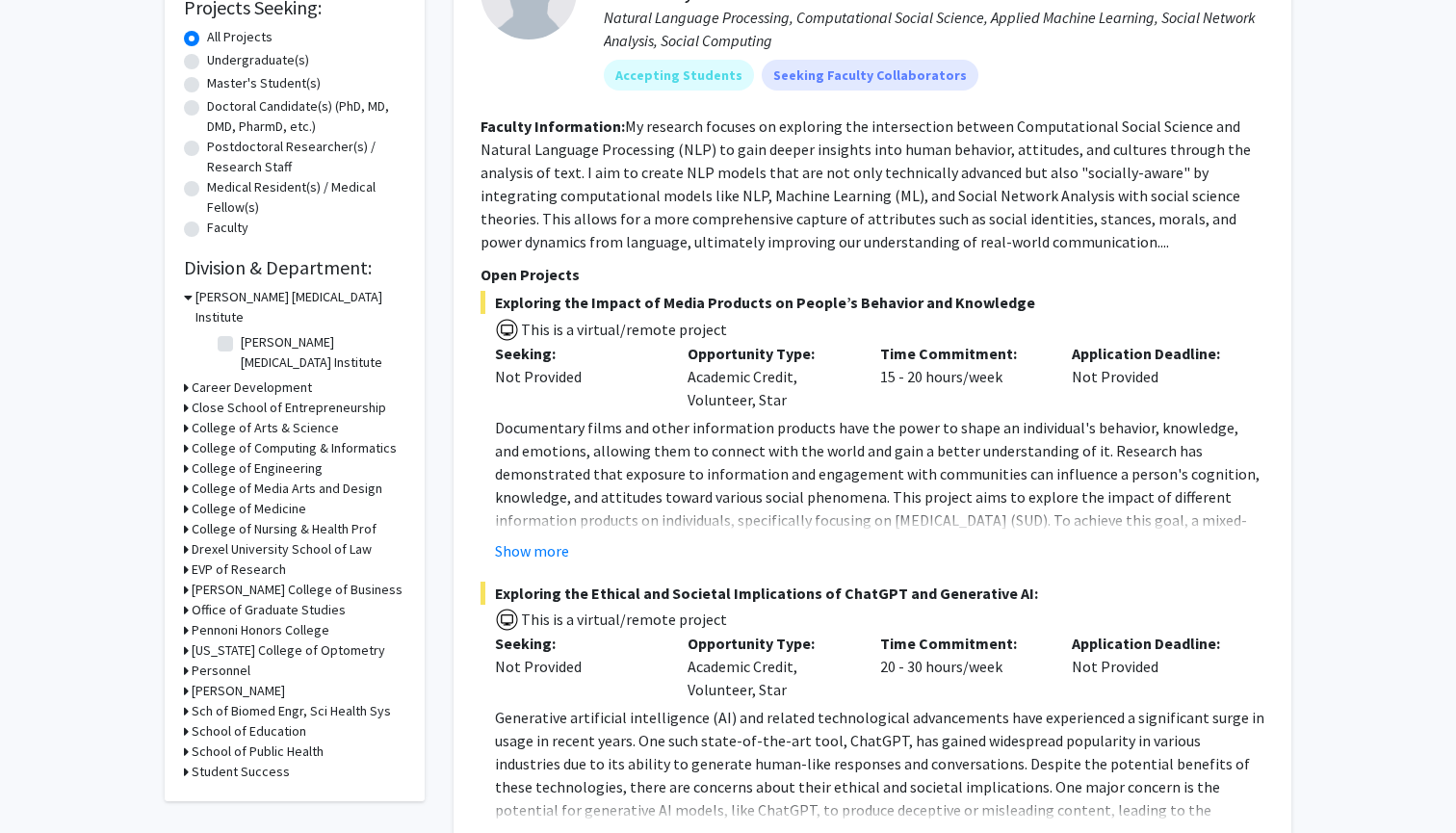
scroll to position [338, 0]
click at [297, 518] on h3 "College of Nursing & Health Prof" at bounding box center [283, 528] width 184 height 20
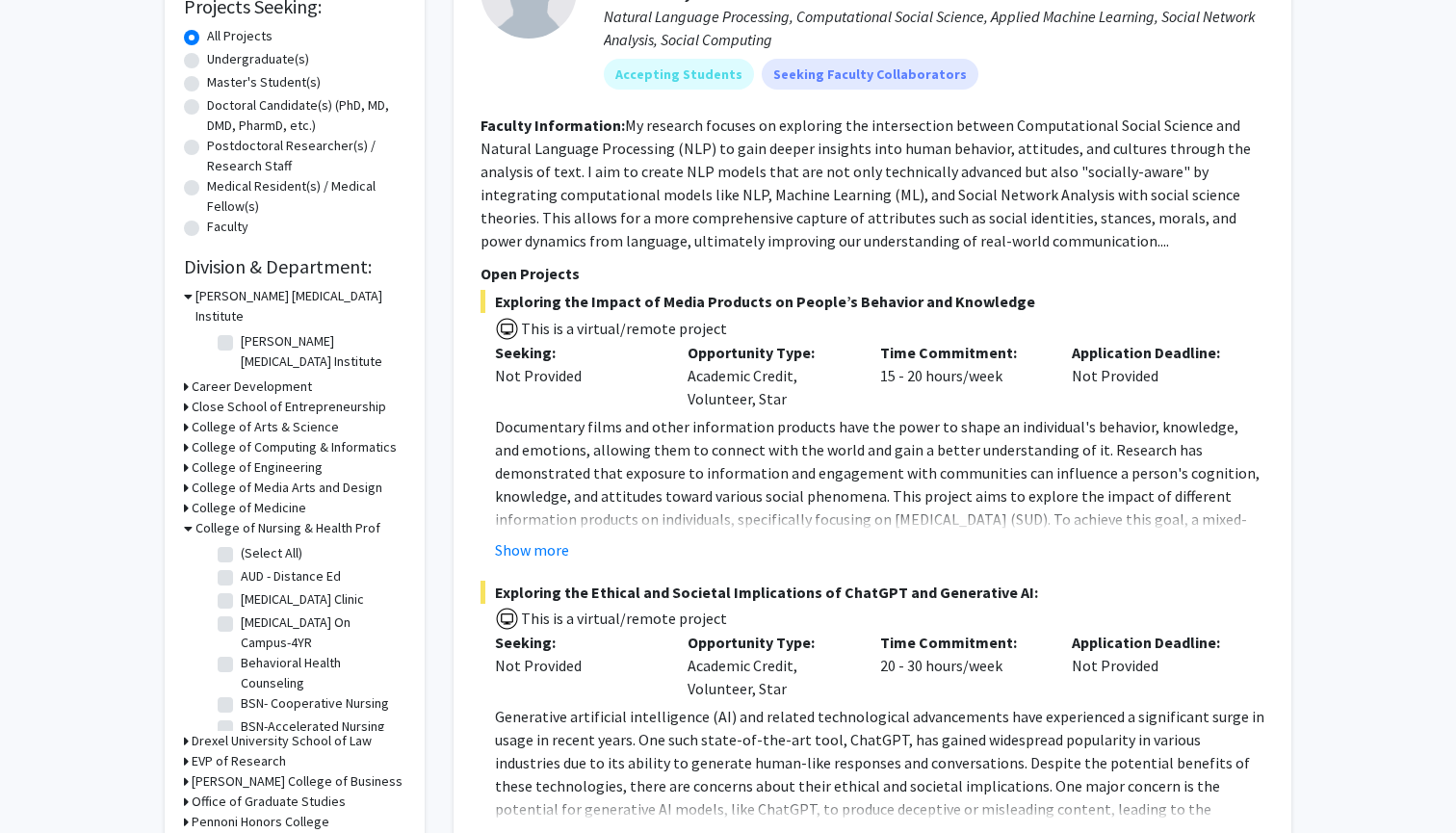
click at [240, 543] on label "(Select All)" at bounding box center [271, 553] width 62 height 20
click at [240, 543] on input "(Select All)" at bounding box center [246, 549] width 13 height 13
checkbox input "true"
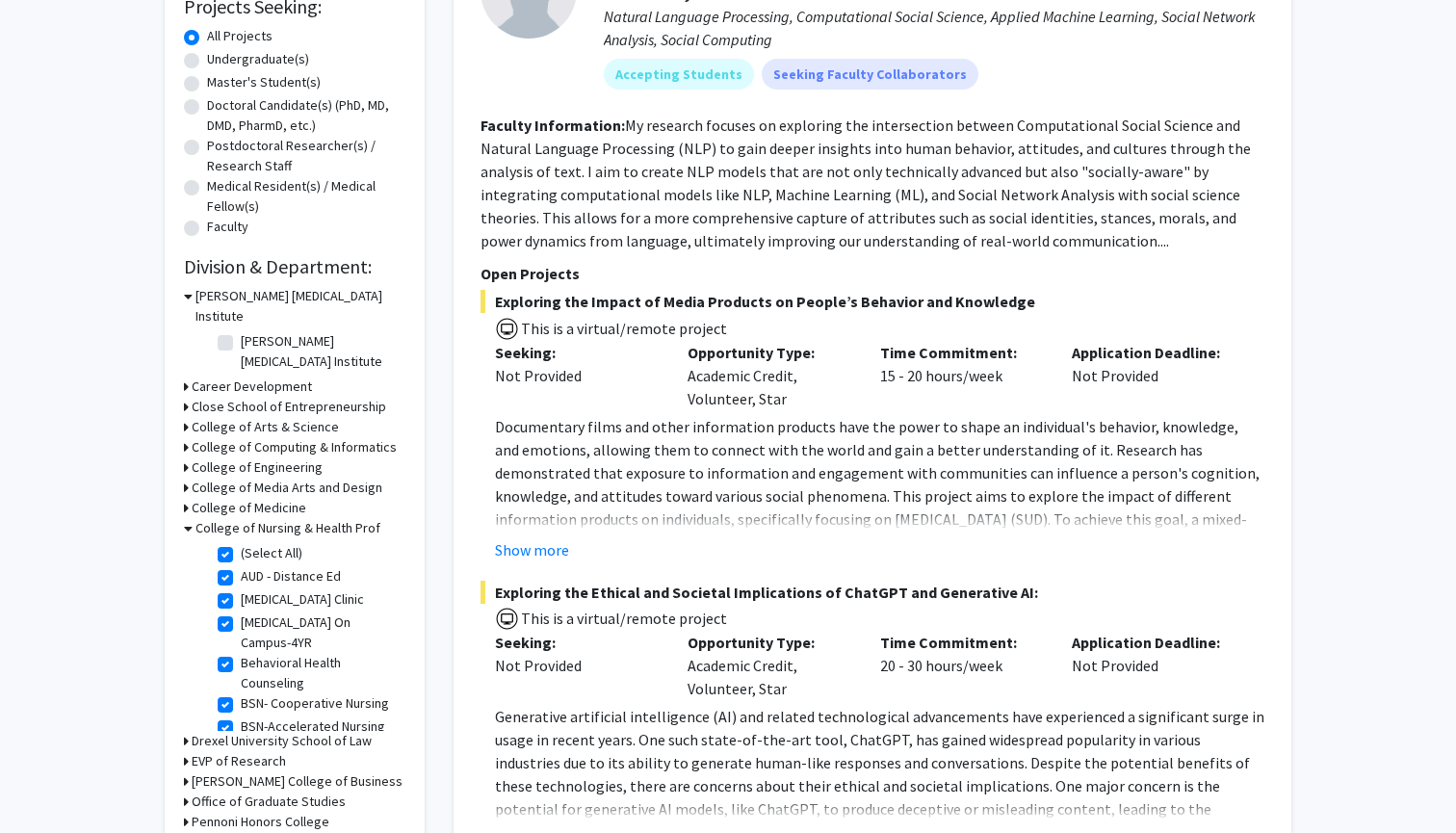
checkbox input "true"
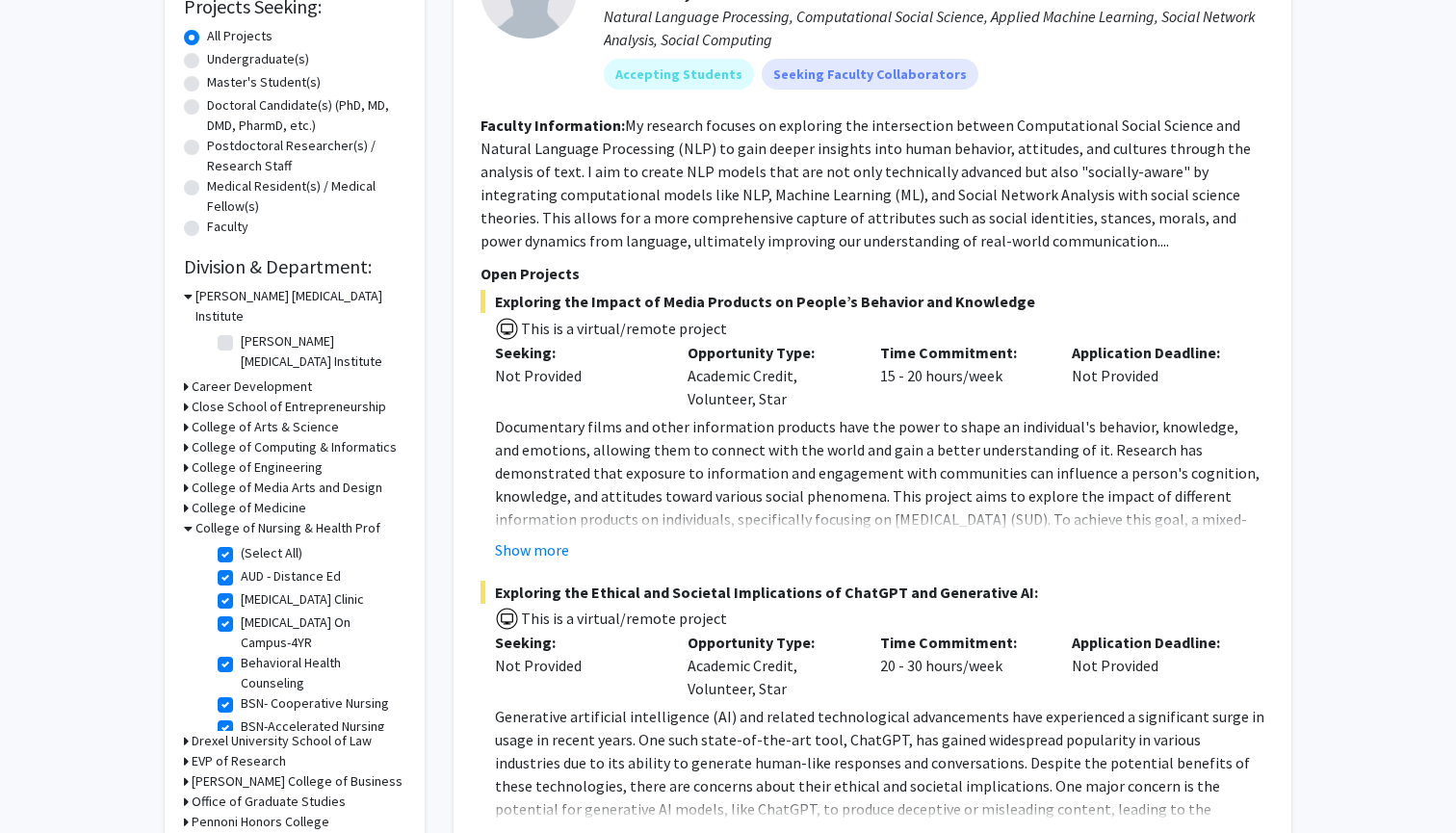
checkbox input "true"
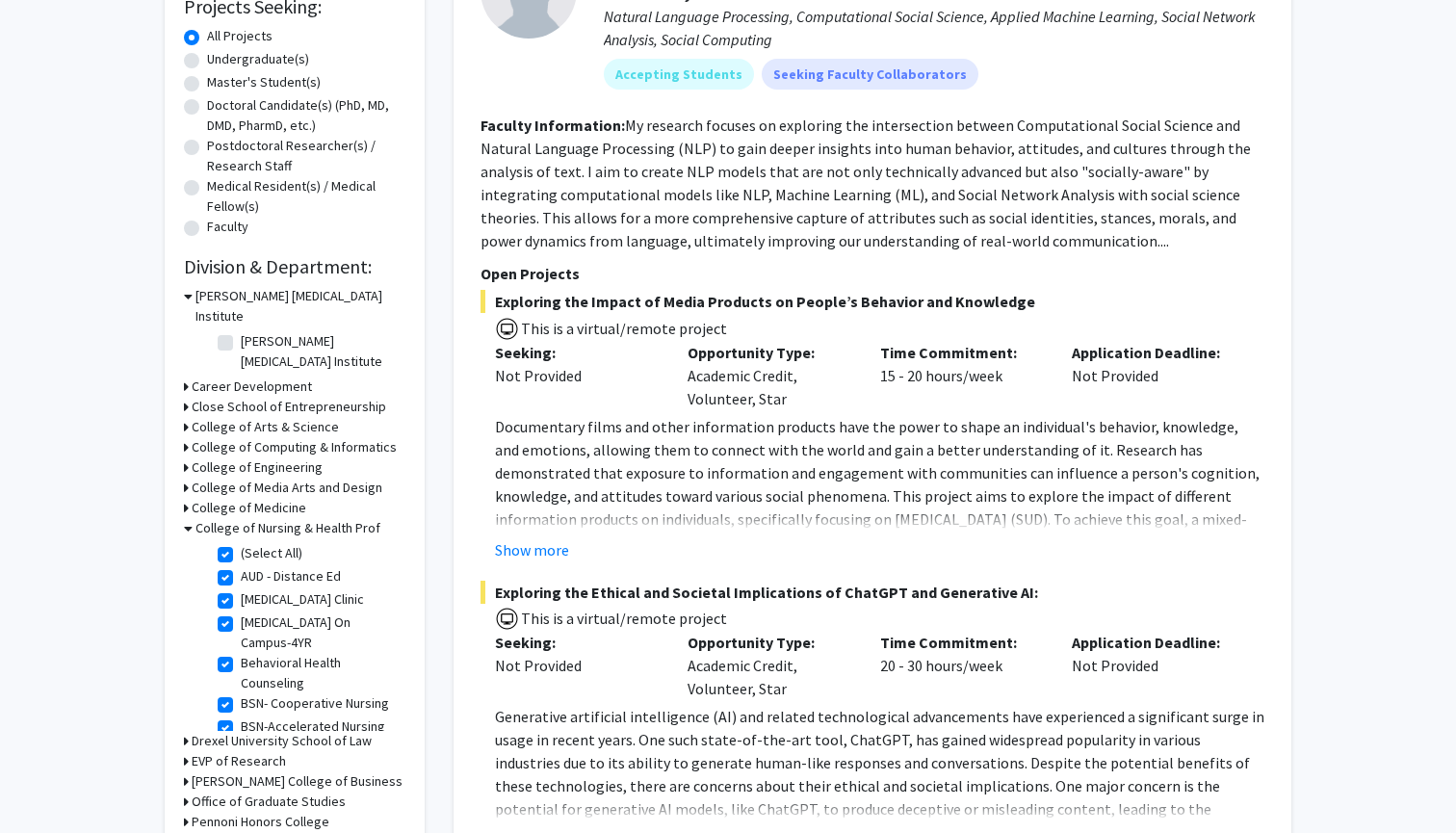
checkbox input "true"
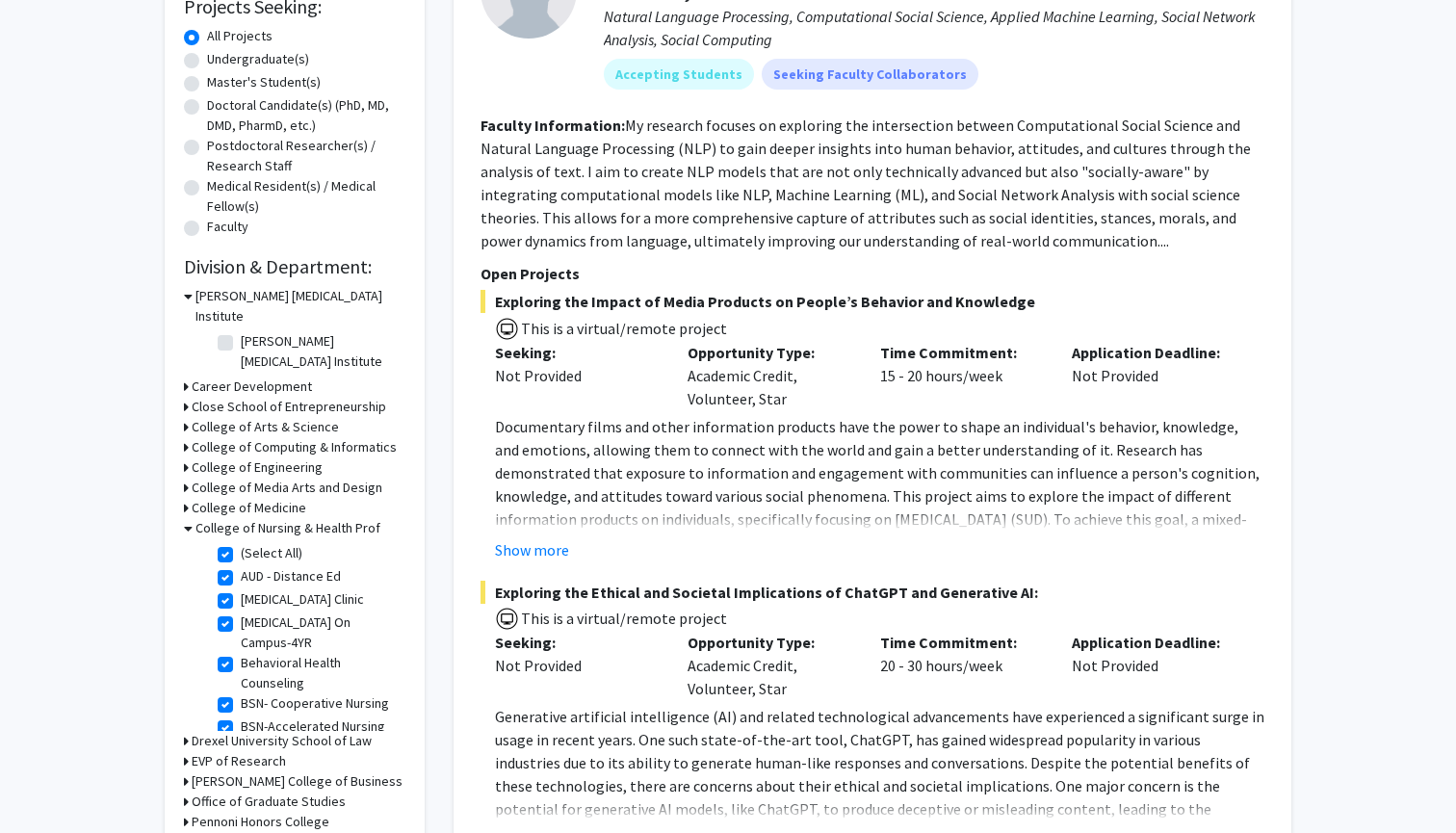
checkbox input "true"
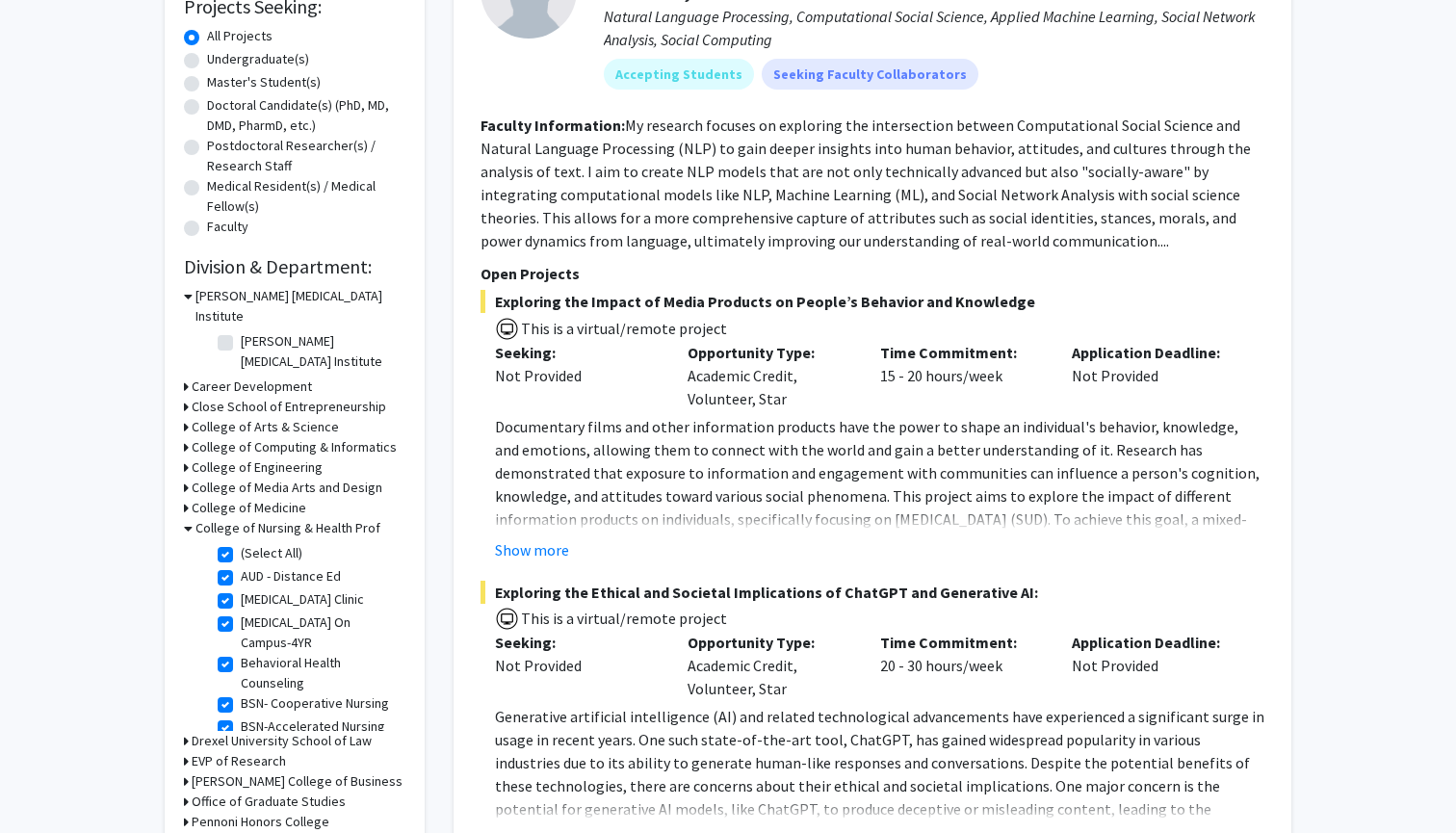
checkbox input "true"
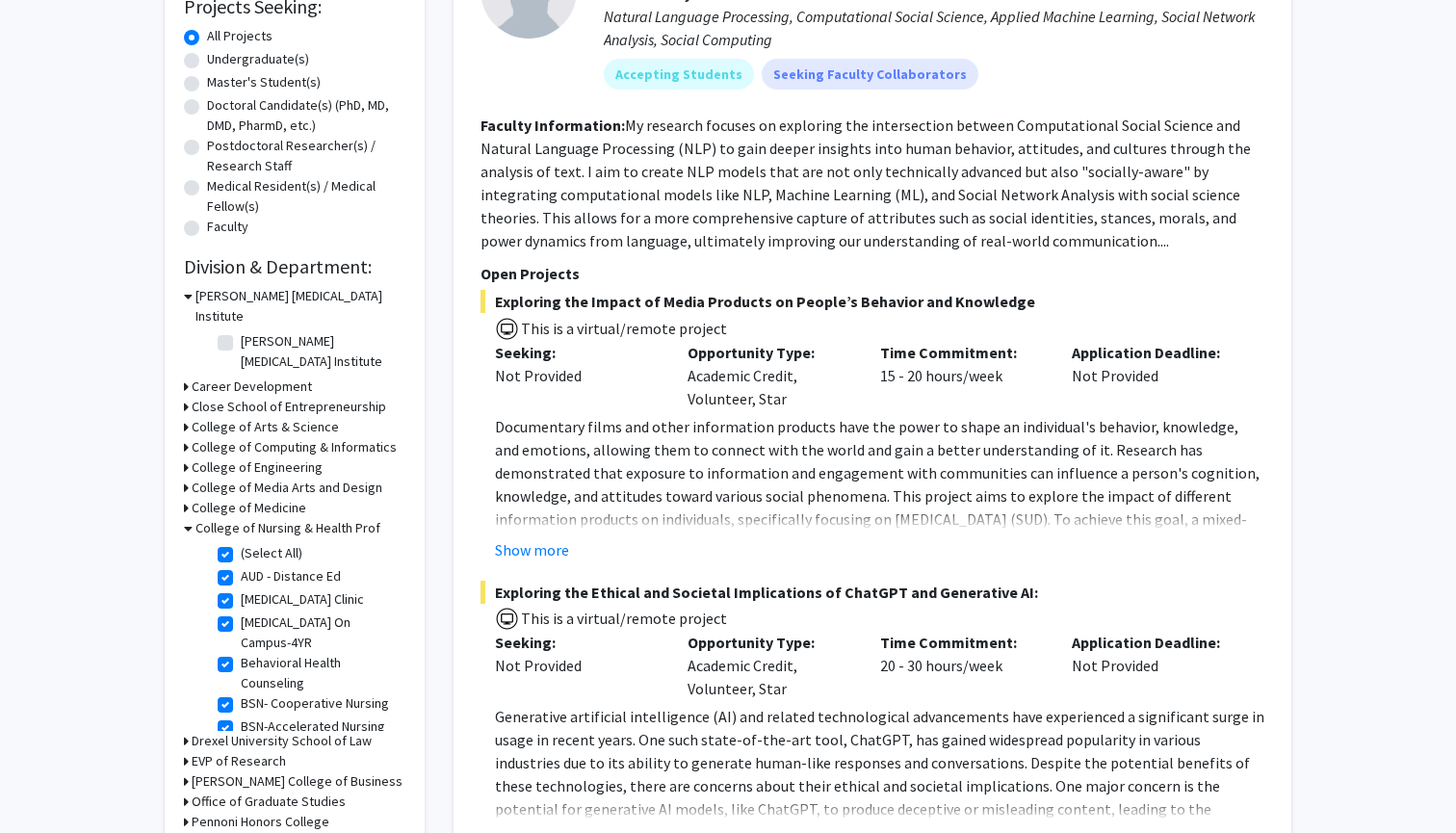
checkbox input "true"
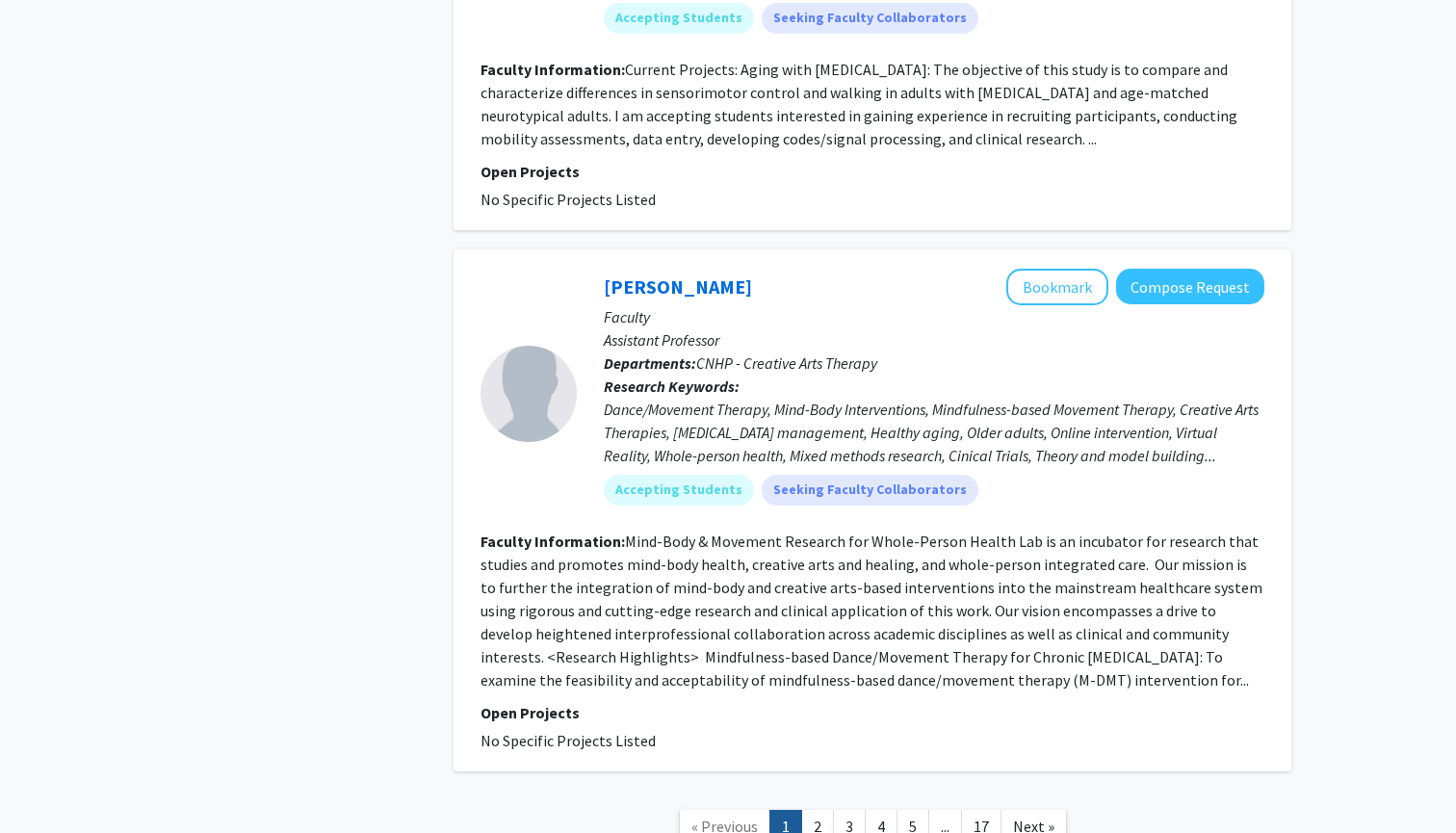
scroll to position [7189, 0]
